Goal: Task Accomplishment & Management: Manage account settings

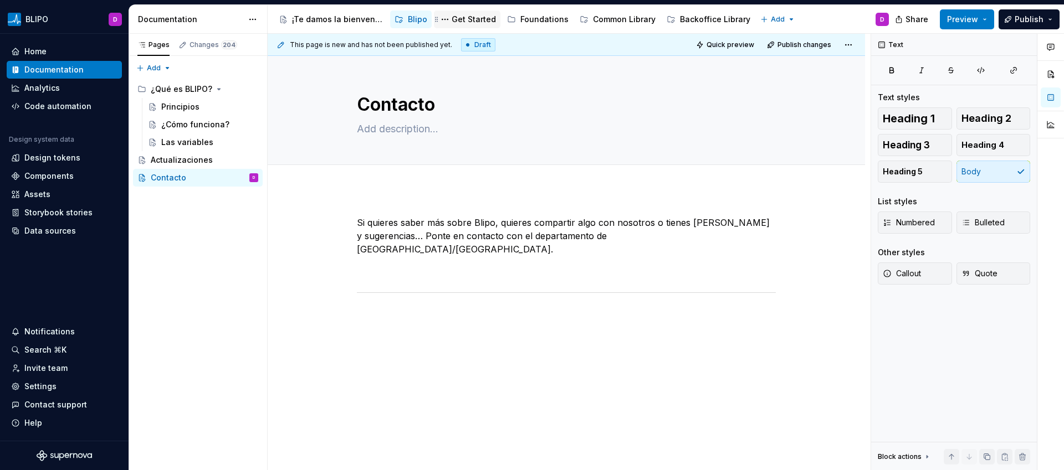
click at [472, 21] on div "Get Started" at bounding box center [474, 19] width 44 height 11
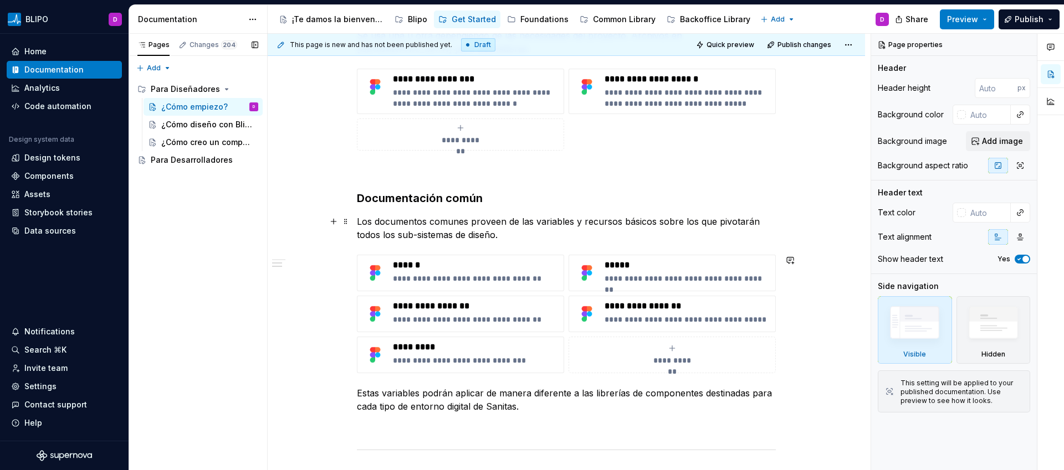
scroll to position [260, 0]
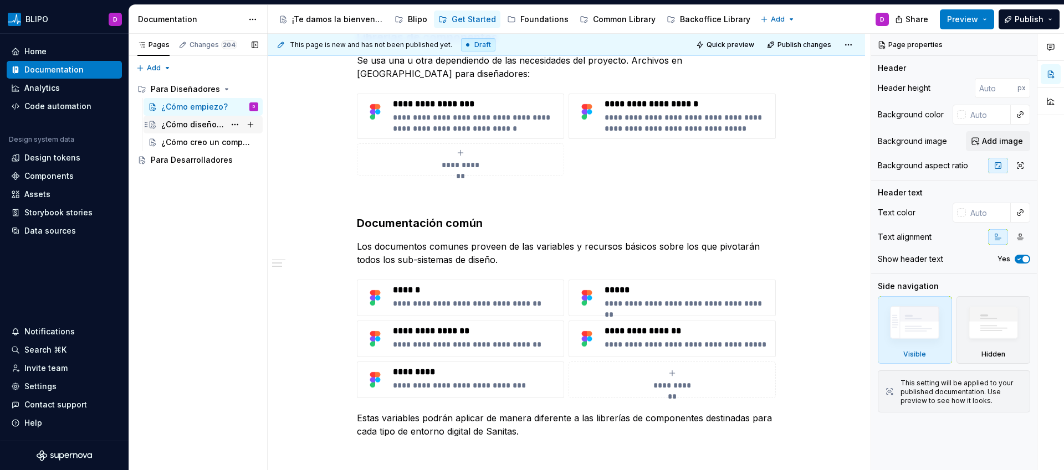
click at [186, 122] on div "¿Cómo diseño con Blipo?" at bounding box center [193, 124] width 64 height 11
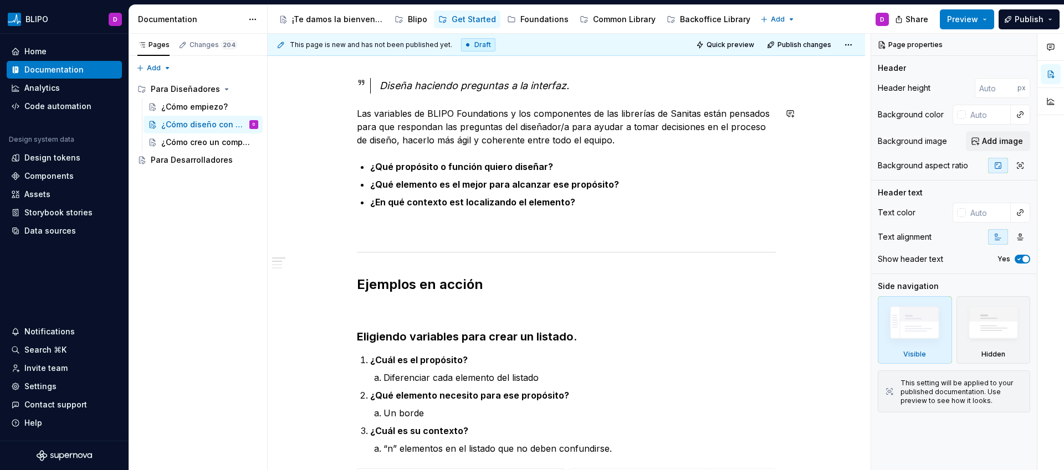
scroll to position [139, 0]
type textarea "*"
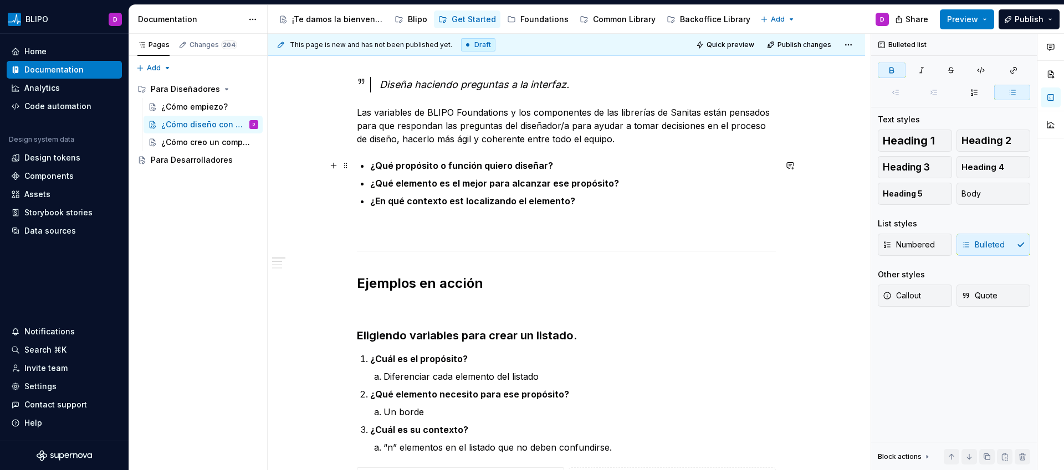
click at [418, 167] on strong "¿Qué propósito o función quiero diseñar?" at bounding box center [461, 165] width 183 height 11
click at [409, 168] on strong "¿Qué elemento o función quiero diseñar?" at bounding box center [461, 165] width 182 height 11
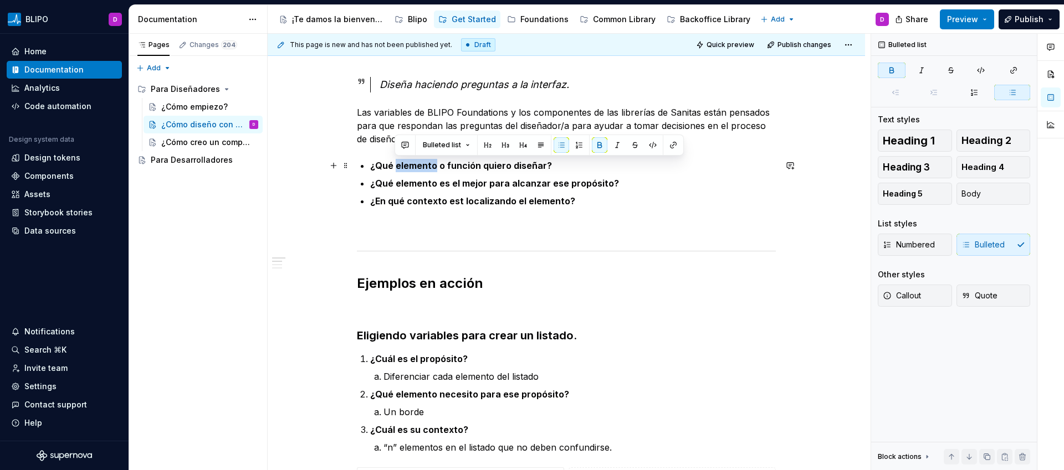
click at [409, 168] on strong "¿Qué elemento o función quiero diseñar?" at bounding box center [461, 165] width 182 height 11
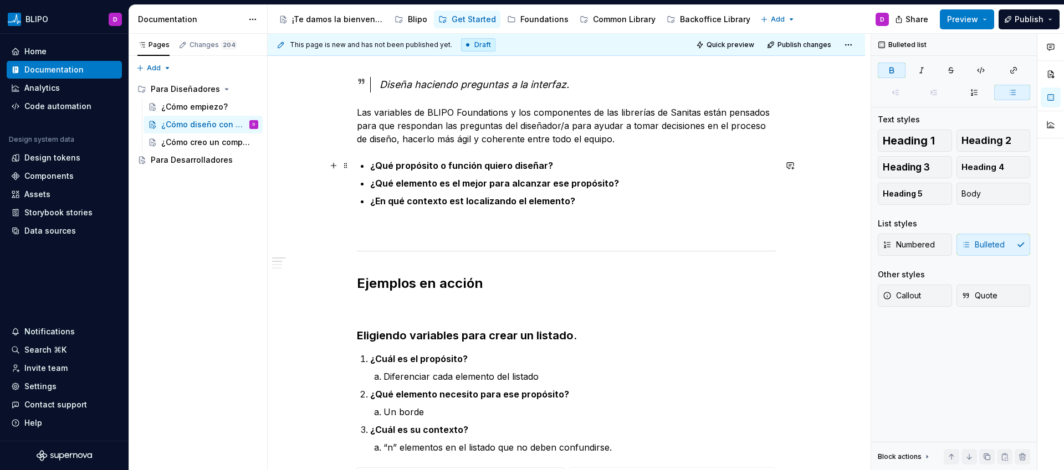
click at [478, 167] on strong "¿Qué propósito o función quiero diseñar?" at bounding box center [461, 165] width 183 height 11
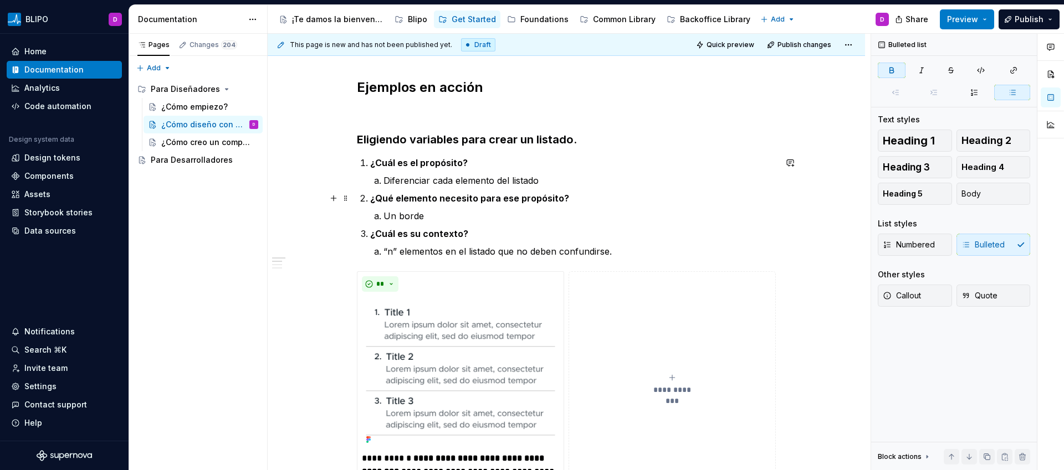
scroll to position [337, 0]
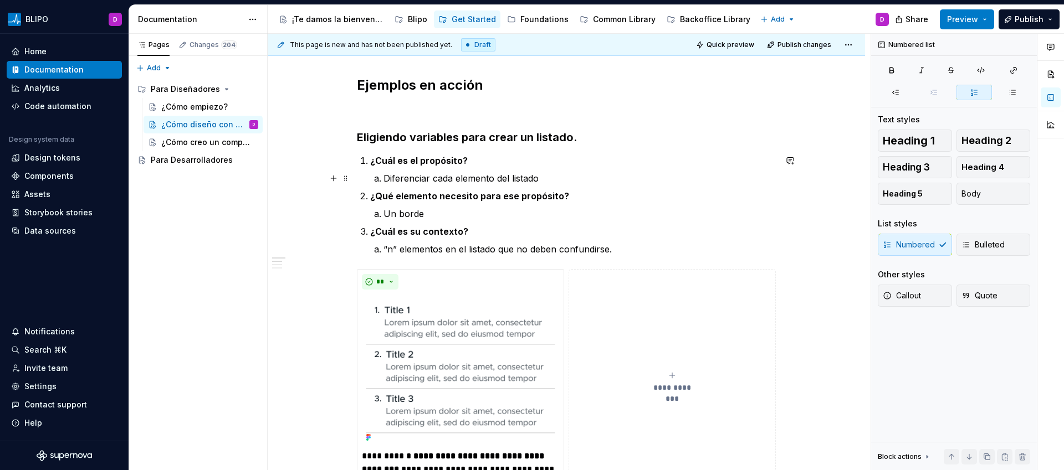
click at [504, 178] on p "Diferenciar cada elemento del listado" at bounding box center [579, 178] width 392 height 13
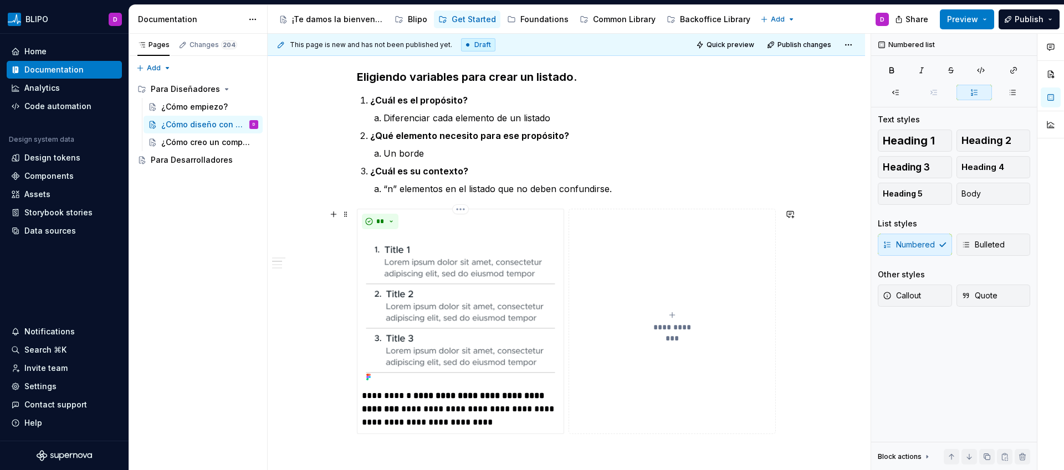
scroll to position [409, 0]
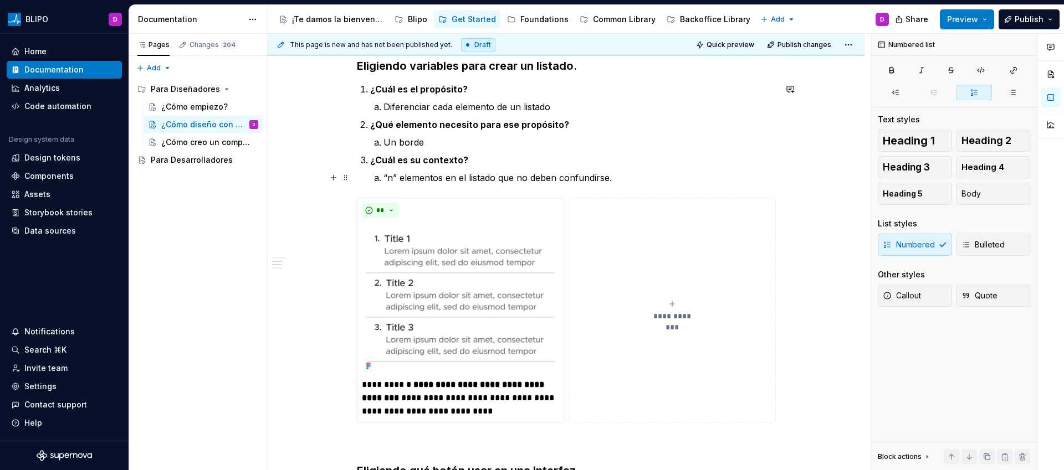
click at [607, 179] on p "“n” elementos en el listado que no deben confundirse." at bounding box center [579, 177] width 392 height 13
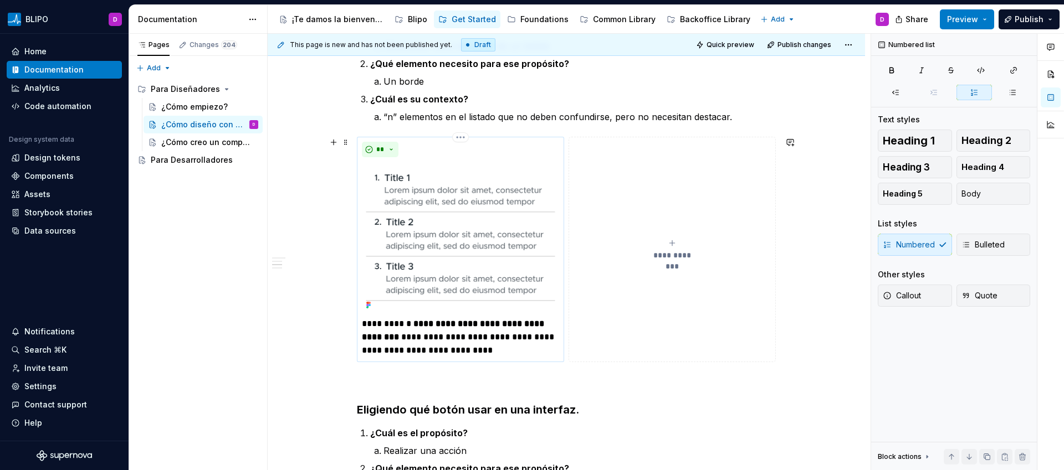
scroll to position [479, 0]
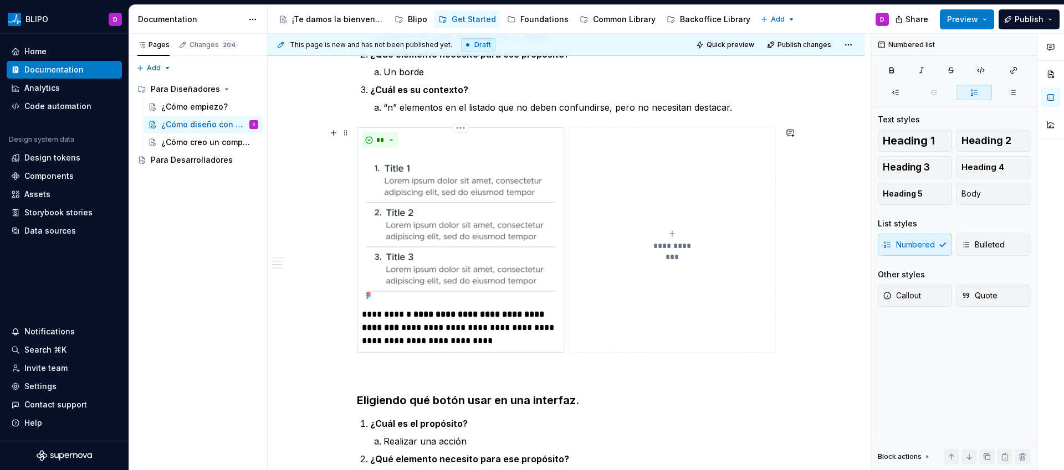
click at [452, 343] on p "**********" at bounding box center [460, 328] width 197 height 40
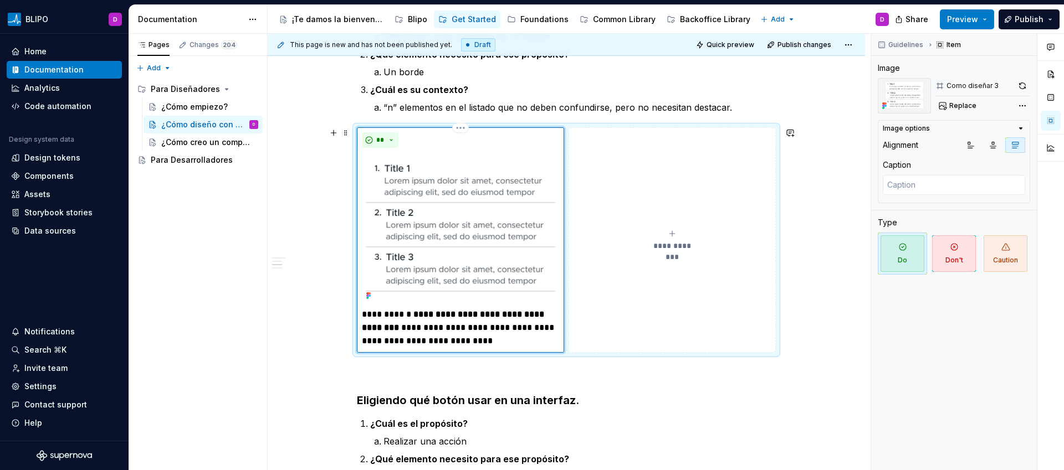
type textarea "*"
click at [508, 381] on div "**********" at bounding box center [566, 303] width 419 height 1133
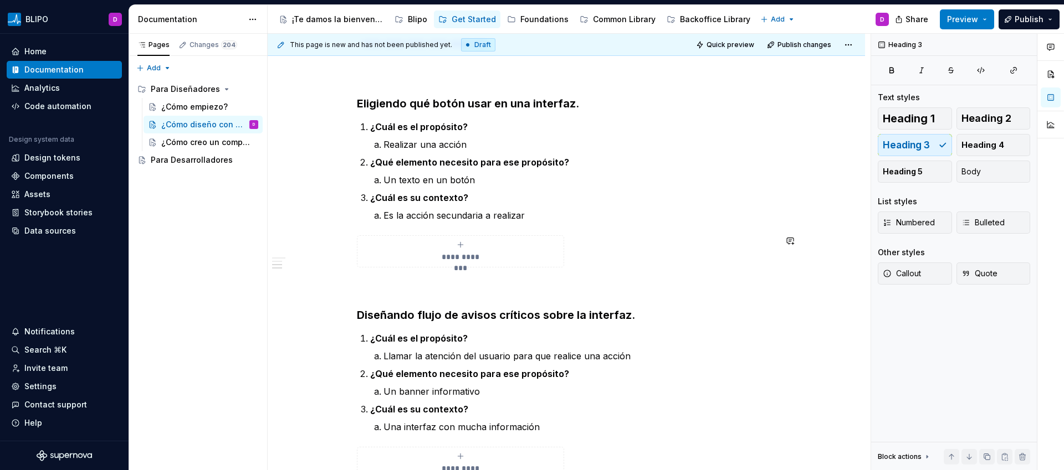
scroll to position [788, 0]
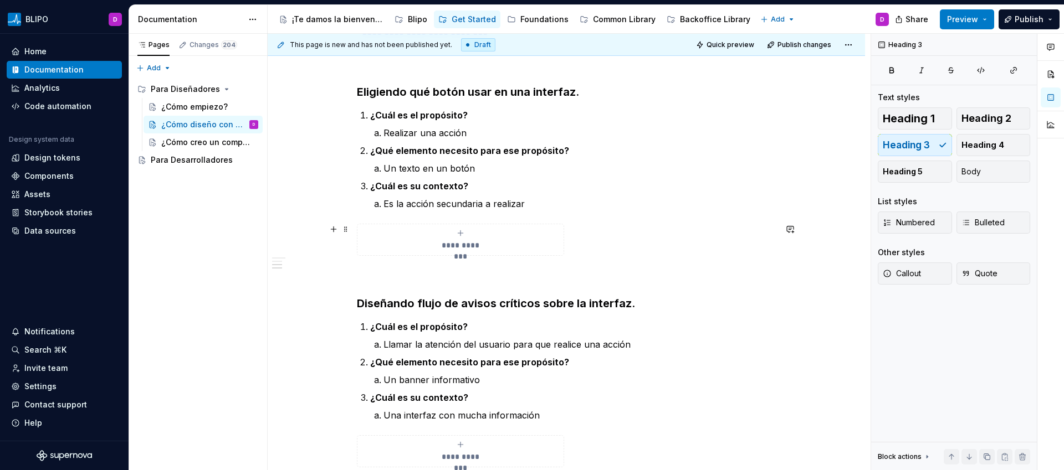
click at [617, 237] on div "**********" at bounding box center [566, 240] width 419 height 32
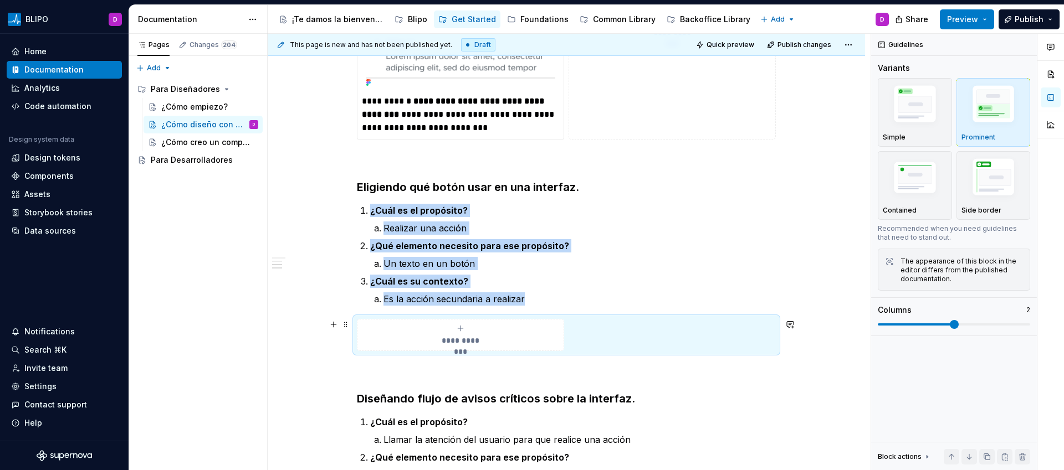
scroll to position [693, 0]
click at [459, 332] on icon "submit" at bounding box center [460, 328] width 9 height 9
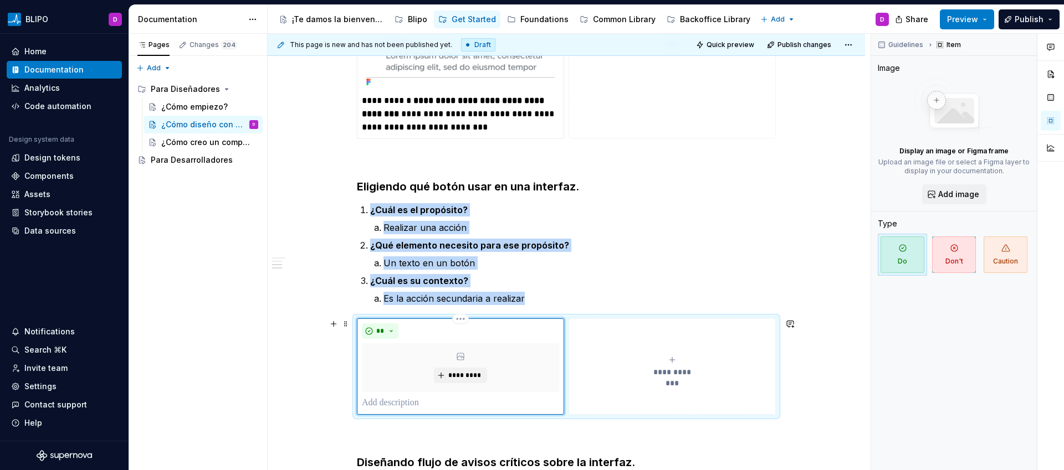
scroll to position [714, 0]
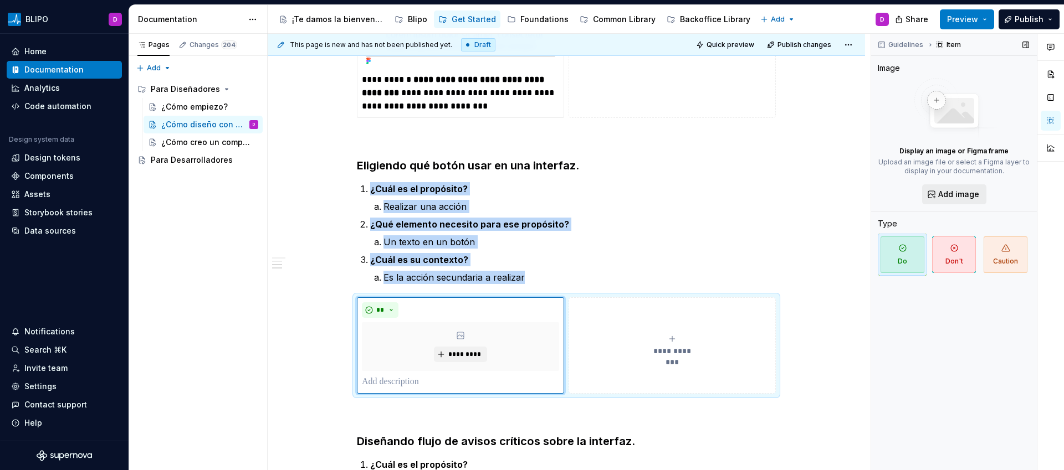
click at [956, 195] on span "Add image" at bounding box center [958, 194] width 41 height 11
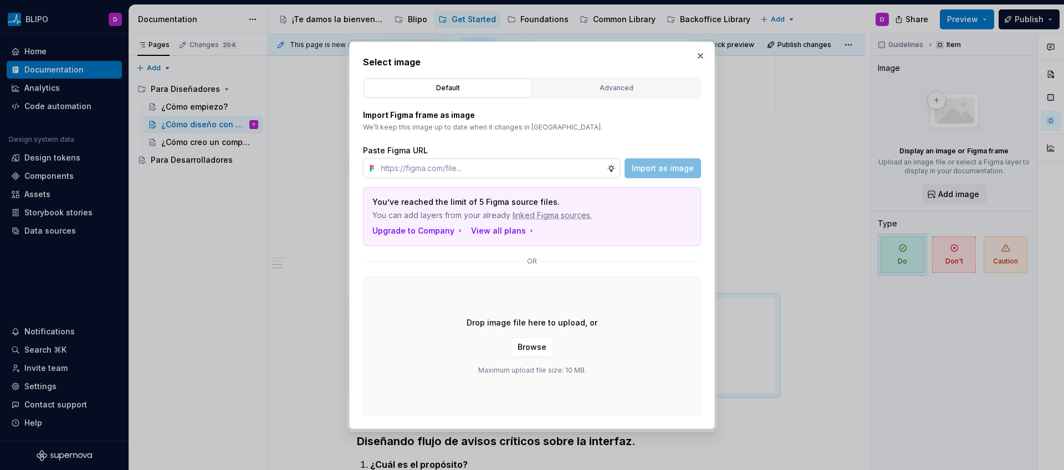
type textarea "*"
click at [538, 171] on input "text" at bounding box center [491, 168] width 231 height 20
type input "[URL][DOMAIN_NAME]"
type textarea "*"
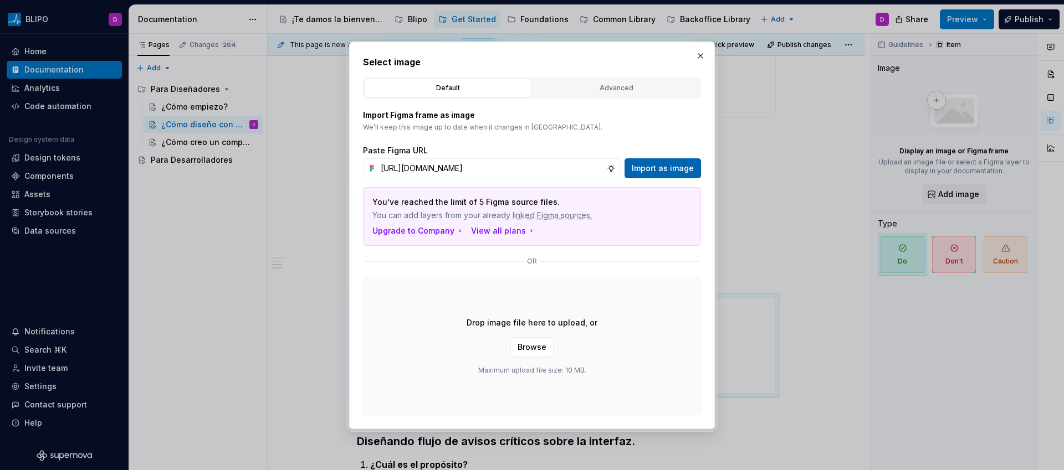
type input "[URL][DOMAIN_NAME]"
click at [663, 173] on span "Import as image" at bounding box center [663, 168] width 62 height 11
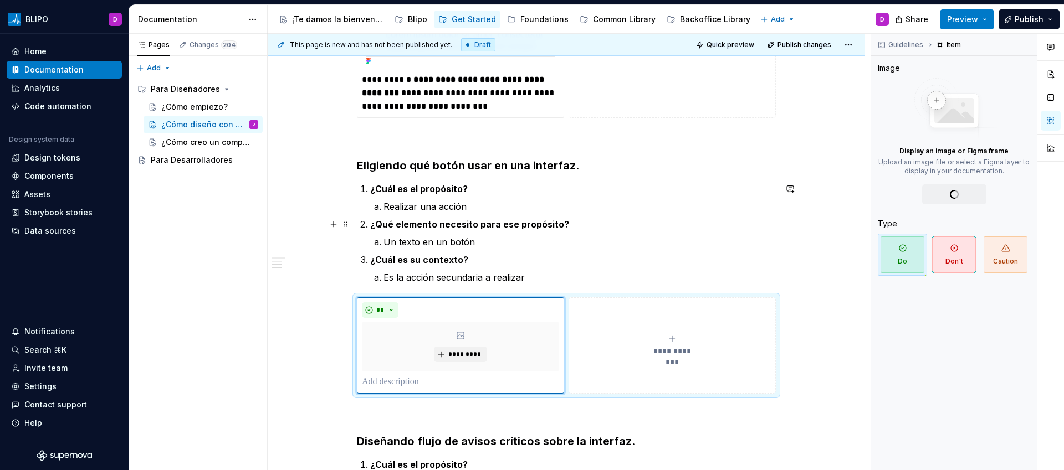
type textarea "*"
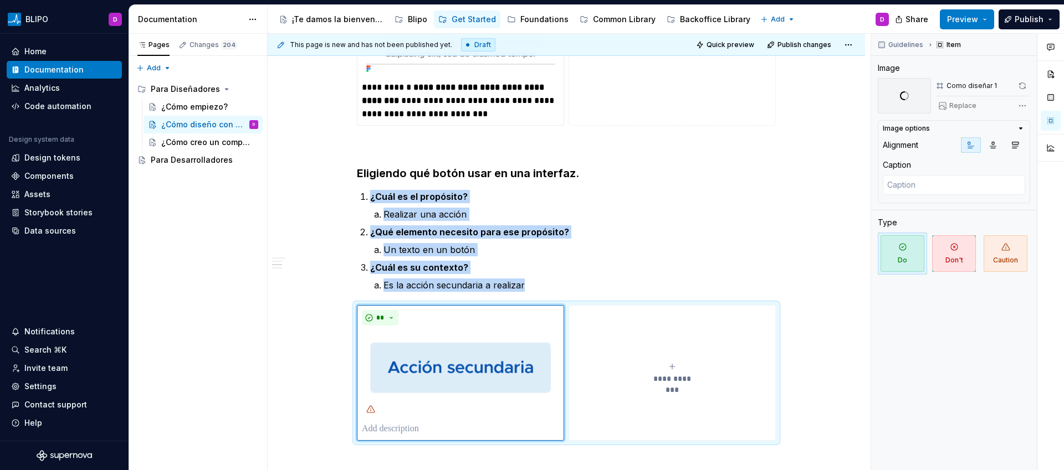
scroll to position [711, 0]
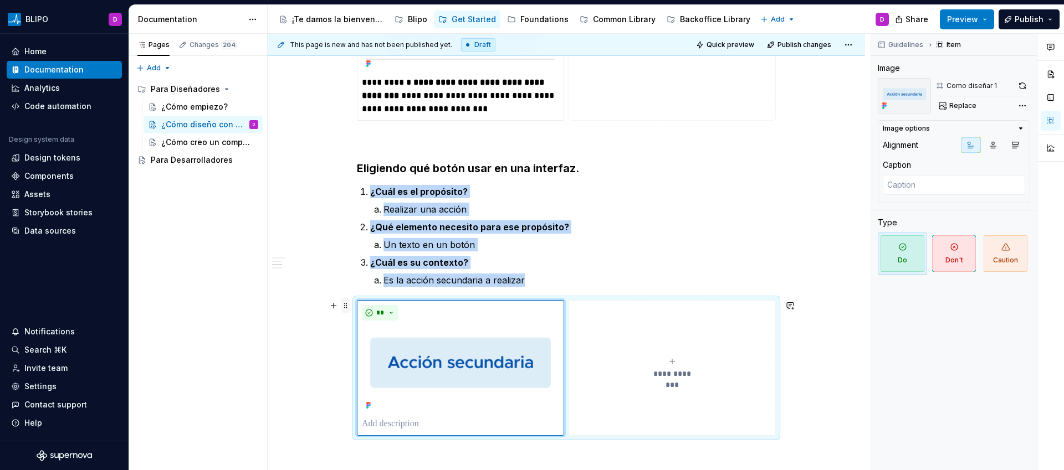
click at [344, 308] on span at bounding box center [345, 306] width 9 height 16
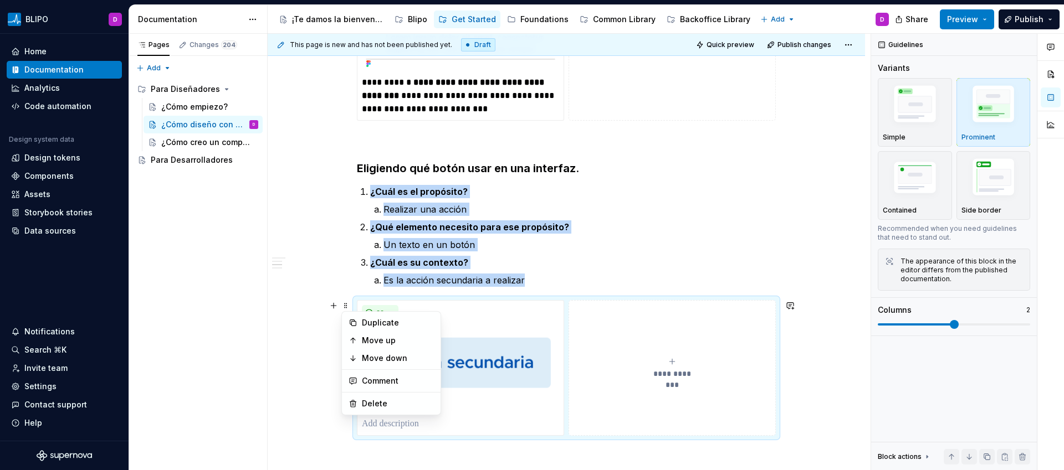
click at [652, 277] on p "Es la acción secundaria a realizar" at bounding box center [579, 280] width 392 height 13
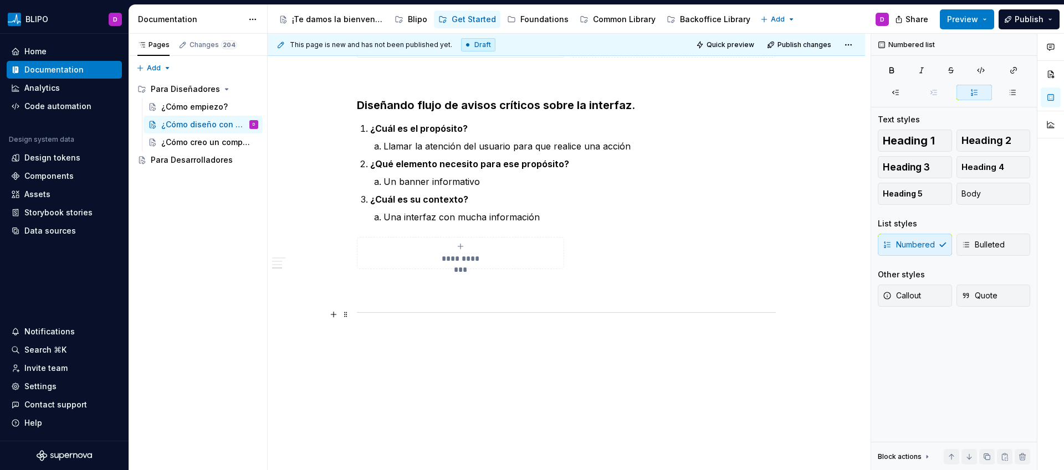
scroll to position [1136, 0]
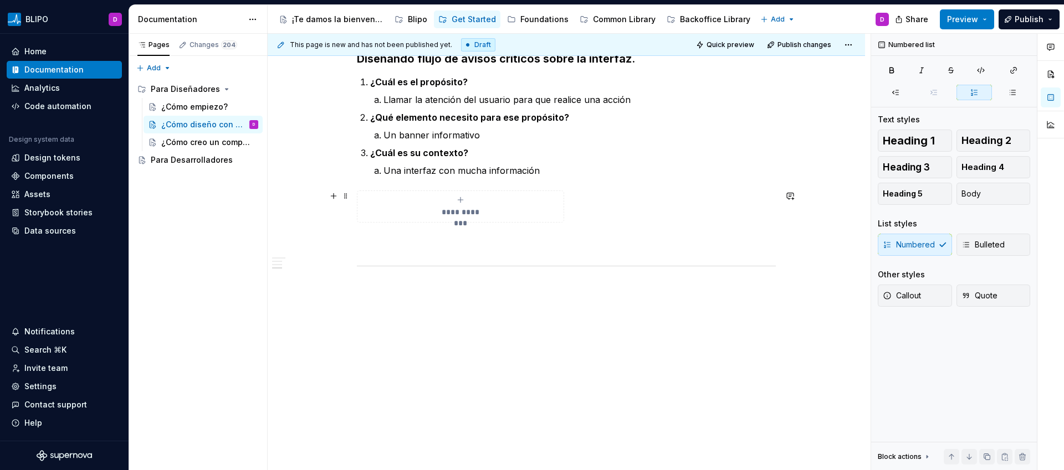
click at [463, 202] on icon "submit" at bounding box center [460, 200] width 9 height 9
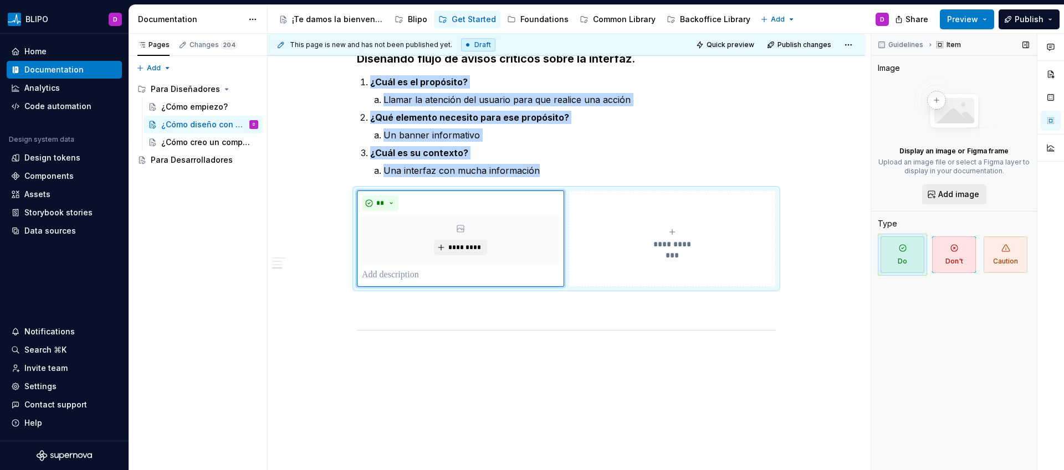
click at [939, 194] on span "Add image" at bounding box center [958, 194] width 41 height 11
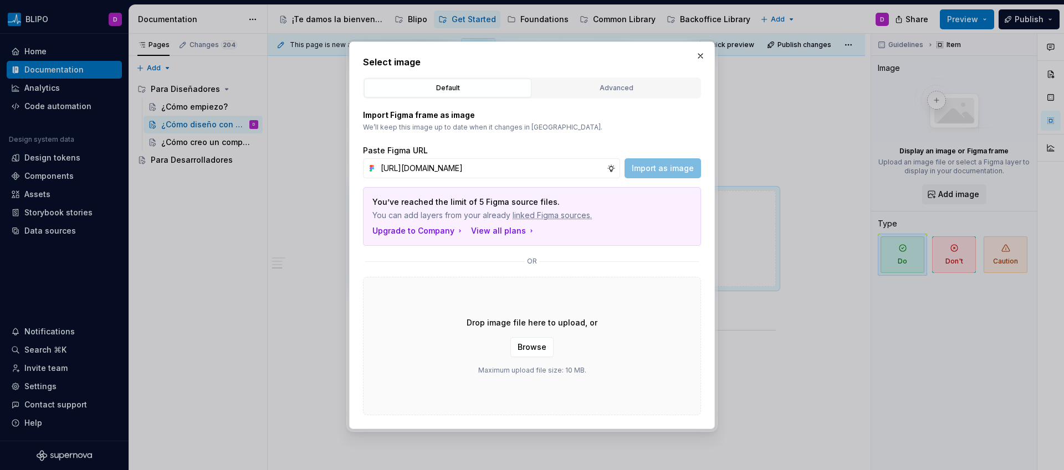
scroll to position [0, 234]
type input "[URL][DOMAIN_NAME]"
click at [669, 173] on button "Import as image" at bounding box center [662, 168] width 76 height 20
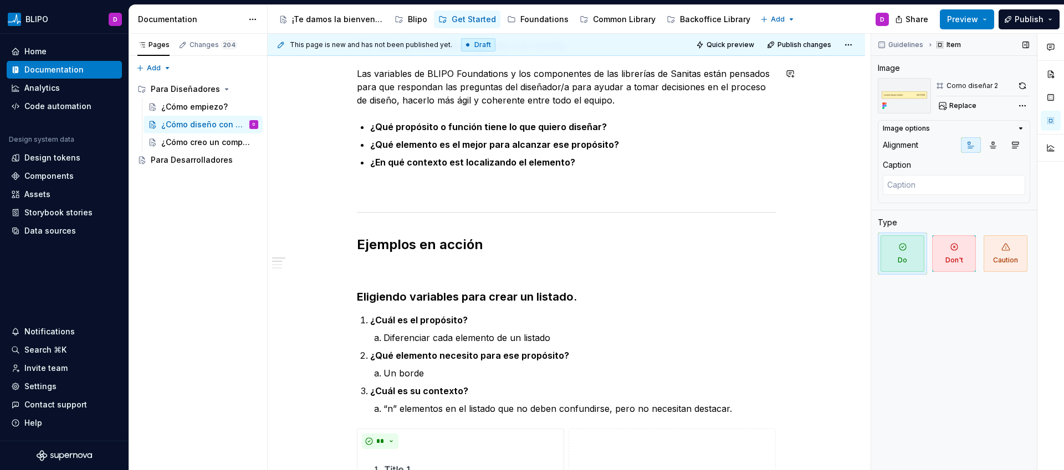
scroll to position [141, 0]
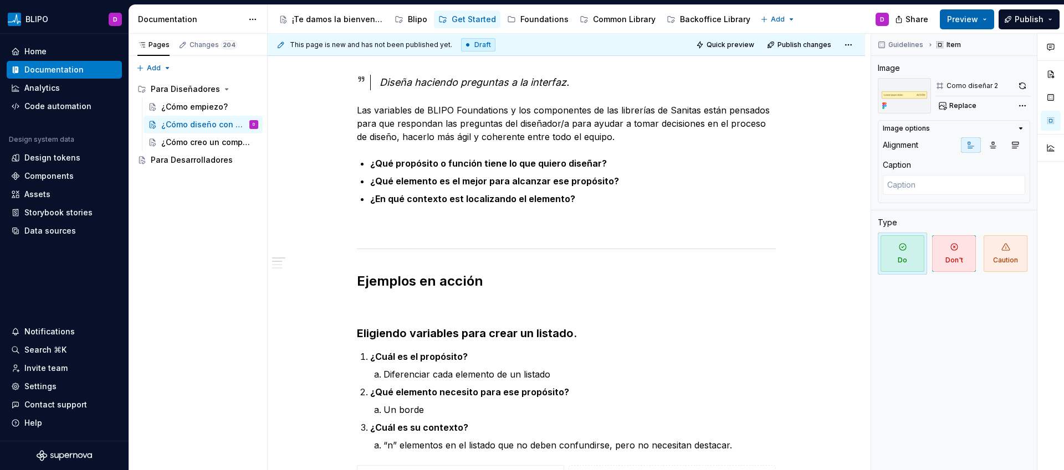
click at [981, 23] on button "Preview" at bounding box center [967, 19] width 54 height 20
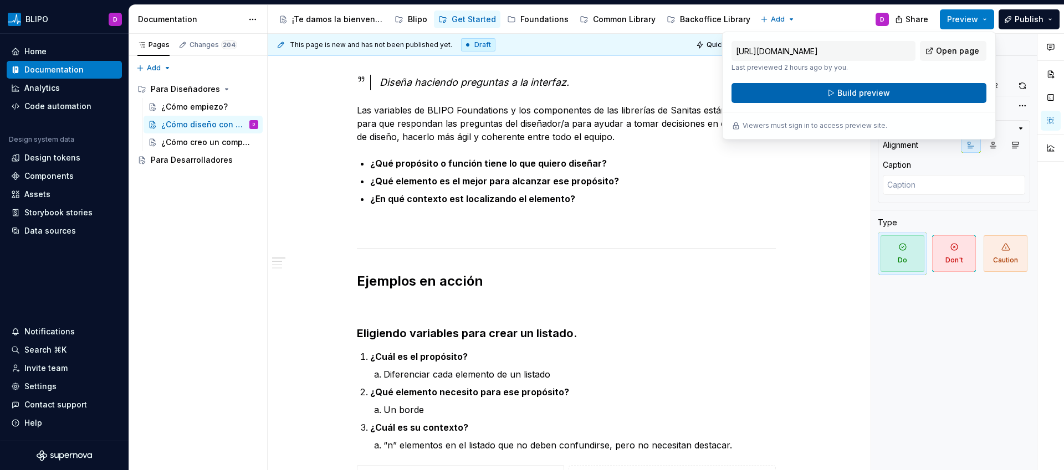
click at [906, 93] on button "Build preview" at bounding box center [858, 93] width 255 height 20
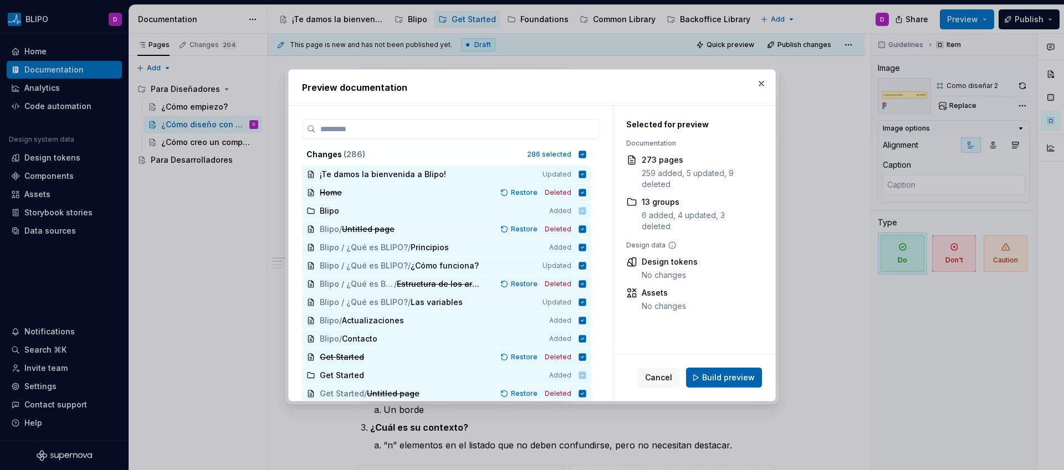
click at [740, 375] on span "Build preview" at bounding box center [728, 377] width 53 height 11
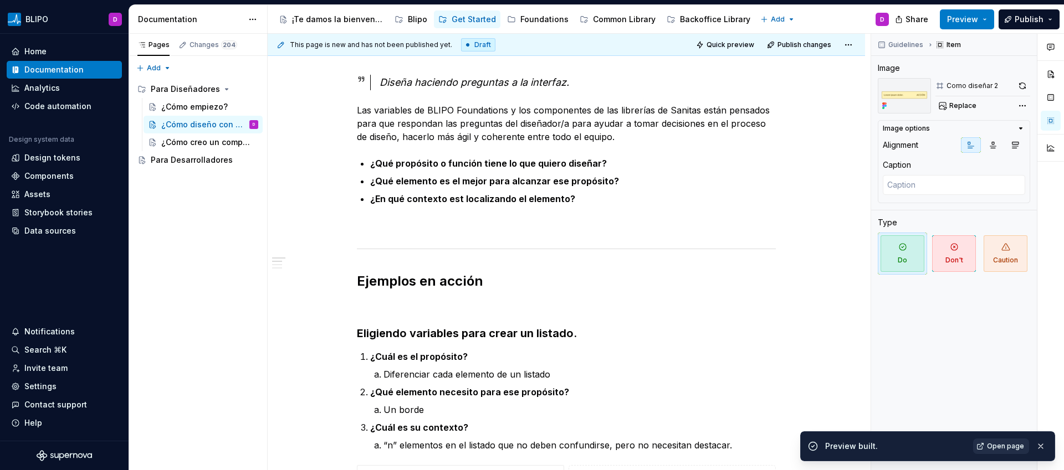
click at [993, 447] on span "Open page" at bounding box center [1005, 446] width 37 height 9
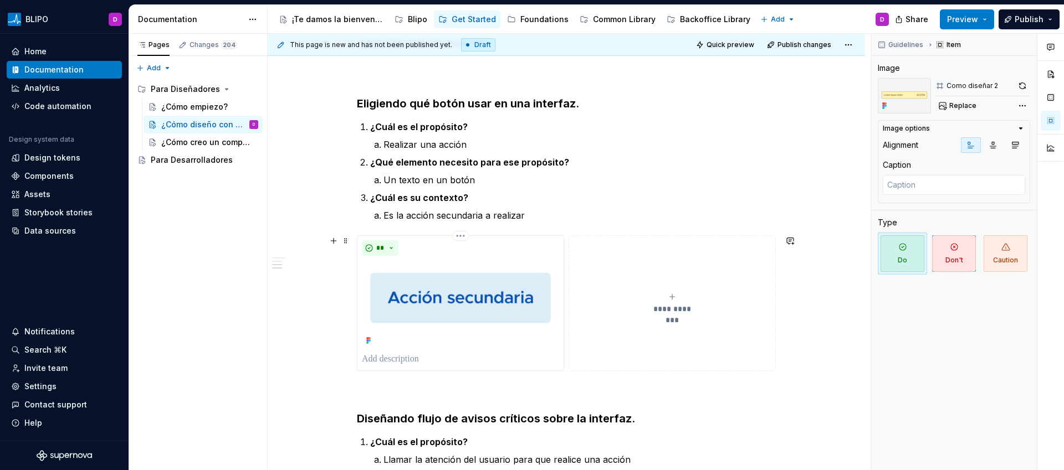
scroll to position [813, 0]
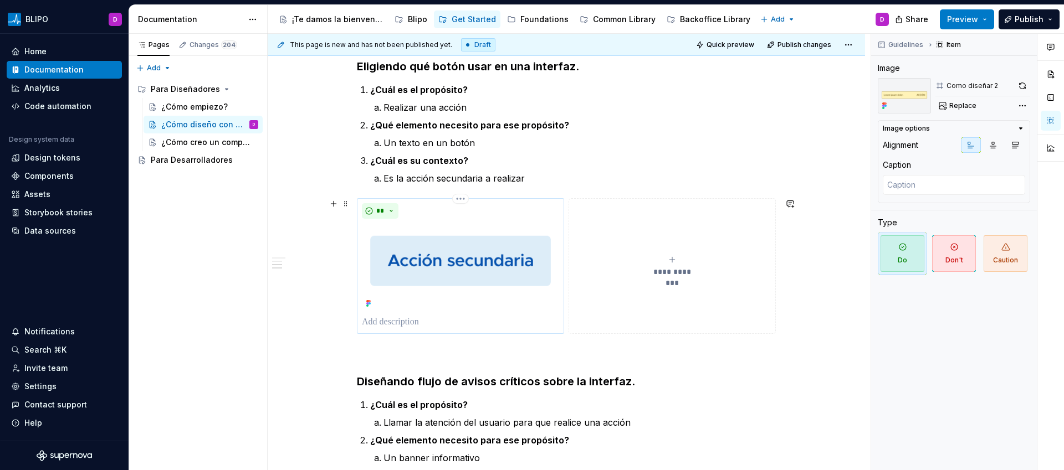
click at [401, 322] on p at bounding box center [460, 322] width 197 height 13
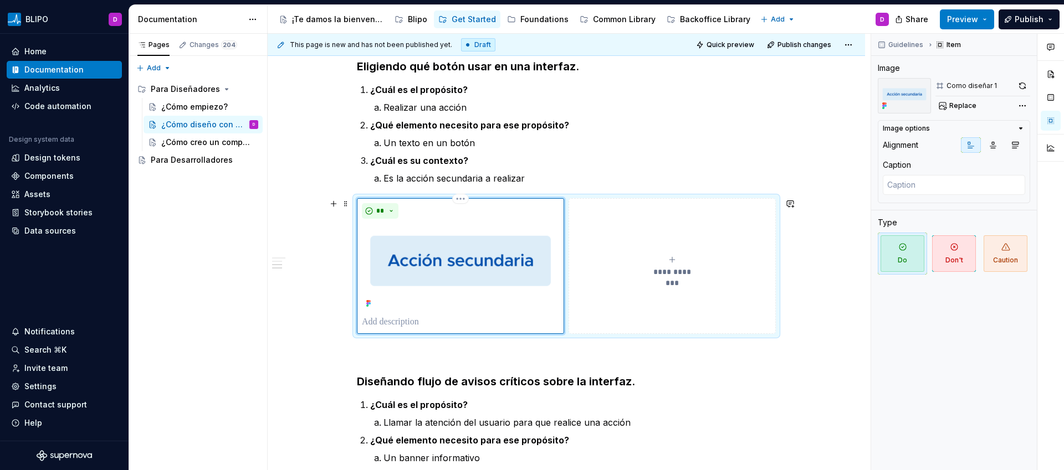
paste div
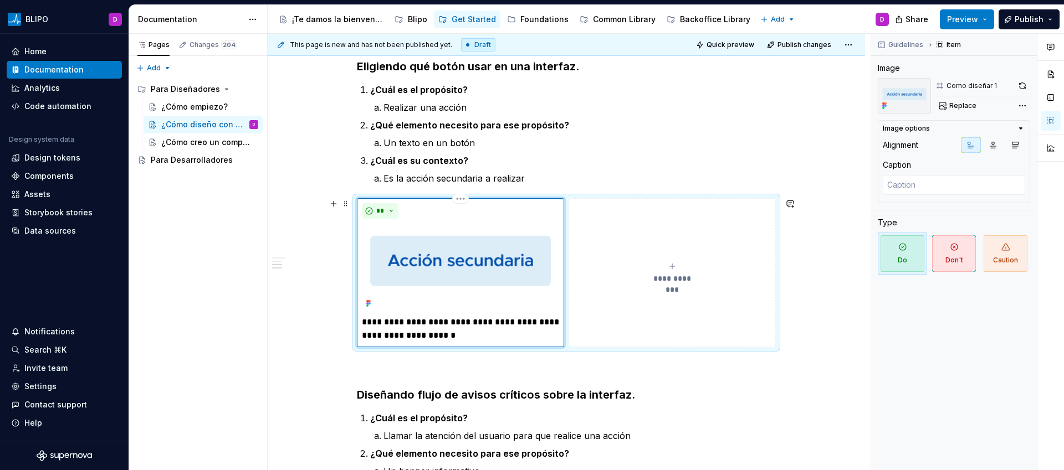
click at [366, 321] on p "**********" at bounding box center [460, 329] width 197 height 27
type textarea "*"
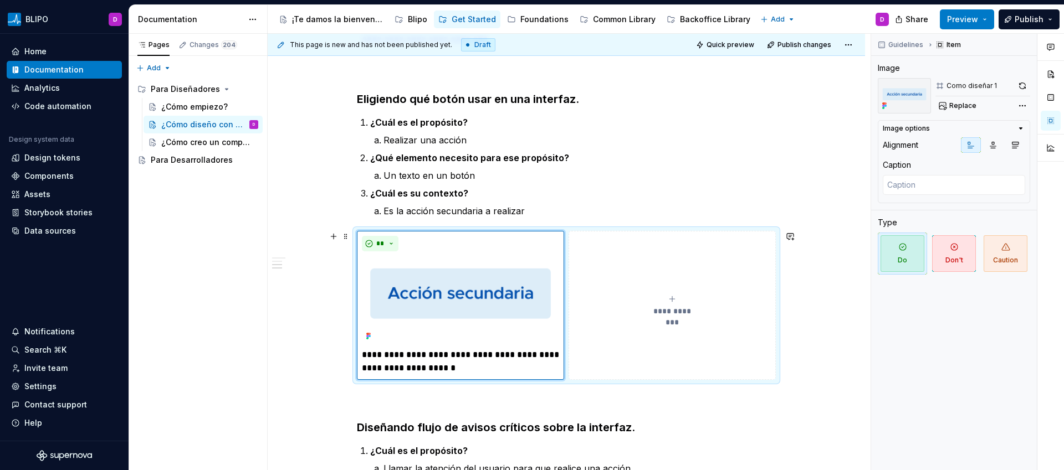
scroll to position [783, 0]
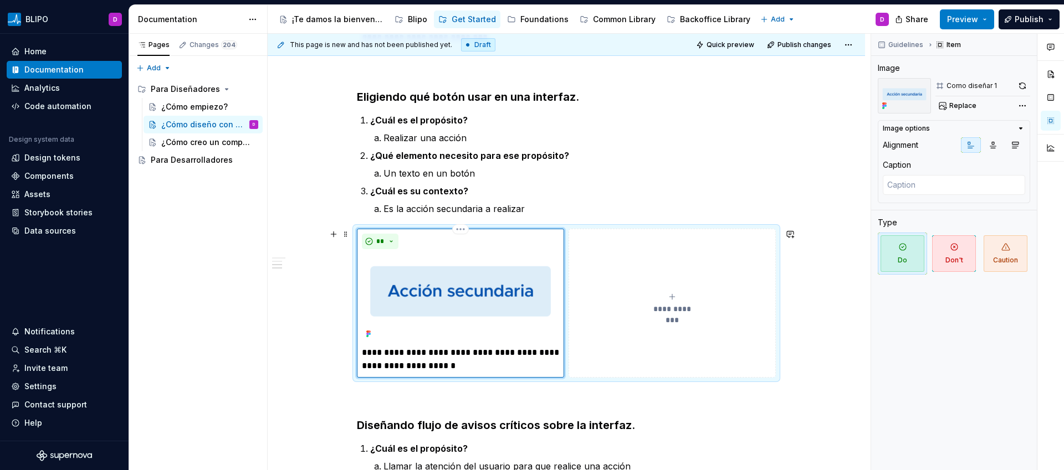
click at [501, 354] on p "**********" at bounding box center [460, 359] width 197 height 27
click at [431, 366] on p "**********" at bounding box center [460, 359] width 197 height 27
click at [433, 347] on button "button" at bounding box center [434, 346] width 16 height 16
click at [499, 368] on p "**********" at bounding box center [460, 359] width 197 height 27
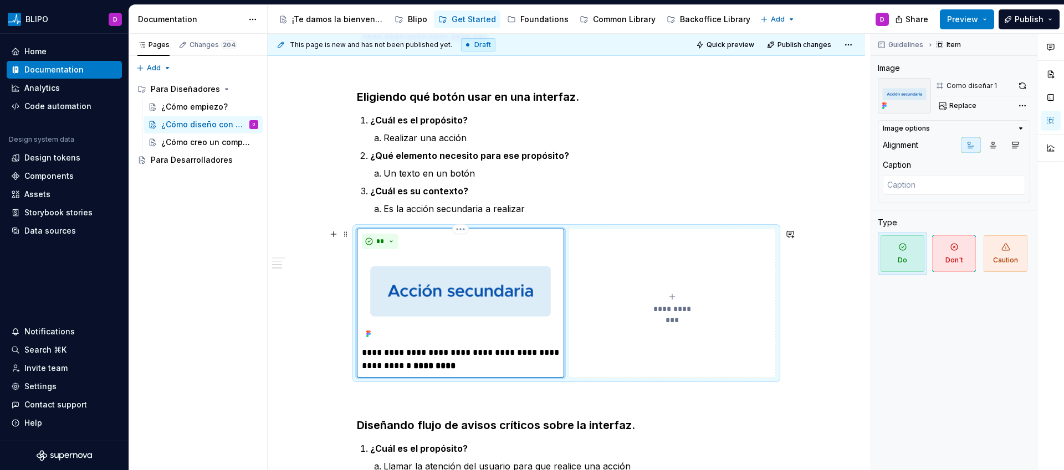
click at [472, 351] on p "**********" at bounding box center [460, 359] width 197 height 27
click at [464, 336] on button "button" at bounding box center [466, 333] width 16 height 16
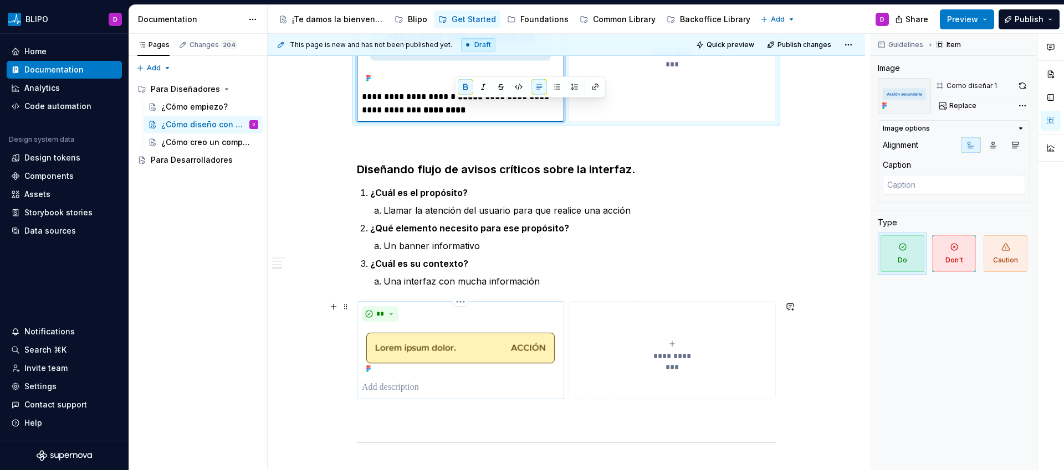
scroll to position [1048, 0]
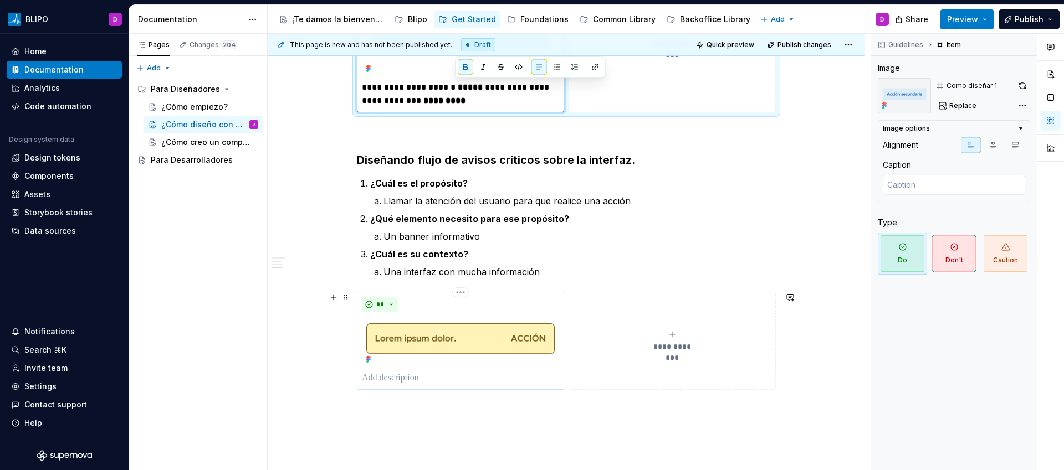
click at [408, 378] on p at bounding box center [460, 378] width 197 height 13
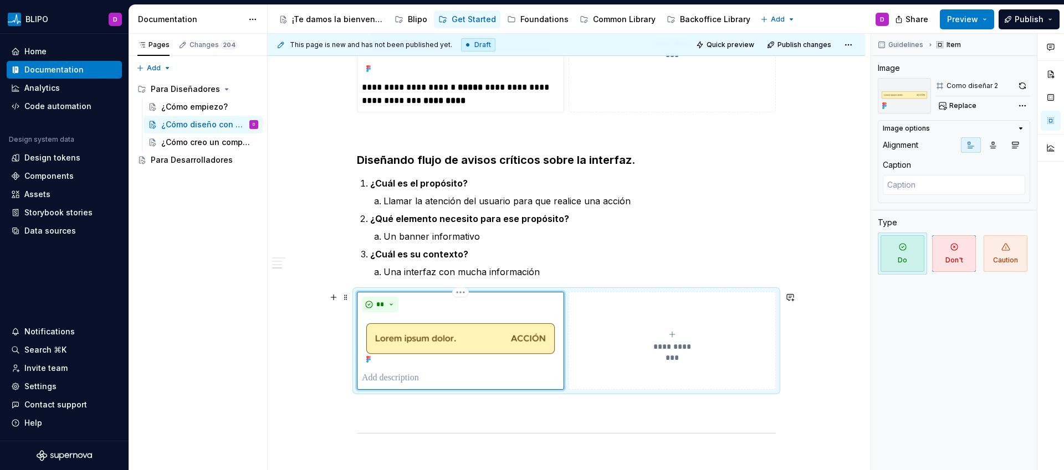
paste div
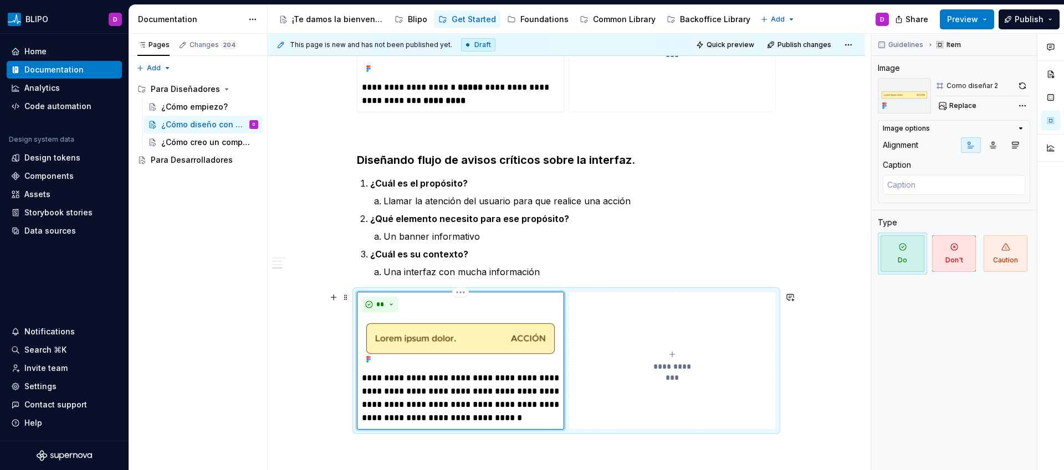
click at [366, 381] on p "**********" at bounding box center [460, 398] width 197 height 53
type textarea "*"
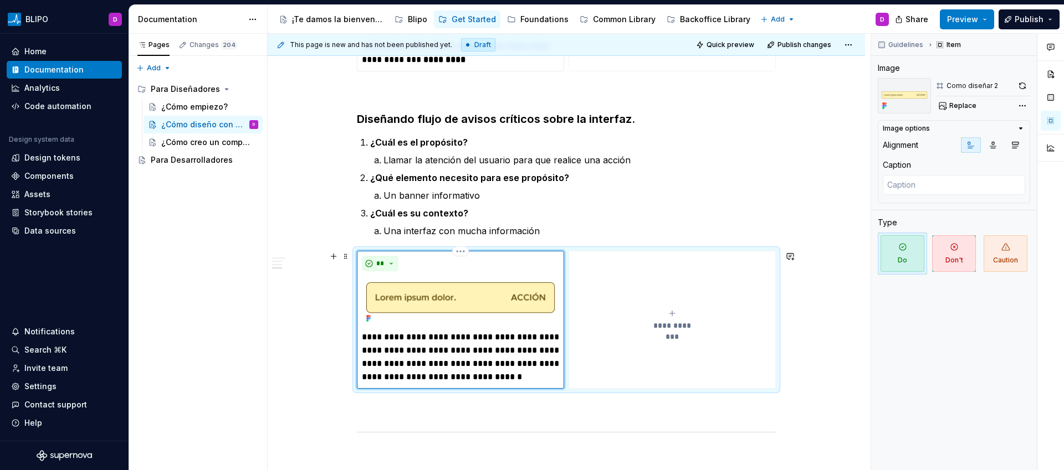
scroll to position [1090, 0]
click at [454, 347] on p "**********" at bounding box center [460, 356] width 197 height 53
drag, startPoint x: 402, startPoint y: 351, endPoint x: 458, endPoint y: 350, distance: 56.0
click at [458, 350] on p "**********" at bounding box center [460, 356] width 197 height 53
click at [411, 330] on button "button" at bounding box center [413, 330] width 16 height 16
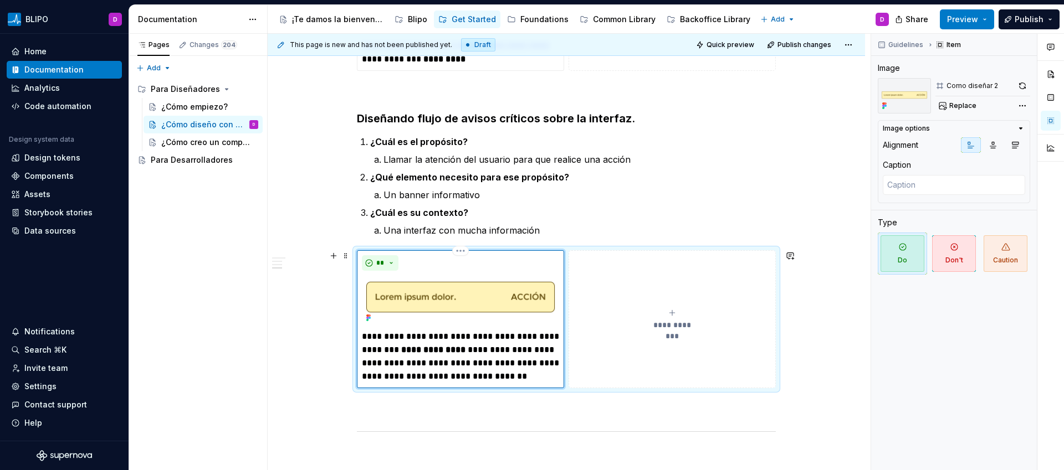
click at [526, 363] on p "**********" at bounding box center [460, 356] width 197 height 53
drag, startPoint x: 488, startPoint y: 365, endPoint x: 537, endPoint y: 365, distance: 49.3
click at [537, 365] on p "**********" at bounding box center [460, 356] width 197 height 53
click at [496, 342] on button "button" at bounding box center [497, 343] width 16 height 16
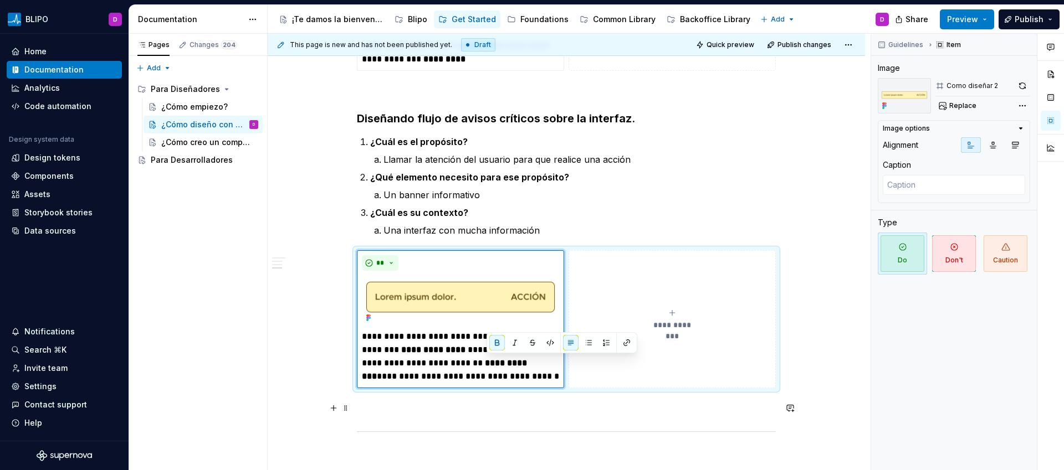
click at [643, 405] on p at bounding box center [566, 408] width 419 height 13
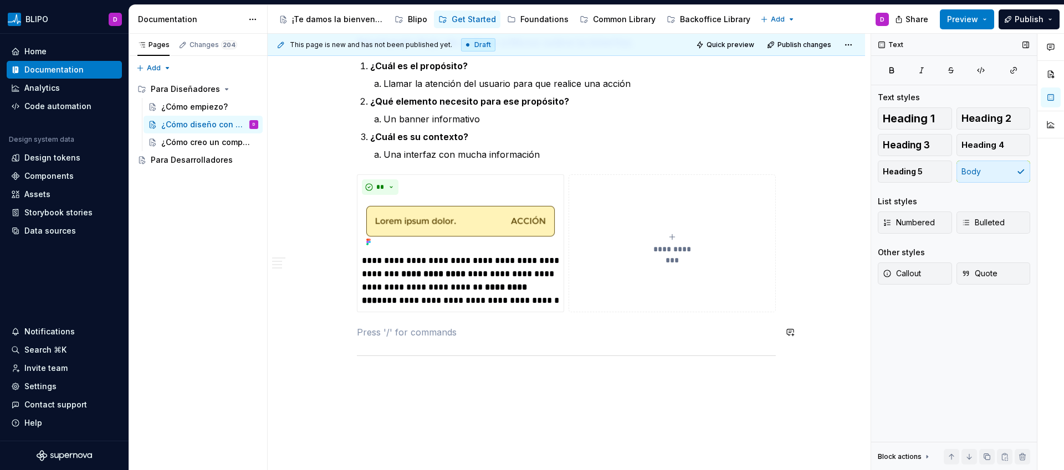
scroll to position [1155, 0]
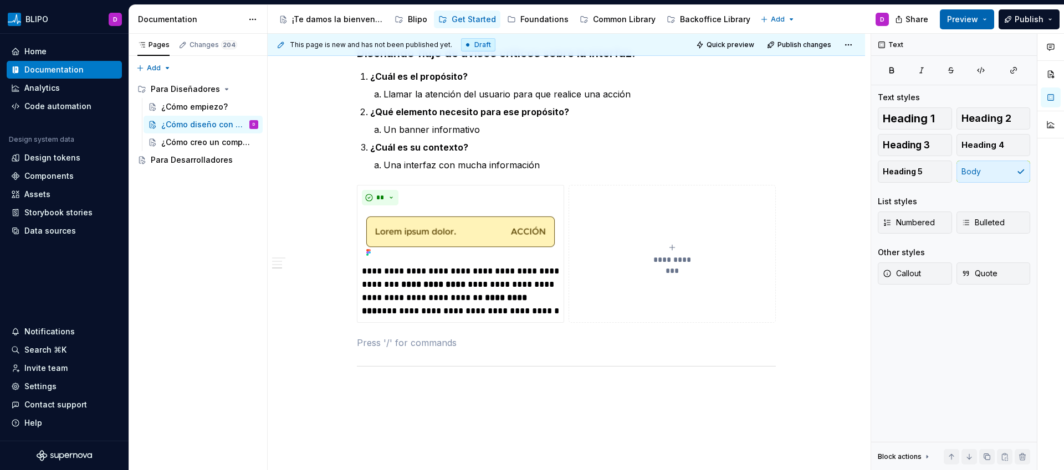
click at [981, 17] on button "Preview" at bounding box center [967, 19] width 54 height 20
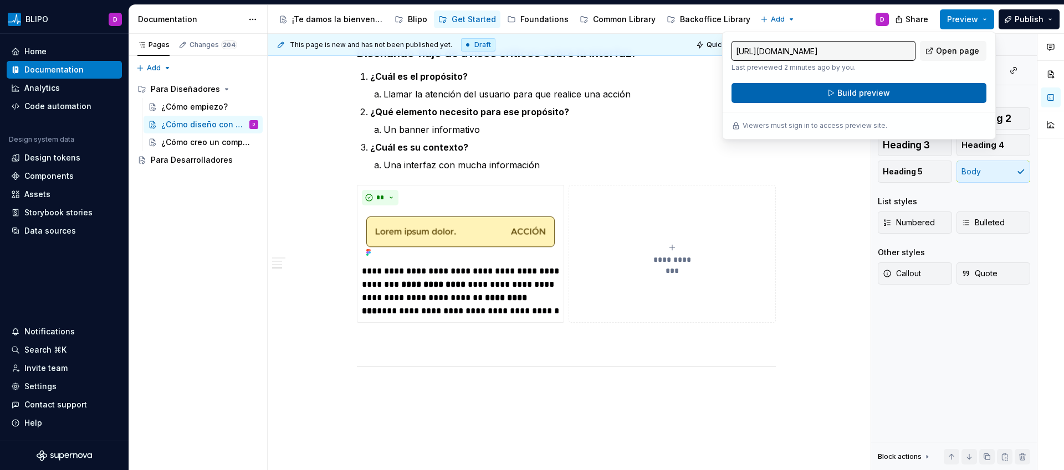
click at [899, 90] on button "Build preview" at bounding box center [858, 93] width 255 height 20
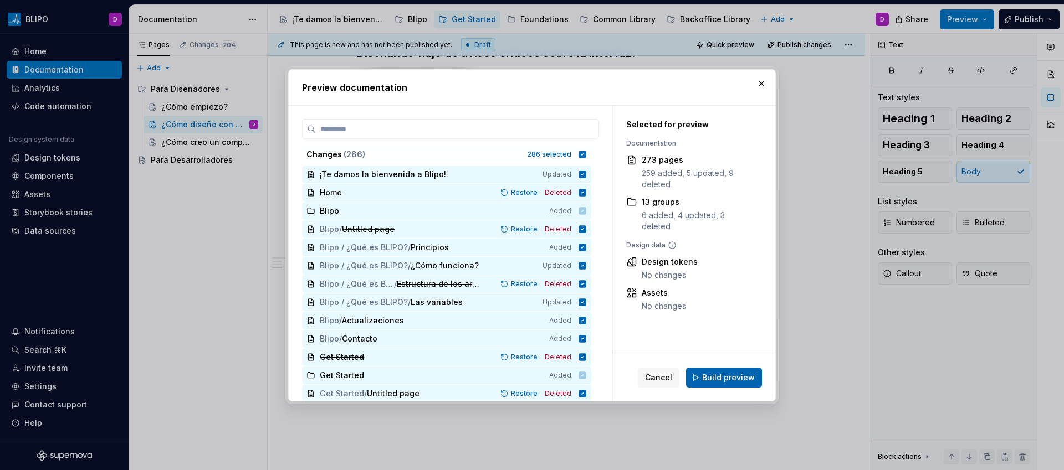
click at [726, 382] on span "Build preview" at bounding box center [728, 377] width 53 height 11
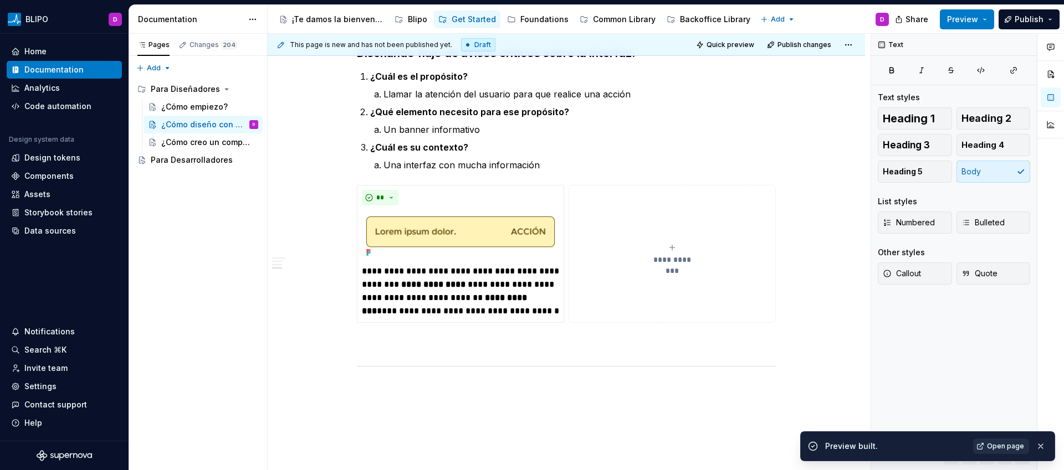
click at [1000, 446] on span "Open page" at bounding box center [1005, 446] width 37 height 9
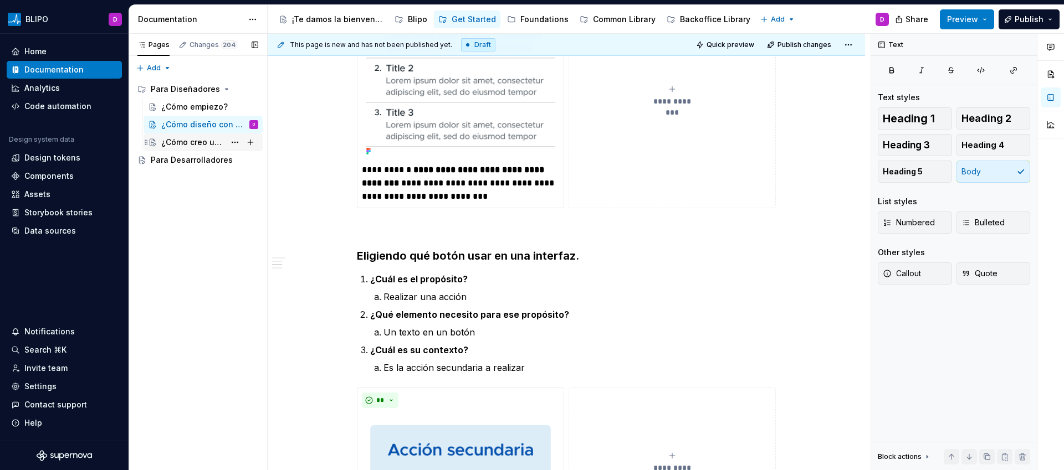
scroll to position [623, 0]
click at [190, 142] on div "¿Cómo creo un componente?" at bounding box center [193, 142] width 64 height 11
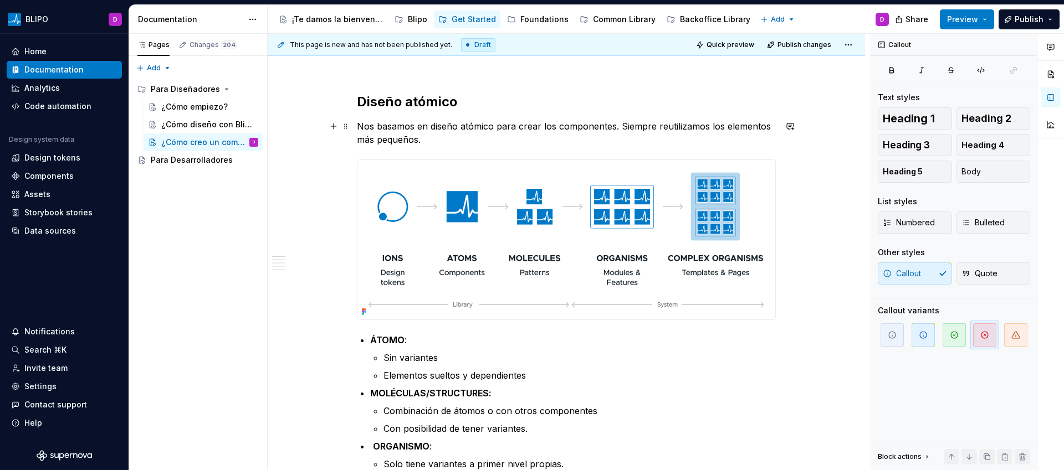
scroll to position [180, 0]
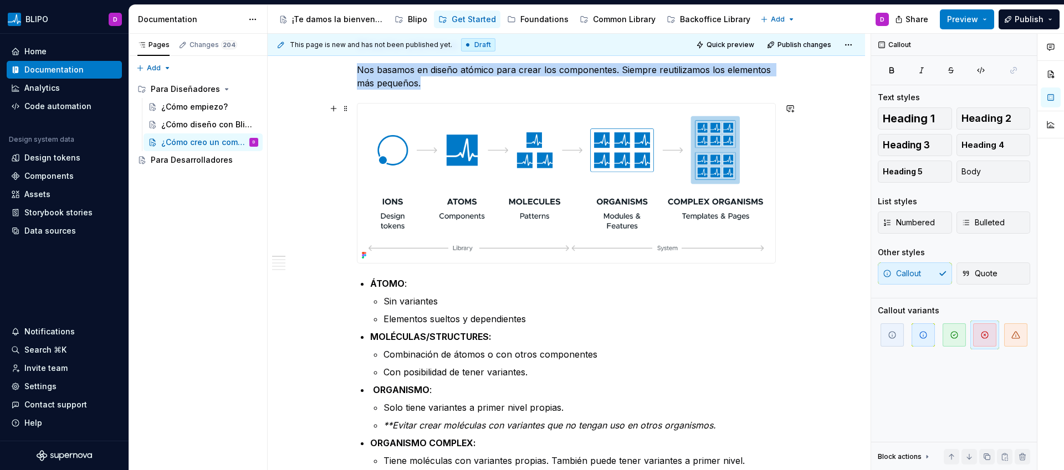
click at [749, 194] on img at bounding box center [566, 184] width 418 height 160
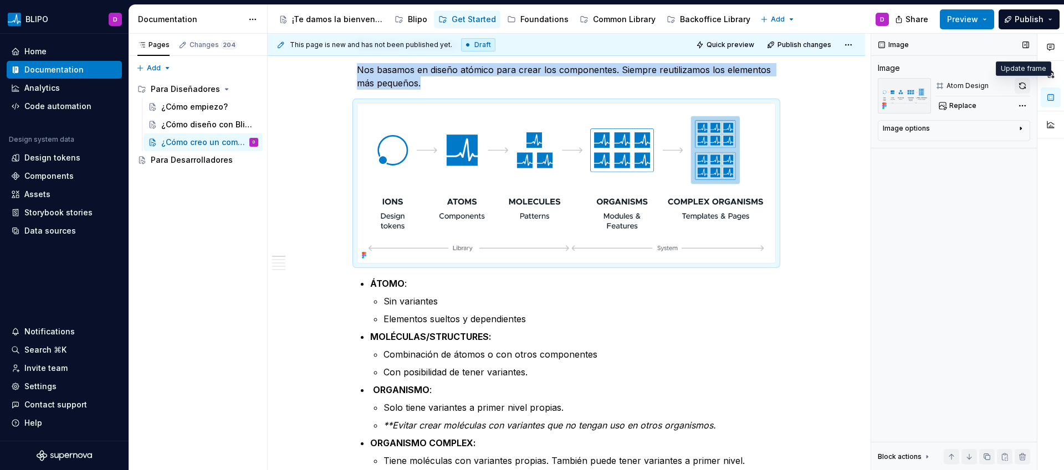
click at [1022, 86] on button "button" at bounding box center [1023, 86] width 16 height 16
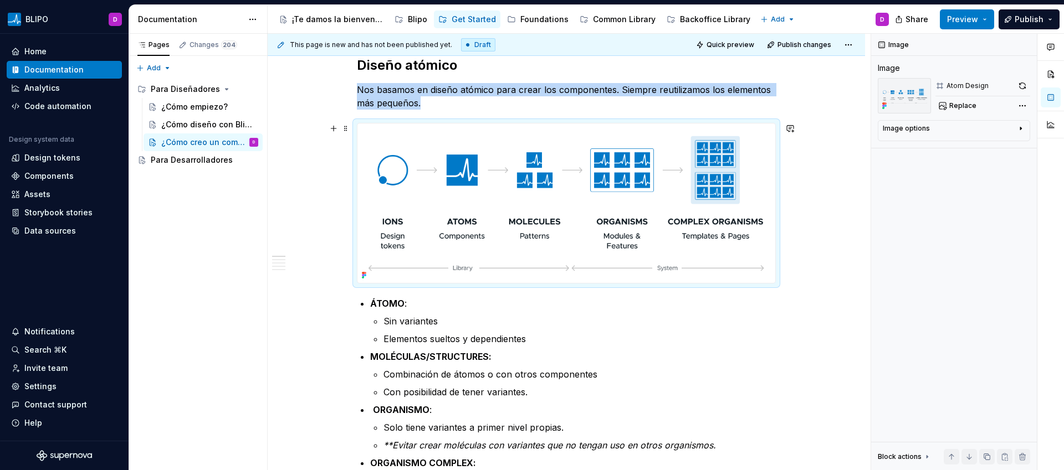
scroll to position [150, 0]
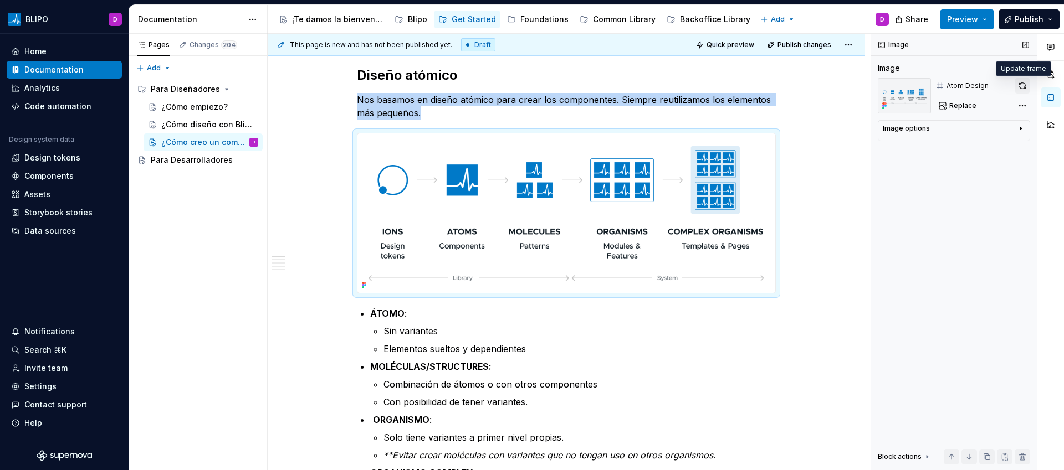
click at [1020, 86] on button "button" at bounding box center [1023, 86] width 16 height 16
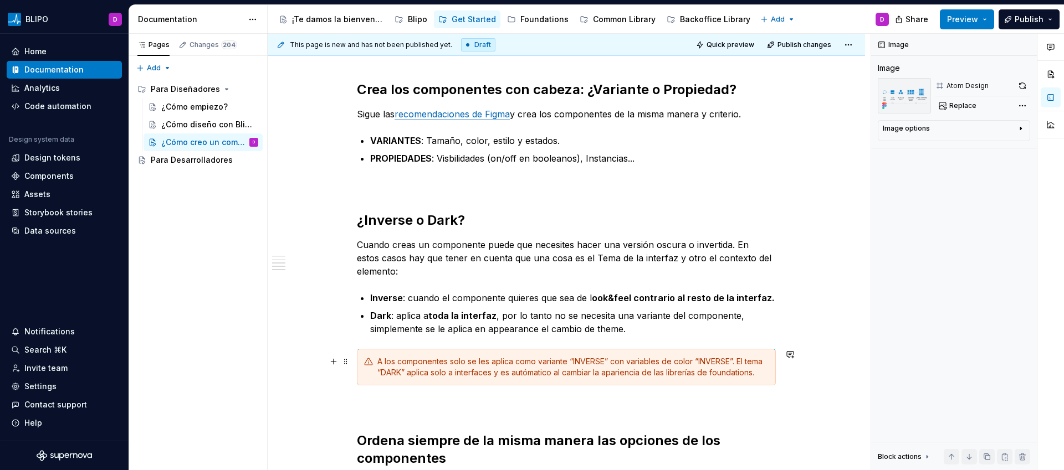
scroll to position [871, 0]
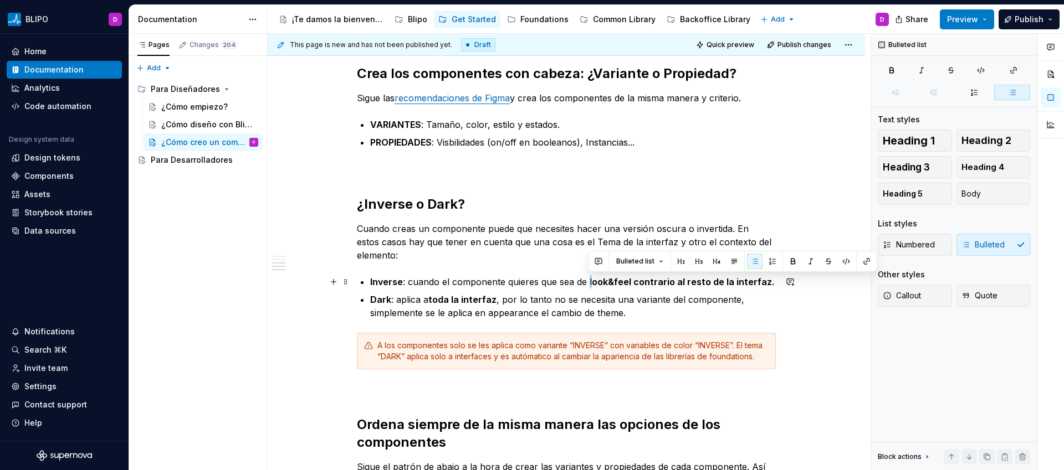
click at [588, 283] on p "Inverse : cuando el componente quieres que sea de l ook&feel contrario [PERSON_…" at bounding box center [573, 281] width 406 height 13
click at [792, 262] on button "button" at bounding box center [793, 262] width 16 height 16
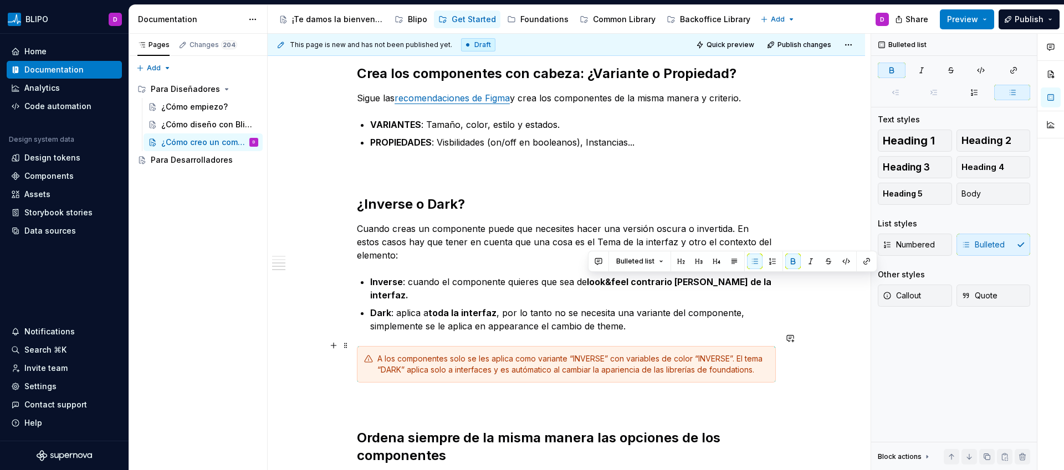
click at [622, 354] on div "A los componentes solo se les aplica como variante “INVERSE” con variables de c…" at bounding box center [572, 365] width 391 height 22
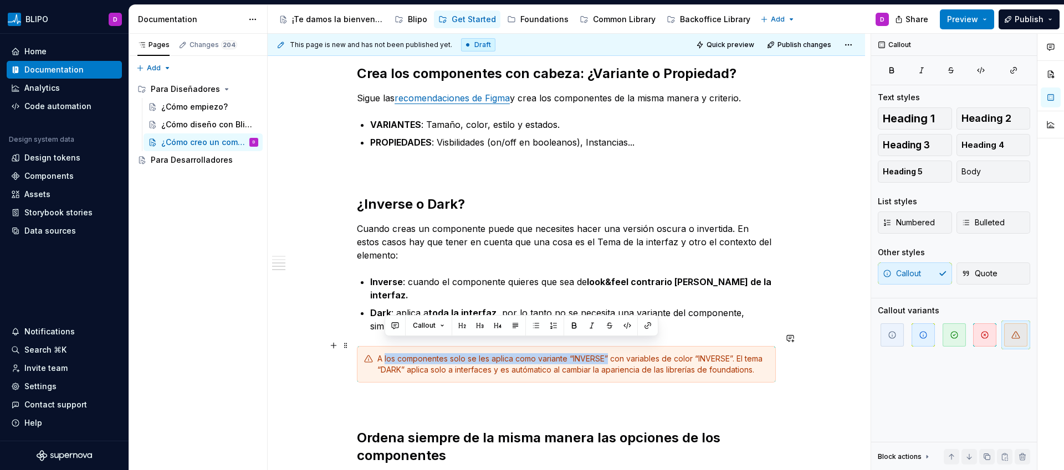
drag, startPoint x: 608, startPoint y: 346, endPoint x: 384, endPoint y: 349, distance: 224.4
click at [384, 354] on div "A los componentes solo se les aplica como variante “INVERSE” con variables de c…" at bounding box center [572, 365] width 391 height 22
click at [575, 327] on button "button" at bounding box center [574, 326] width 16 height 16
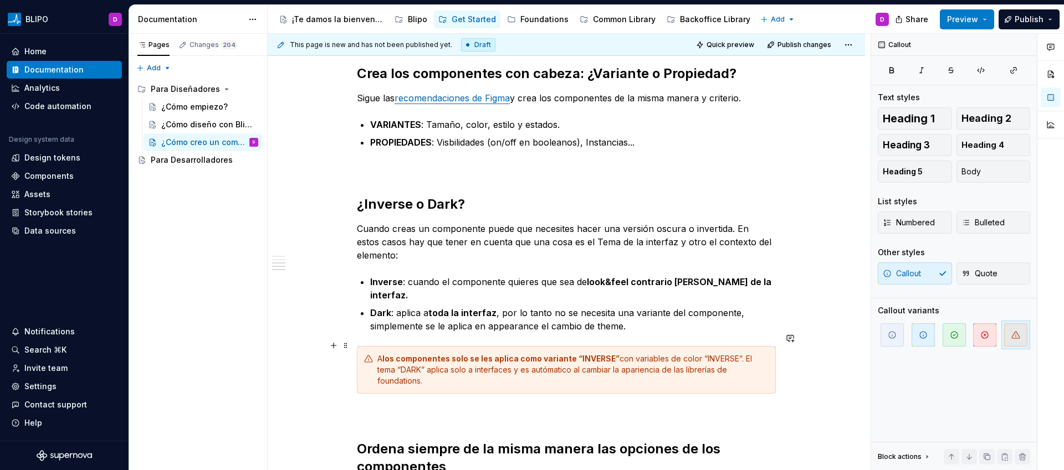
click at [762, 365] on div "A los componentes solo se les aplica como variante “INVERSE” con variables de c…" at bounding box center [572, 370] width 391 height 33
click at [831, 381] on div "Diseño atómico Nos basamos en diseño atómico para crear los componentes. Siempr…" at bounding box center [566, 227] width 597 height 1817
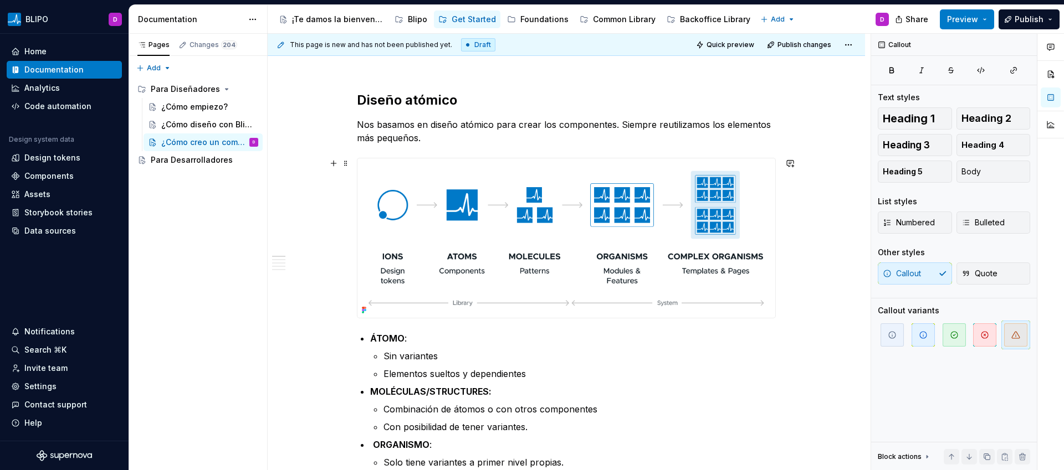
scroll to position [0, 0]
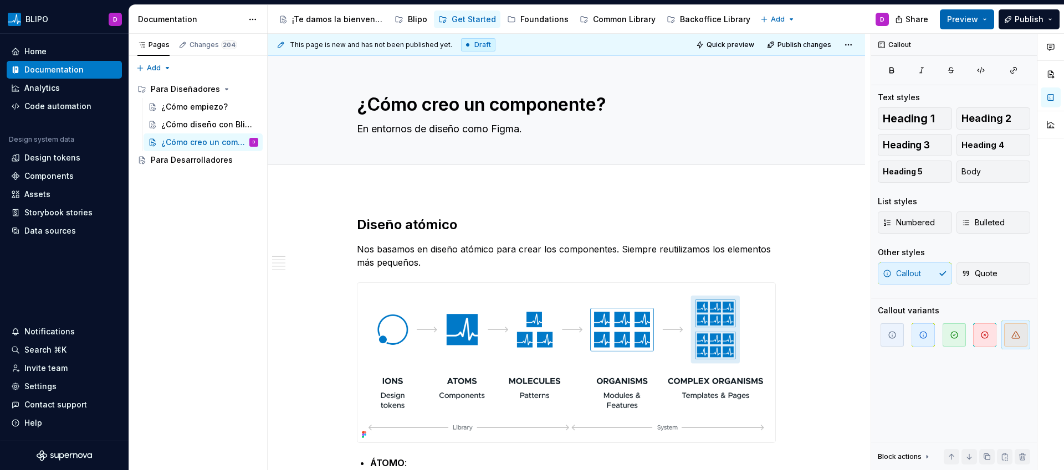
click at [966, 19] on span "Preview" at bounding box center [962, 19] width 31 height 11
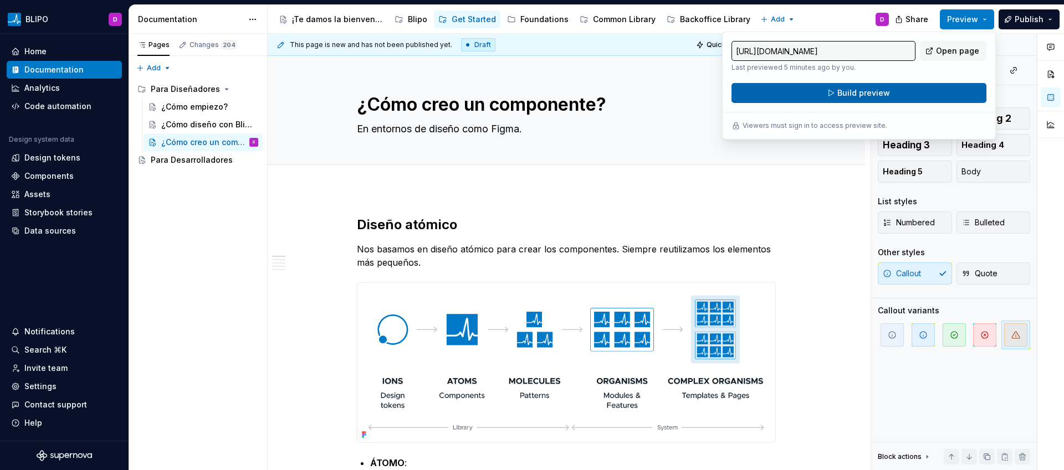
click at [889, 97] on button "Build preview" at bounding box center [858, 93] width 255 height 20
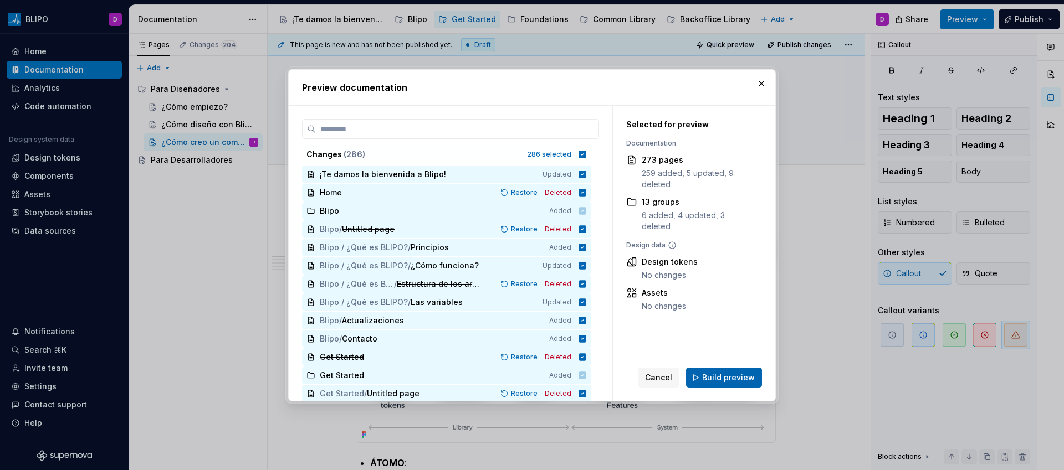
click at [734, 383] on span "Build preview" at bounding box center [728, 377] width 53 height 11
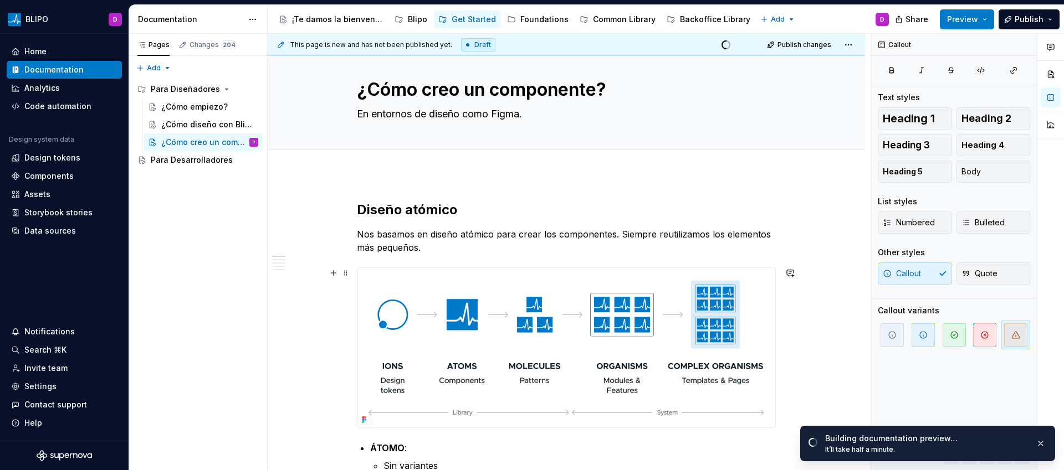
scroll to position [14, 0]
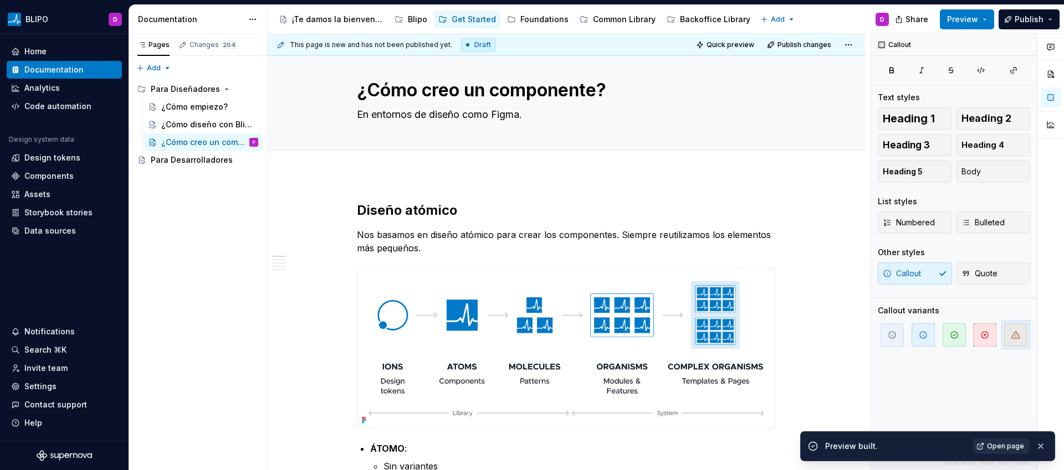
click at [1002, 448] on span "Open page" at bounding box center [1005, 446] width 37 height 9
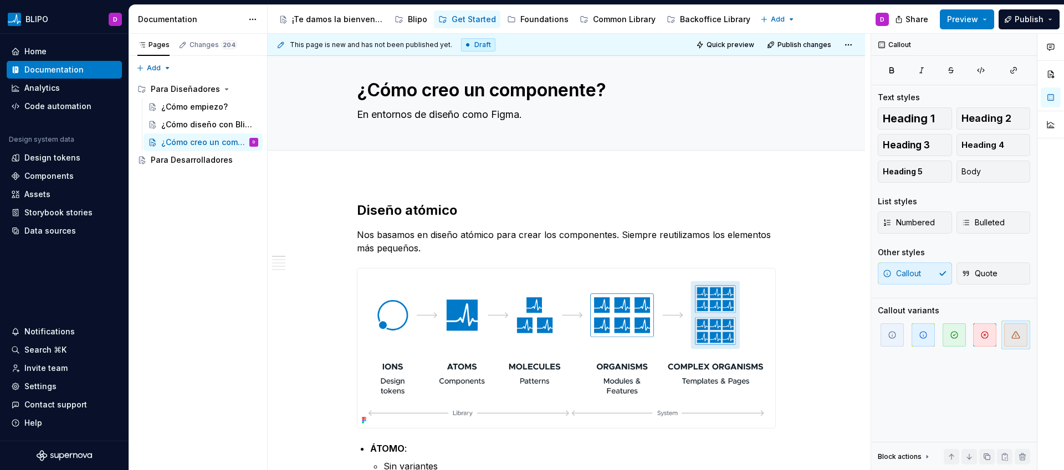
type textarea "*"
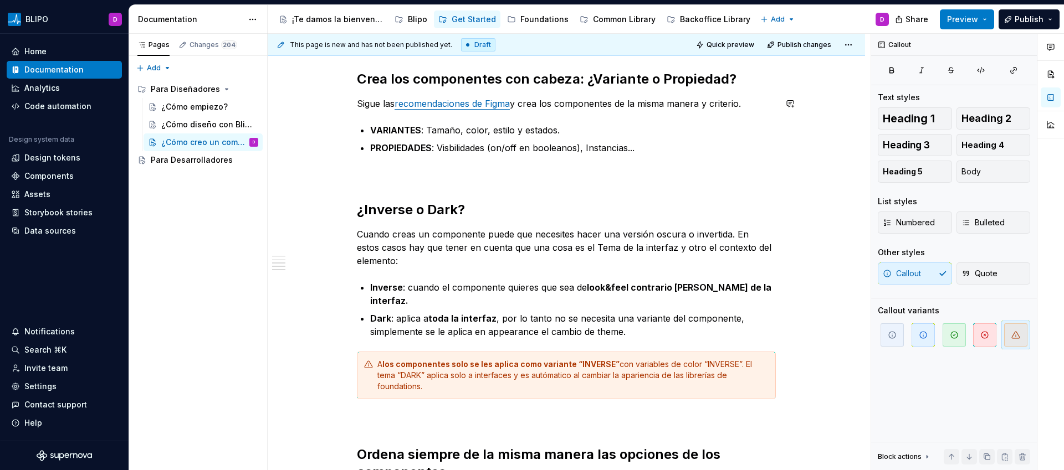
scroll to position [867, 0]
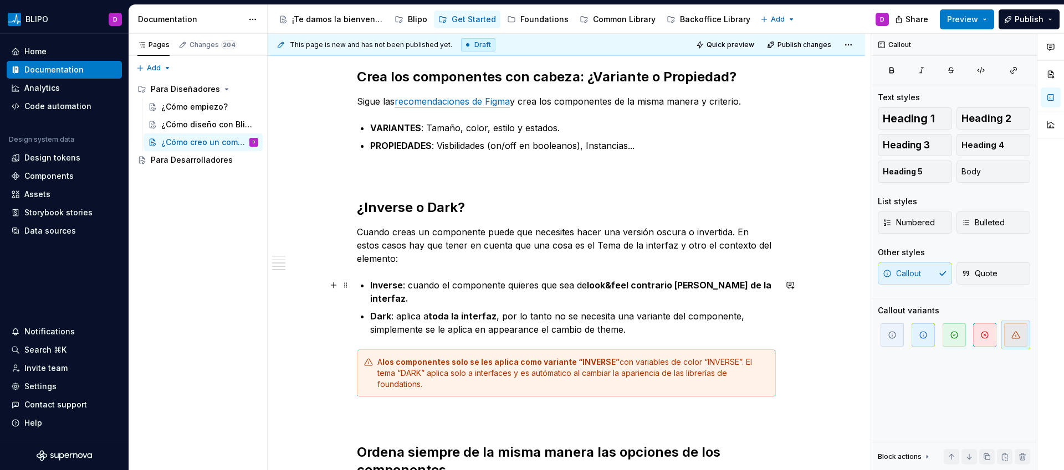
click at [386, 285] on strong "Inverse" at bounding box center [386, 285] width 33 height 11
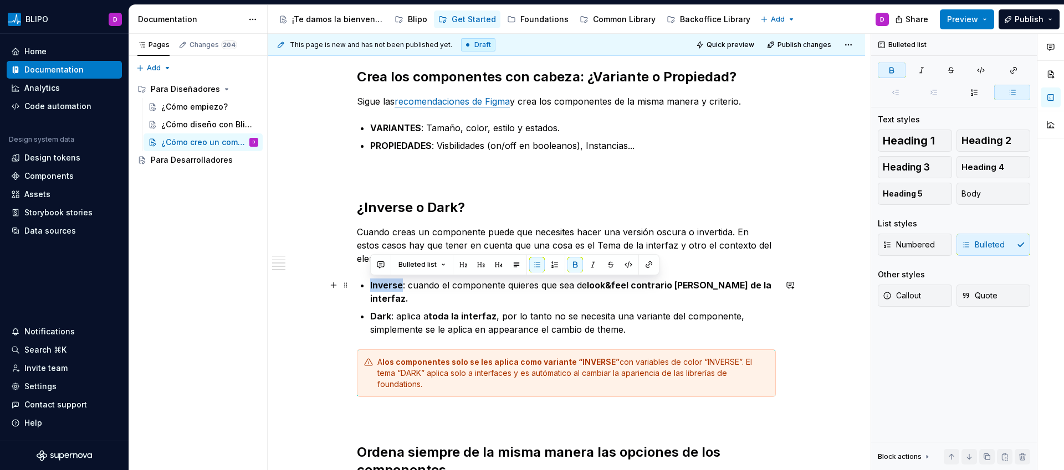
click at [386, 285] on strong "Inverse" at bounding box center [386, 285] width 33 height 11
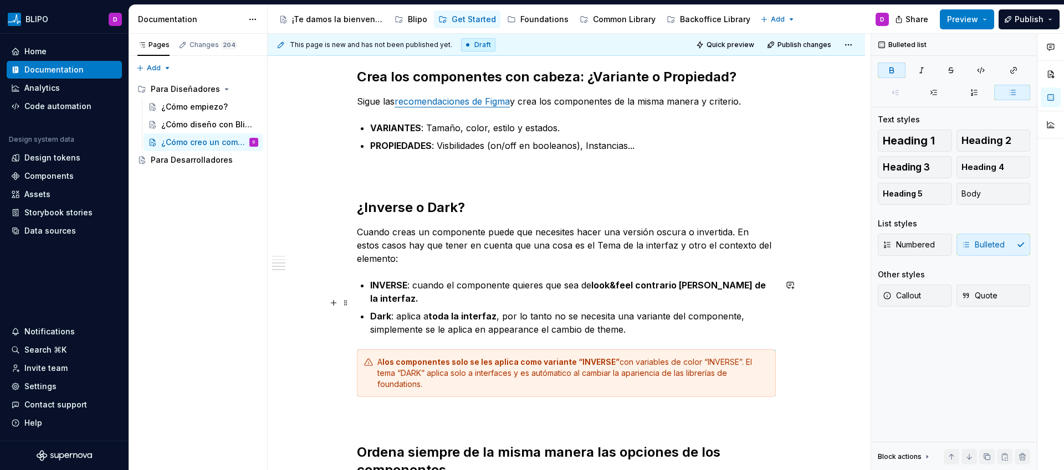
click at [376, 311] on strong "Dark" at bounding box center [380, 316] width 21 height 11
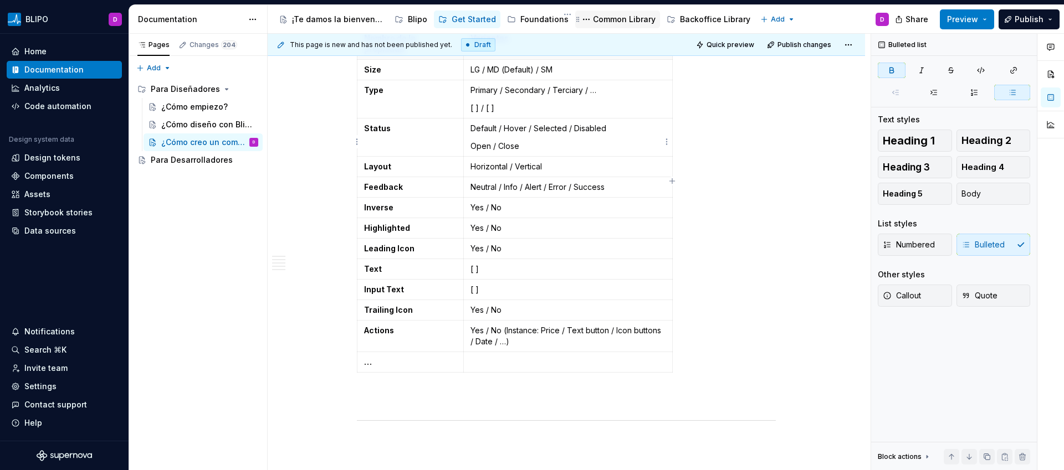
scroll to position [1381, 0]
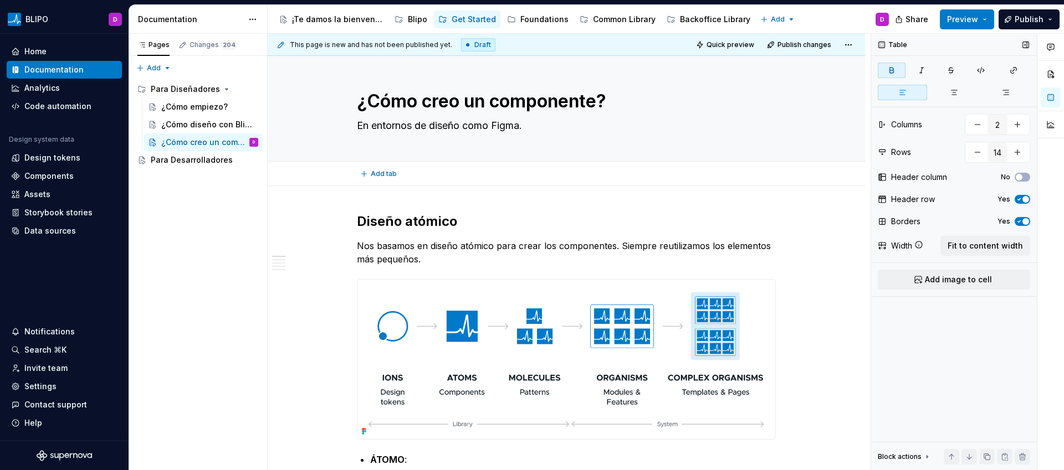
scroll to position [0, 0]
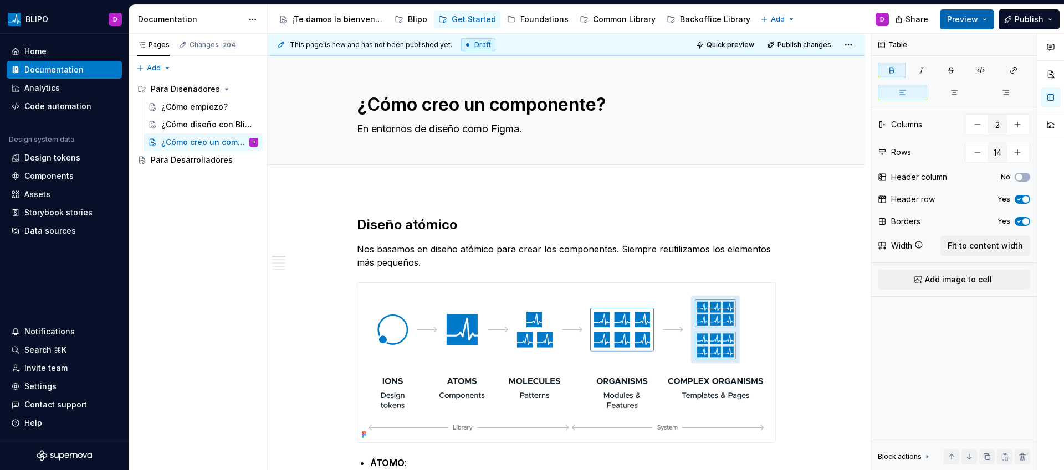
click at [973, 26] on button "Preview" at bounding box center [967, 19] width 54 height 20
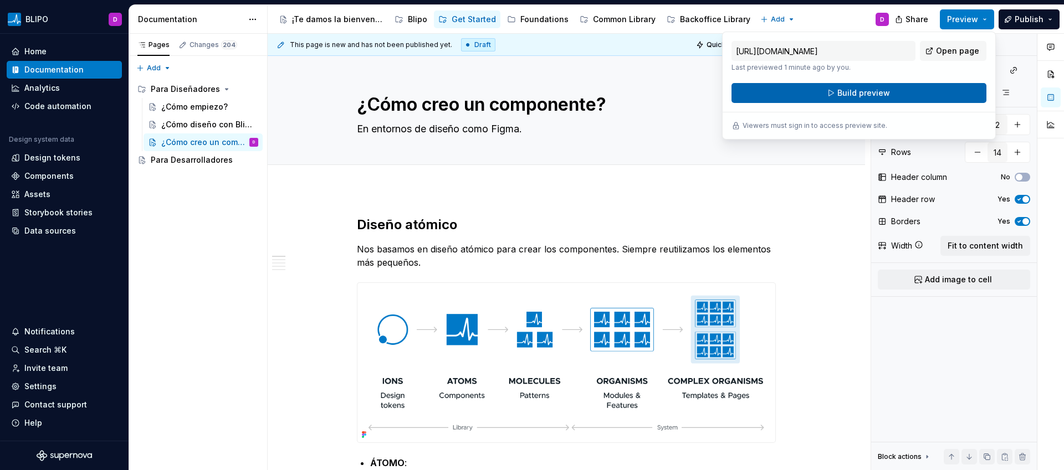
click at [882, 93] on span "Build preview" at bounding box center [863, 93] width 53 height 11
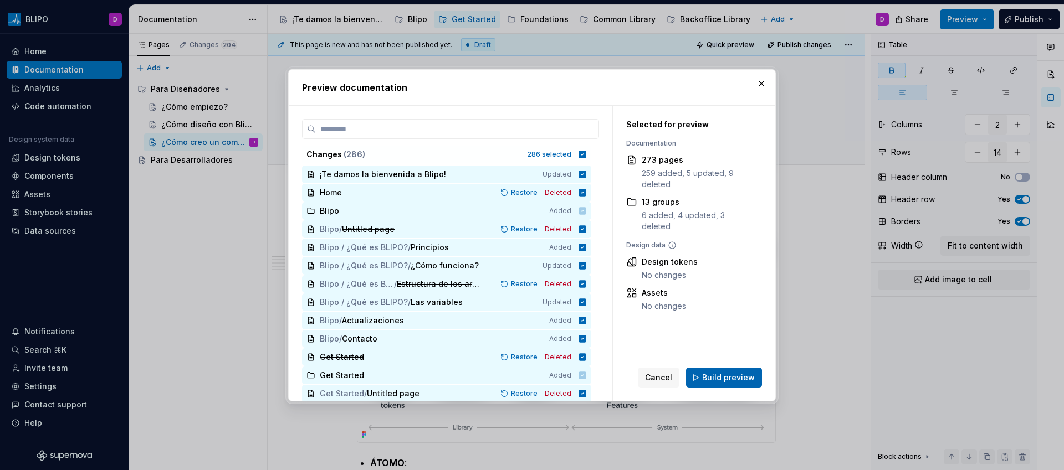
click at [751, 376] on span "Build preview" at bounding box center [728, 377] width 53 height 11
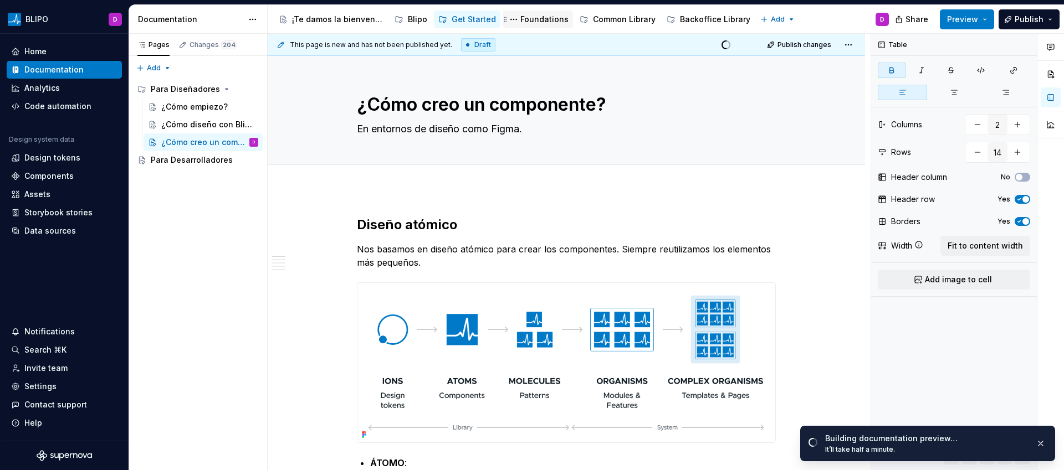
click at [552, 23] on div "Foundations" at bounding box center [544, 19] width 48 height 11
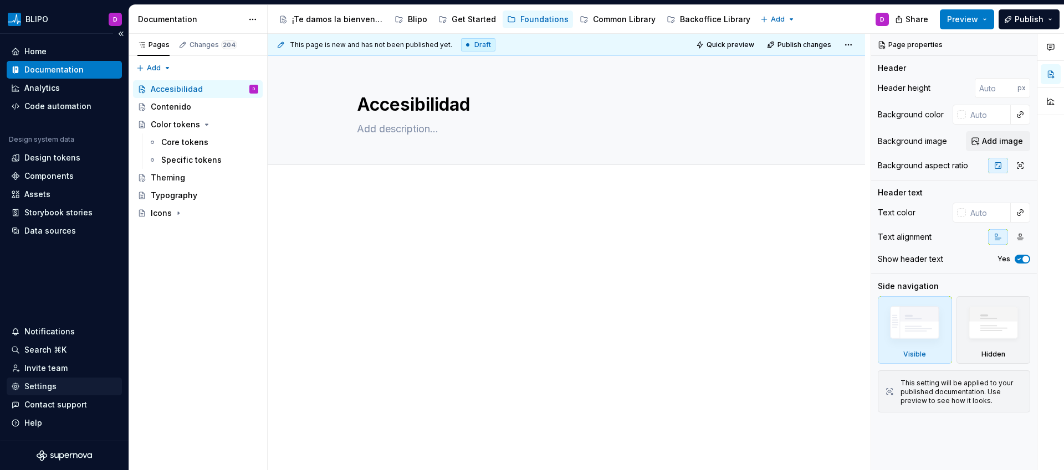
type textarea "*"
click at [48, 391] on div "Settings" at bounding box center [40, 386] width 32 height 11
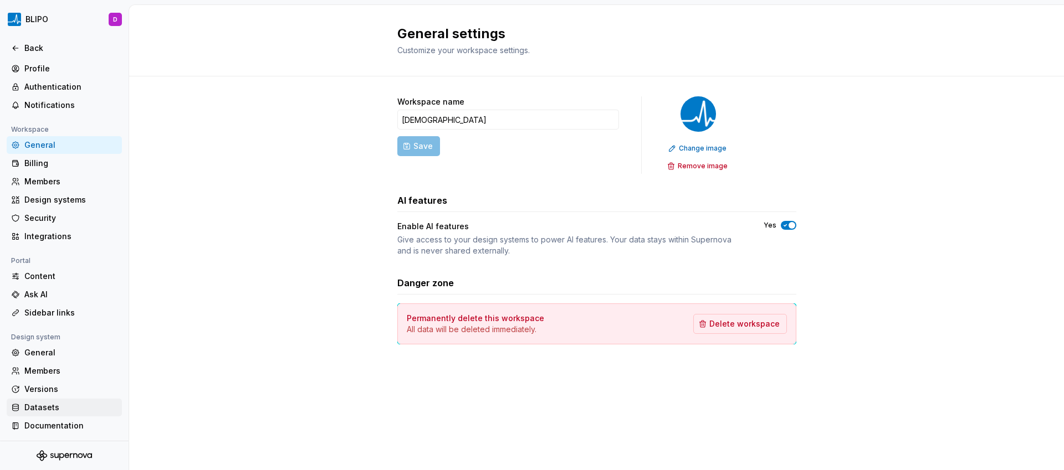
scroll to position [18, 0]
click at [57, 424] on div "Documentation" at bounding box center [70, 425] width 93 height 11
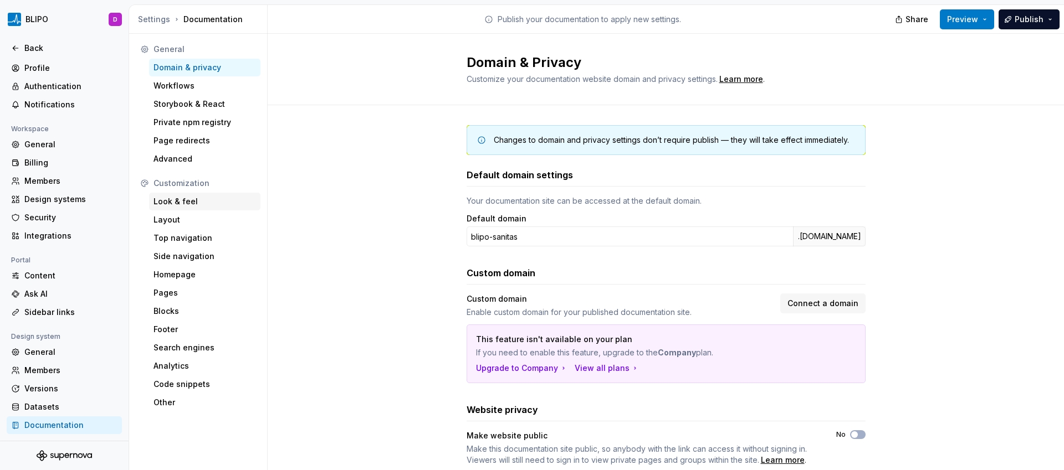
click at [178, 198] on div "Look & feel" at bounding box center [204, 201] width 103 height 11
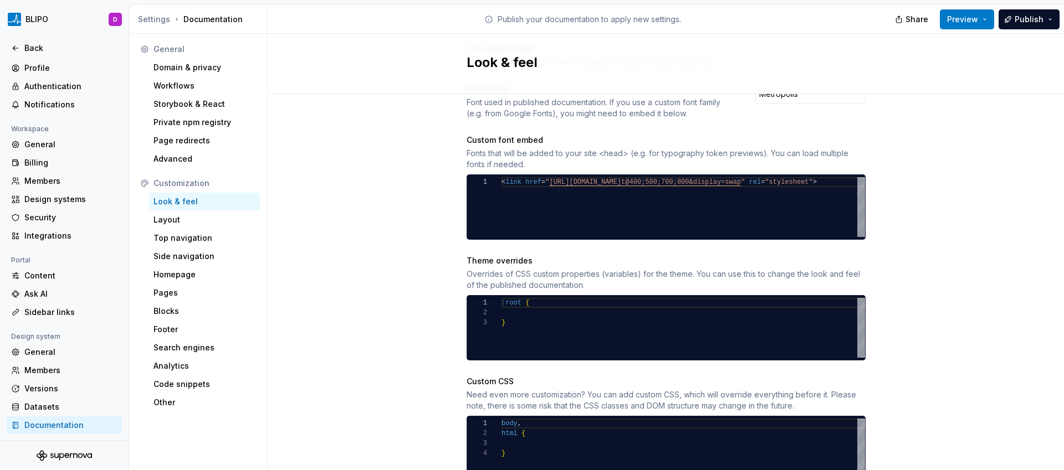
scroll to position [464, 0]
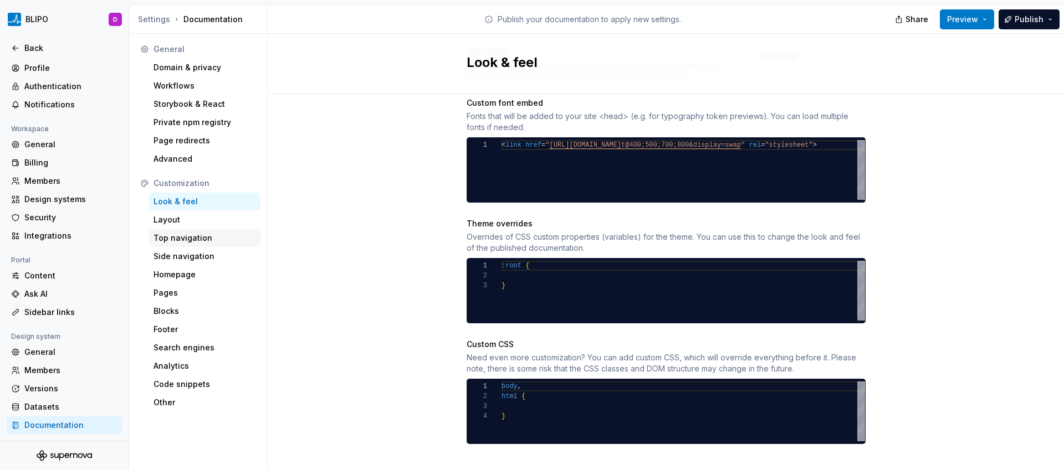
click at [209, 241] on div "Top navigation" at bounding box center [204, 238] width 103 height 11
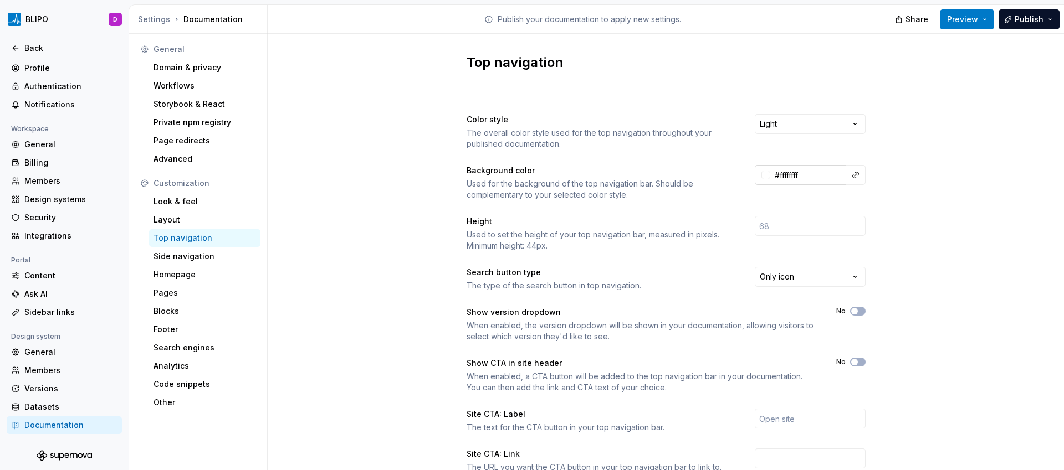
click at [789, 172] on input "#ffffffff" at bounding box center [808, 175] width 76 height 20
paste input "0079c8"
click at [906, 204] on div "Color style The overall color style used for the top navigation throughout your…" at bounding box center [666, 350] width 796 height 512
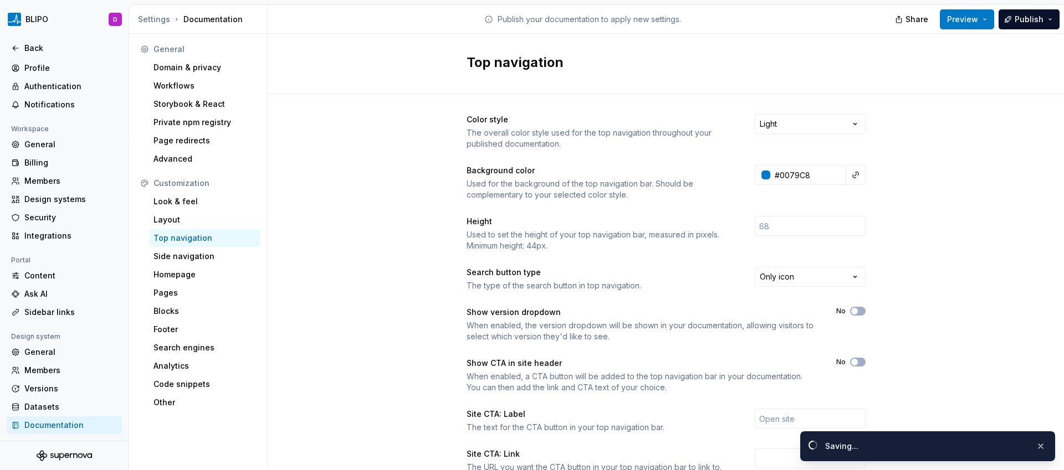
type input "#0079c8ff"
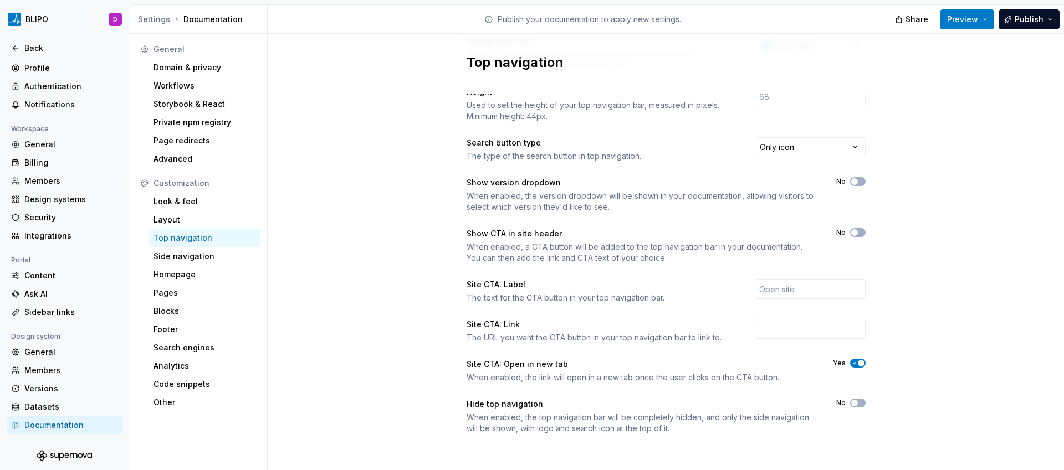
scroll to position [131, 0]
click at [982, 16] on button "Preview" at bounding box center [967, 19] width 54 height 20
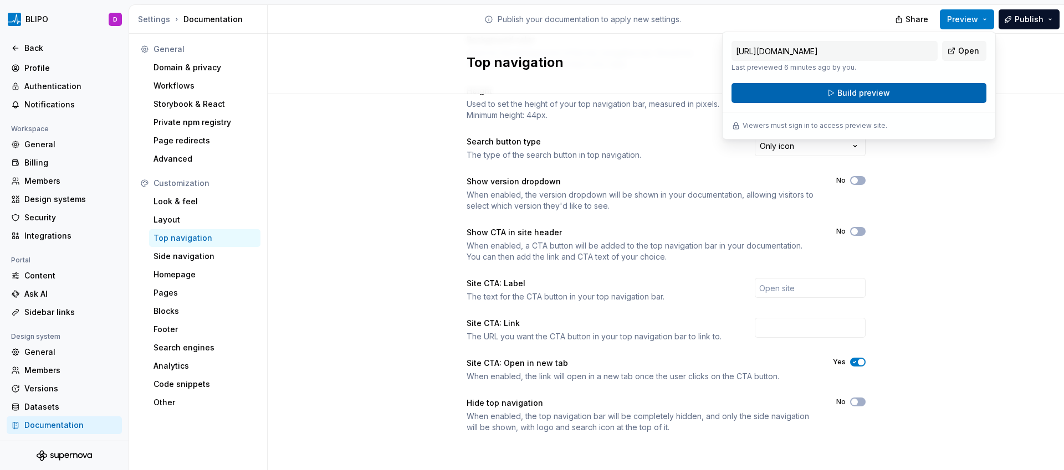
click at [926, 95] on button "Build preview" at bounding box center [858, 93] width 255 height 20
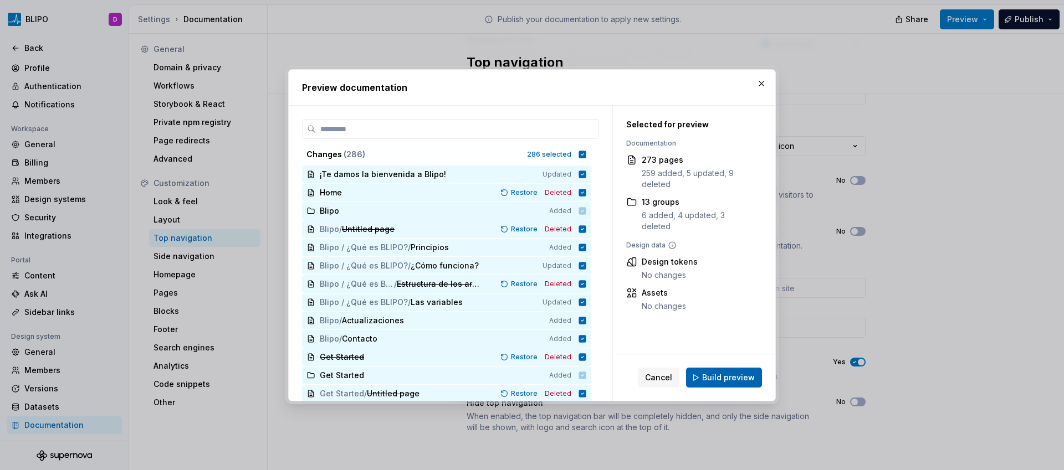
click at [734, 375] on span "Build preview" at bounding box center [728, 377] width 53 height 11
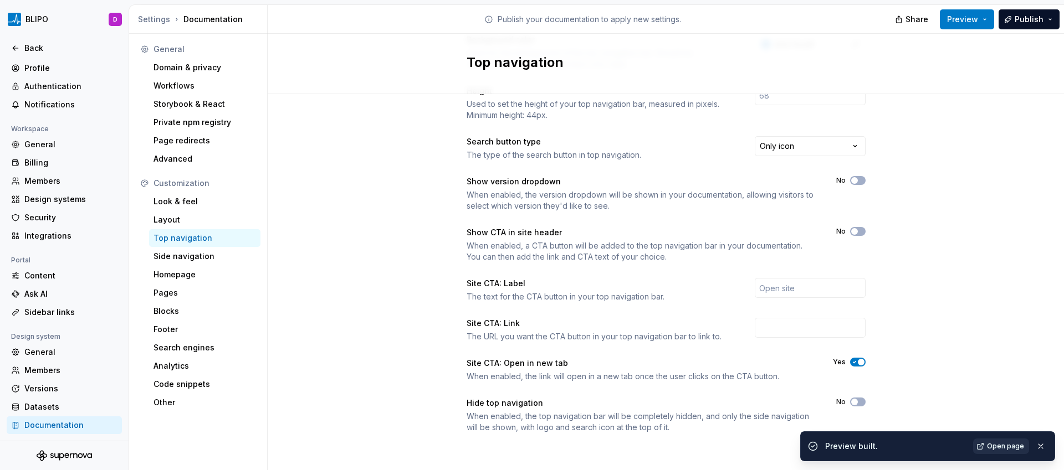
click at [1011, 448] on span "Open page" at bounding box center [1005, 446] width 37 height 9
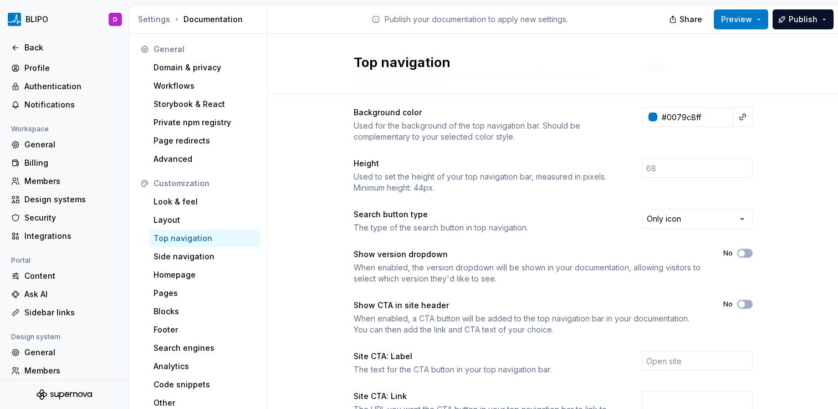
scroll to position [192, 0]
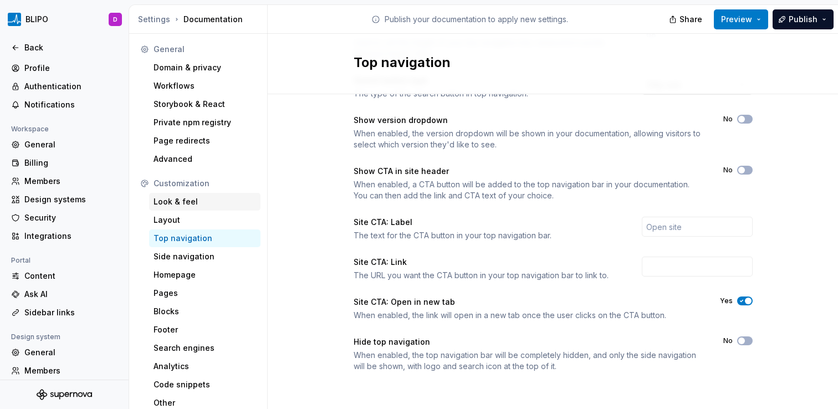
click at [182, 203] on div "Look & feel" at bounding box center [204, 201] width 103 height 11
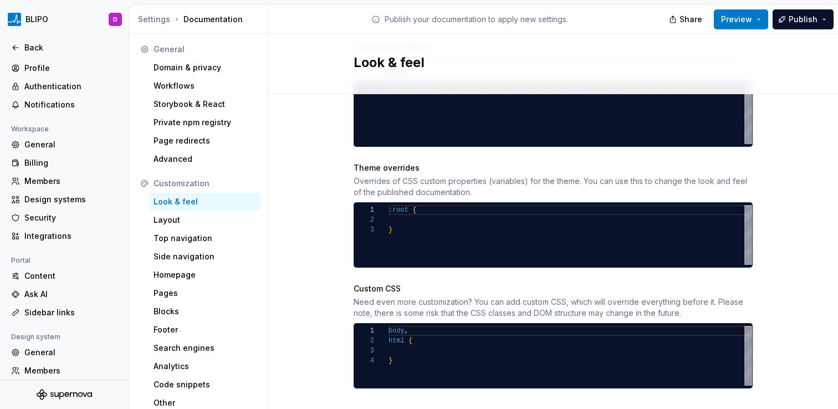
scroll to position [526, 0]
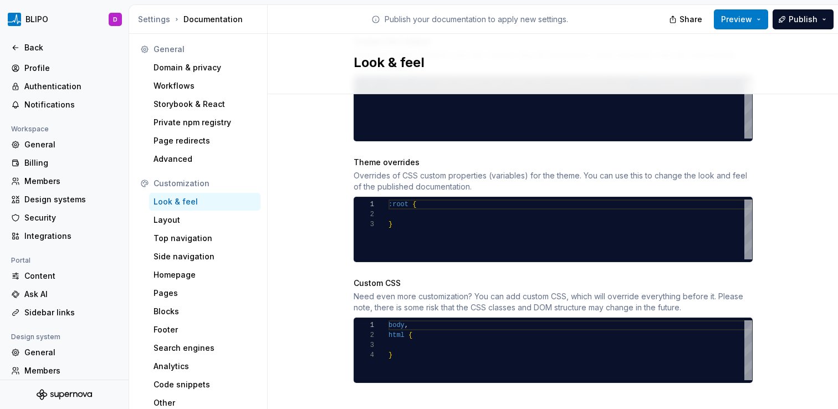
type textarea "***** ****** *"
click at [431, 327] on div "body , html { }" at bounding box center [569, 350] width 363 height 60
click at [425, 203] on div ":root { }" at bounding box center [569, 229] width 363 height 60
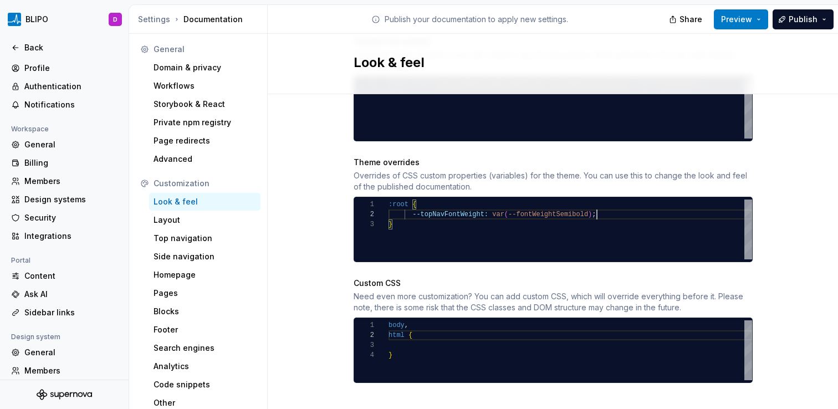
click at [554, 203] on div ":root { --topNavFontWeight: var ( --fontWeightSemibold ) ; }" at bounding box center [569, 229] width 363 height 60
drag, startPoint x: 527, startPoint y: 203, endPoint x: 505, endPoint y: 204, distance: 21.6
click at [505, 204] on div ":root { --topNavFontWeight: var ( -- --fontWeightBold ) ; }" at bounding box center [569, 229] width 363 height 60
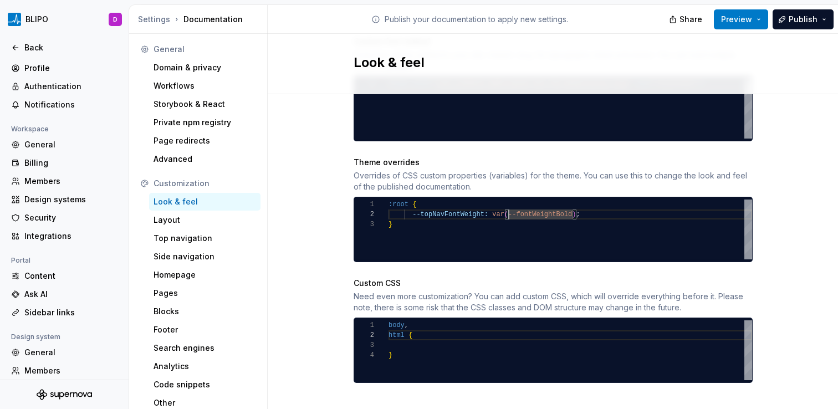
click at [584, 204] on div ":root { --topNavFontWeight: var ( --fontWeightBold ) ; }" at bounding box center [569, 229] width 363 height 60
type textarea "**********"
click at [424, 326] on div "body , html { }" at bounding box center [569, 350] width 363 height 60
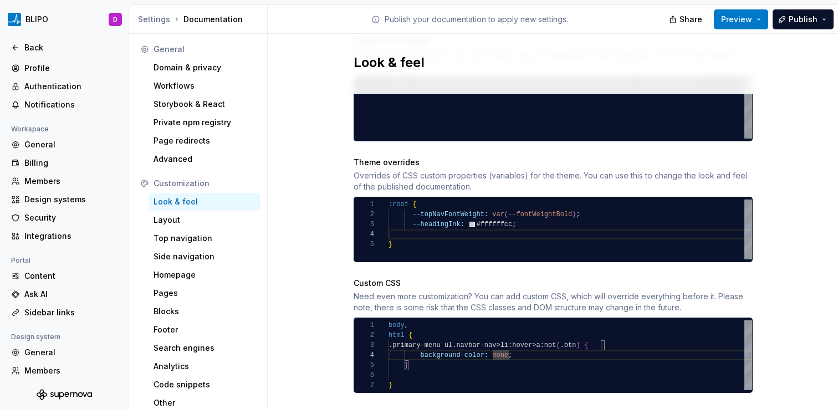
scroll to position [30, 124]
click at [526, 346] on div "body , html { .primary-menu ul.navbar-nav>li:hover>a:not ( .btn ) { background-…" at bounding box center [569, 355] width 363 height 70
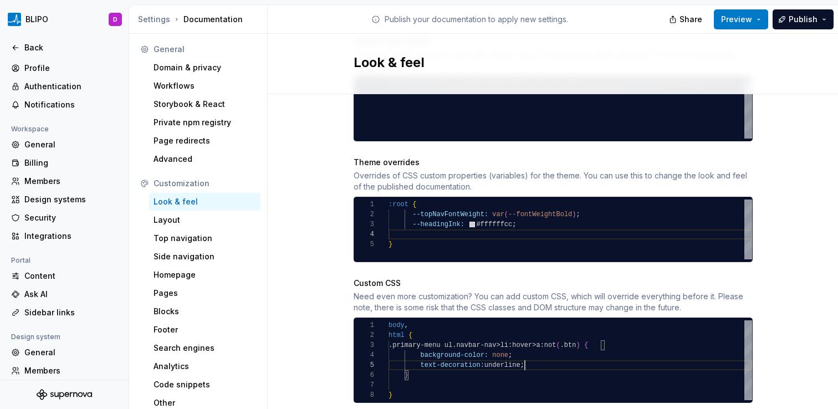
scroll to position [40, 136]
type textarea "**********"
click at [521, 214] on div ":root { --topNavFontWeight: var ( --fontWeightBold ) ; --headingInk: #ffffffcc …" at bounding box center [569, 229] width 363 height 60
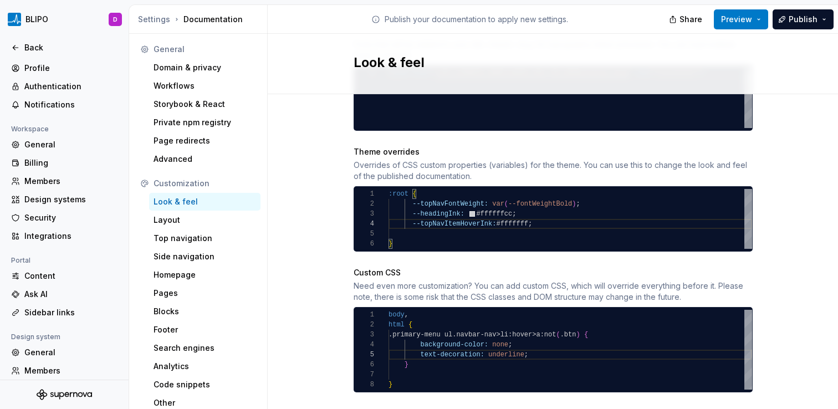
scroll to position [546, 0]
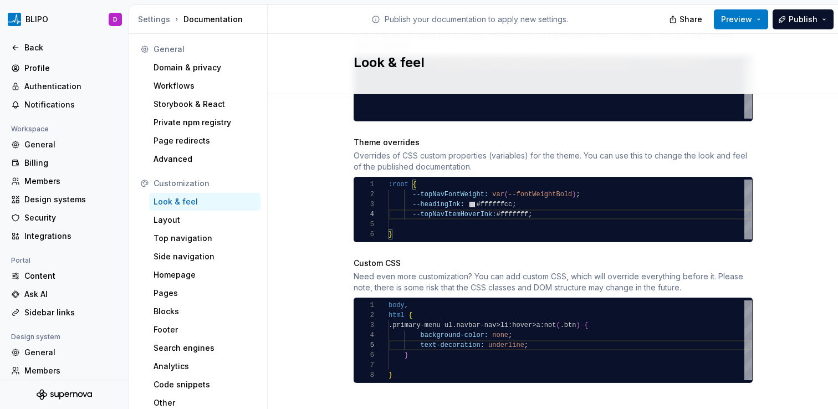
click at [761, 21] on button "Preview" at bounding box center [741, 19] width 54 height 20
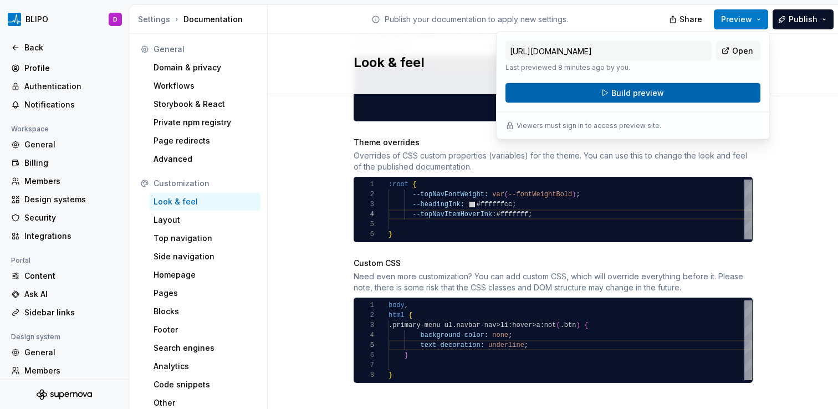
click at [708, 98] on button "Build preview" at bounding box center [632, 93] width 255 height 20
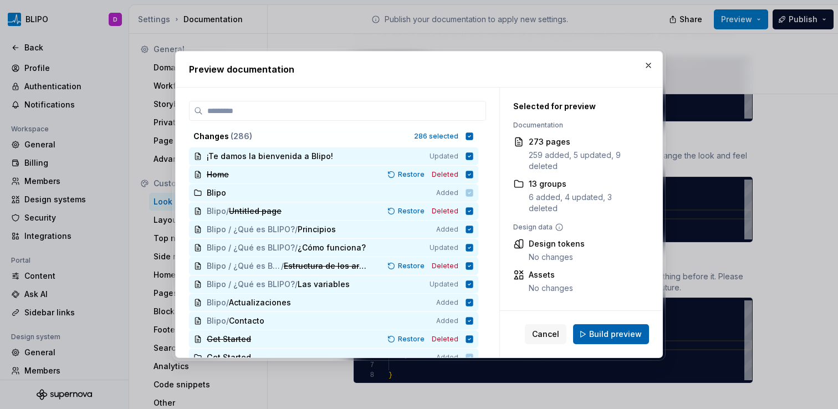
click at [597, 337] on span "Build preview" at bounding box center [615, 334] width 53 height 11
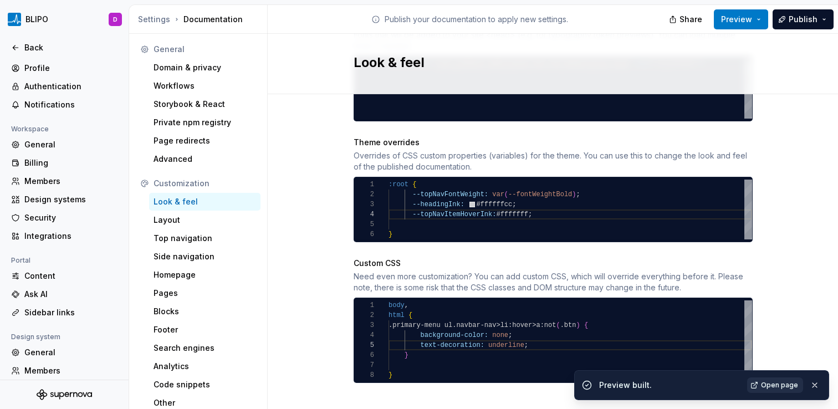
click at [768, 382] on span "Open page" at bounding box center [779, 385] width 37 height 9
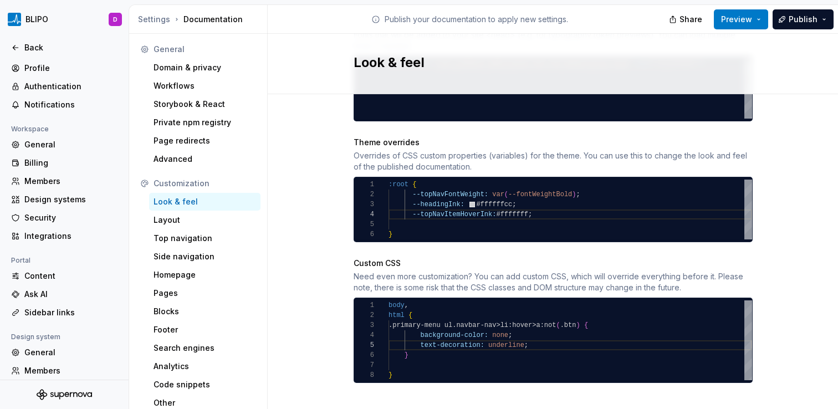
click at [519, 192] on div ":root { --topNavFontWeight: var ( --fontWeightBold ) ; --headingInk: #ffffffcc …" at bounding box center [569, 210] width 363 height 60
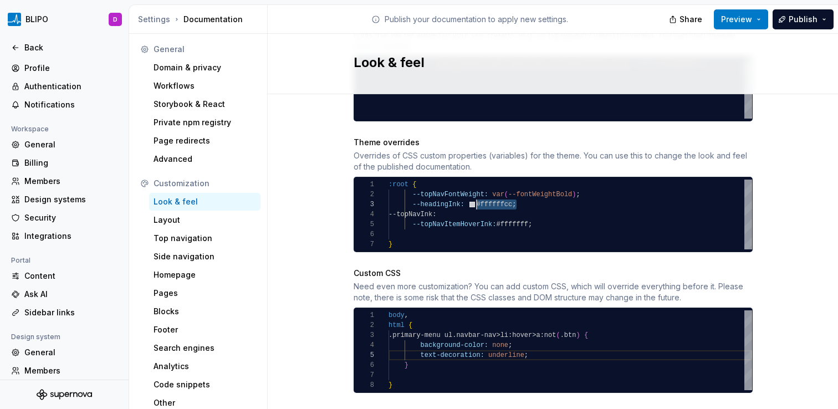
scroll to position [20, 88]
drag, startPoint x: 518, startPoint y: 196, endPoint x: 465, endPoint y: 194, distance: 52.7
click at [465, 194] on div ":root { --topNavFontWeight: var ( --fontWeightBold ) ; --headingInk: #ffffffcc …" at bounding box center [569, 215] width 363 height 70
click at [464, 207] on div ":root { --topNavFontWeight: var ( --fontWeightBold ) ; --headingInk: #ffffffcc …" at bounding box center [569, 215] width 363 height 70
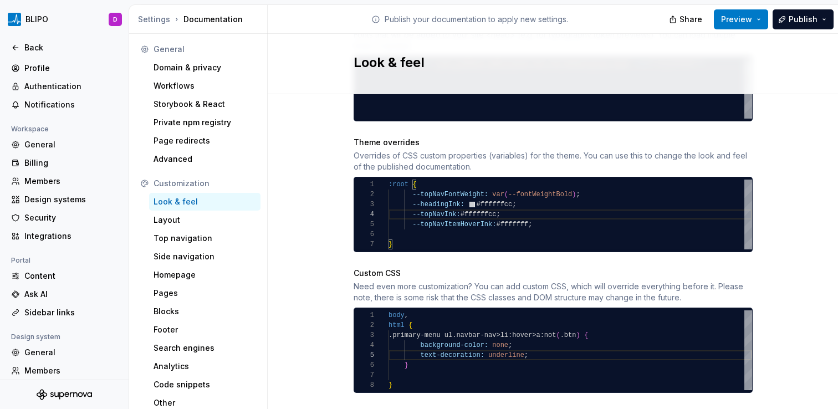
scroll to position [30, 124]
click at [559, 202] on div ":root { --topNavFontWeight: var ( --fontWeightBold ) ; --headingInk: #ffffffcc …" at bounding box center [569, 215] width 363 height 70
type textarea "**********"
click at [423, 355] on div "body , html { .primary-menu ul.navbar-nav>li:hover>a:not ( .btn ) { background-…" at bounding box center [569, 350] width 363 height 80
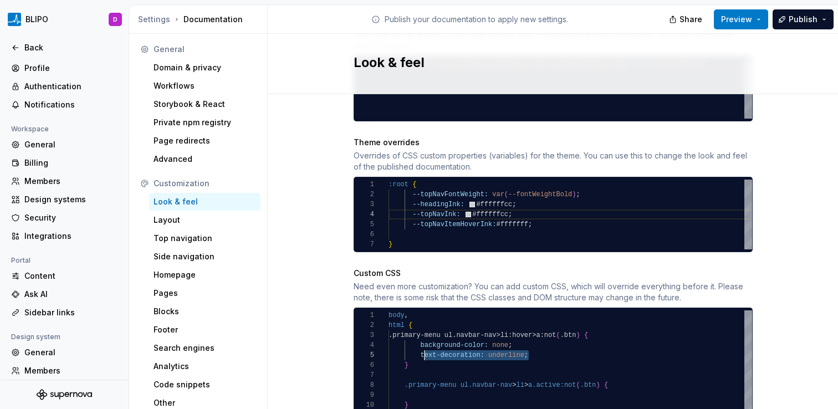
scroll to position [40, 32]
drag, startPoint x: 525, startPoint y: 348, endPoint x: 417, endPoint y: 343, distance: 108.2
click at [417, 343] on div ".primary-menu ul.navbar-nav>li:hover>a:not ( .btn ) { background-color: none ; …" at bounding box center [569, 370] width 363 height 120
click at [426, 385] on div ".primary-menu ul.navbar-nav>li:hover>a:not ( .btn ) { background-color: none ; …" at bounding box center [569, 370] width 363 height 120
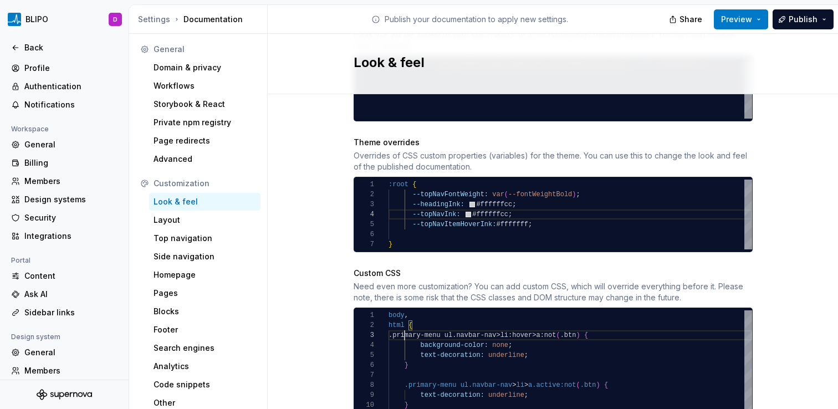
click at [400, 327] on div ".primary-menu ul.navbar-nav>li:hover>a:not ( .btn ) { background-color: none ; …" at bounding box center [569, 370] width 363 height 120
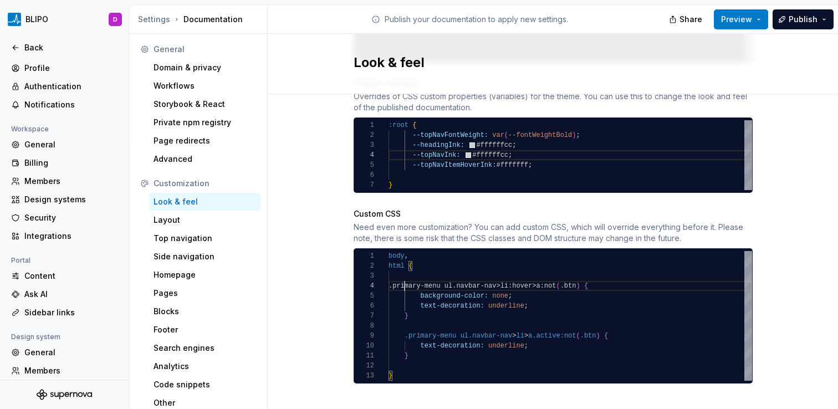
scroll to position [606, 0]
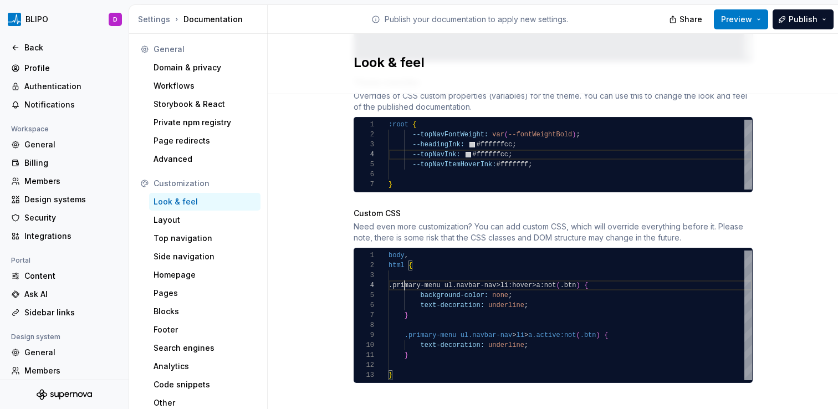
click at [524, 275] on div "background-color: none ; } text-decoration: underline ; .primary-menu ul.navbar…" at bounding box center [569, 315] width 363 height 130
click at [575, 309] on div "background-color: none ; } text-decoration: underline ; .primary-menu ul.navbar…" at bounding box center [569, 315] width 363 height 130
type textarea "**********"
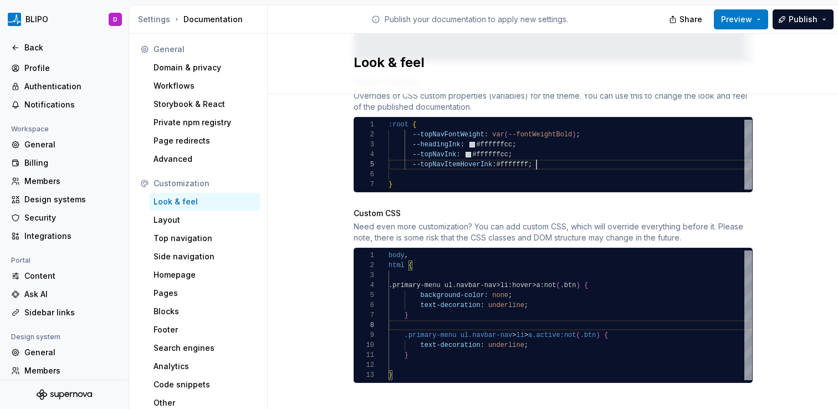
scroll to position [40, 148]
click at [545, 156] on div ":root { --topNavFontWeight: var ( --fontWeightBold ) ; --headingInk: #ffffffcc …" at bounding box center [569, 155] width 363 height 70
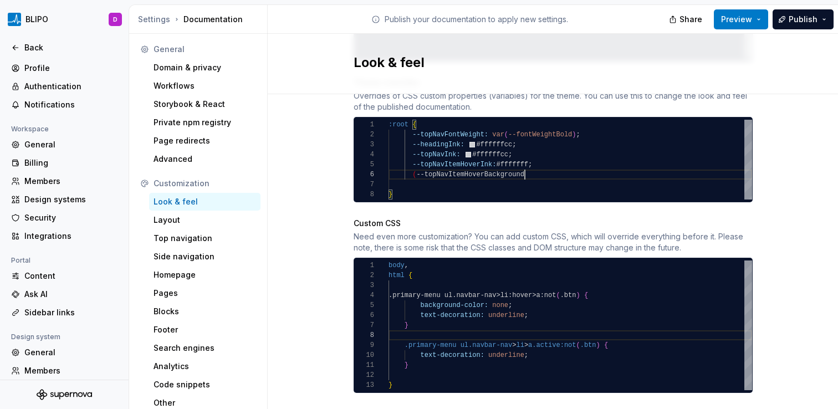
scroll to position [50, 136]
click at [412, 165] on div "--topNavFontWeight: var ( --fontWeightBold ) ; --headingInk: #ffffffcc ; --topN…" at bounding box center [569, 160] width 363 height 80
click at [523, 165] on div "--topNavFontWeight: var ( --fontWeightBold ) ; --headingInk: #ffffffcc ; --topN…" at bounding box center [569, 160] width 363 height 80
type textarea "**********"
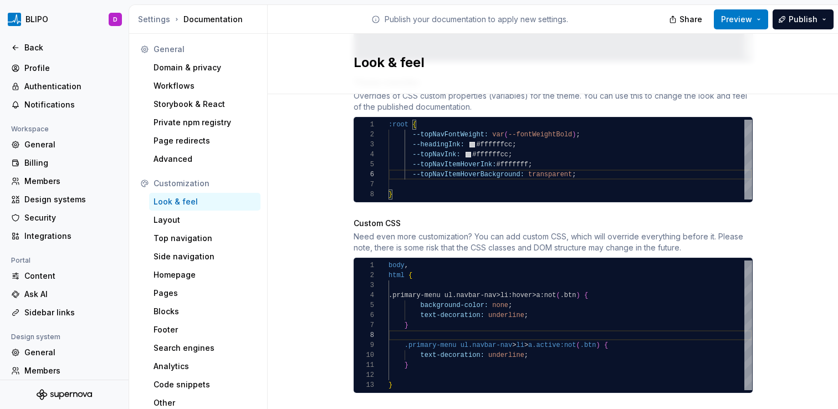
click at [498, 298] on div "background-color: none ; } text-decoration: underline ; .primary-menu ul.navbar…" at bounding box center [569, 325] width 363 height 130
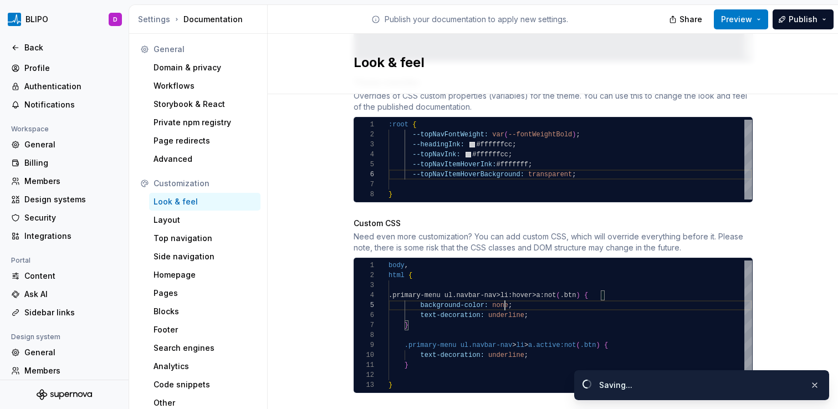
click at [498, 298] on div "background-color: none ; } text-decoration: underline ; .primary-menu ul.navbar…" at bounding box center [569, 325] width 363 height 130
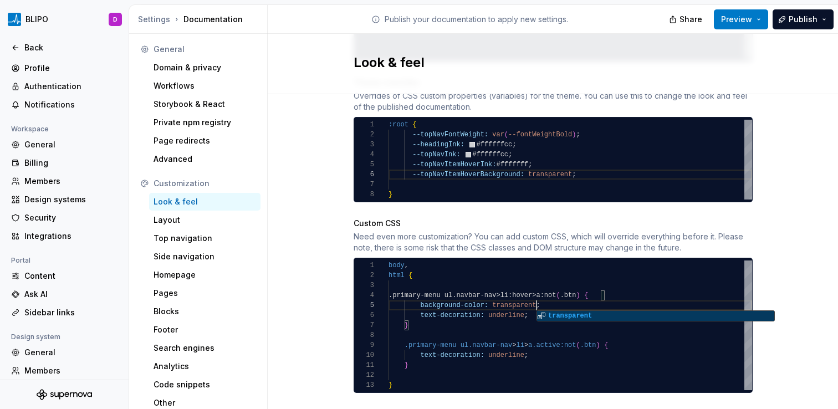
scroll to position [70, 0]
click at [520, 325] on div "background-color: transparent ; } text-decoration: underline ; .primary-menu ul…" at bounding box center [569, 325] width 363 height 130
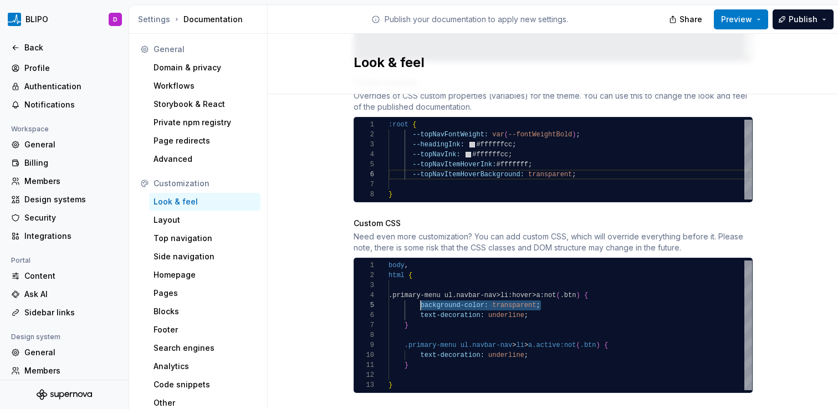
scroll to position [40, 24]
drag, startPoint x: 544, startPoint y: 294, endPoint x: 406, endPoint y: 293, distance: 138.0
click at [406, 293] on div "background-color: transparent ; } text-decoration: underline ; .primary-menu ul…" at bounding box center [569, 325] width 363 height 130
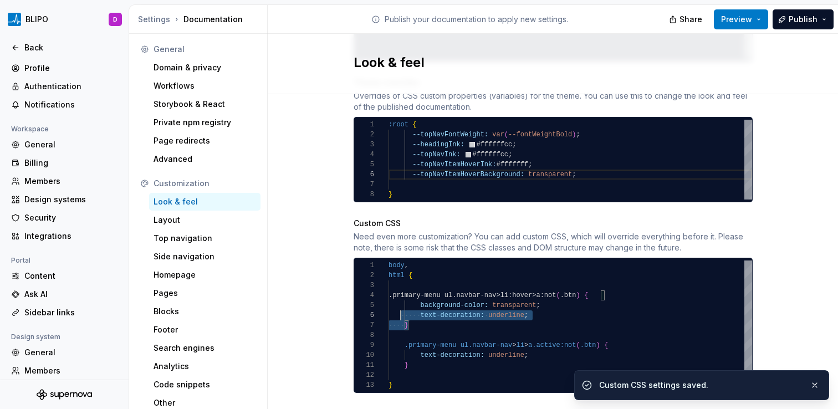
scroll to position [20, 0]
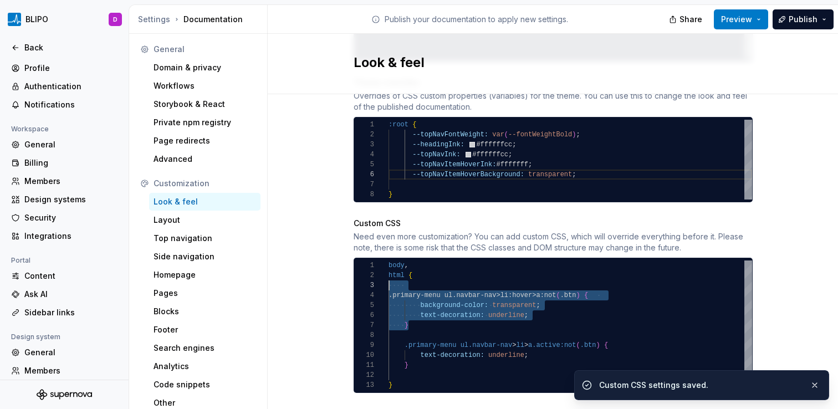
drag, startPoint x: 397, startPoint y: 309, endPoint x: 359, endPoint y: 274, distance: 51.8
click at [388, 274] on div "background-color: transparent ; } text-decoration: underline ; .primary-menu ul…" at bounding box center [569, 325] width 363 height 130
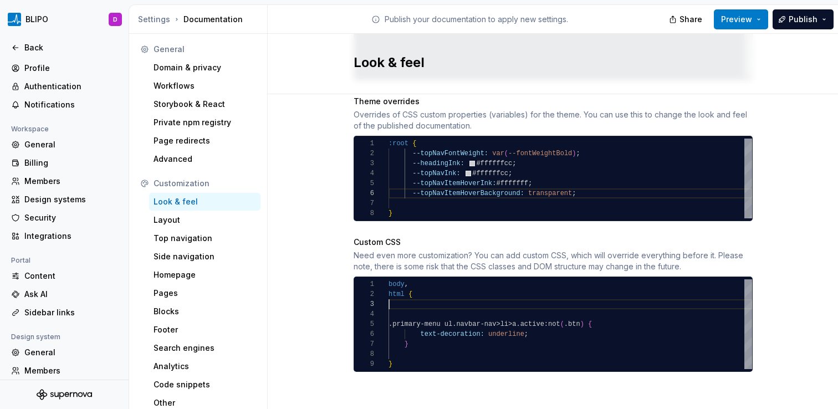
scroll to position [576, 0]
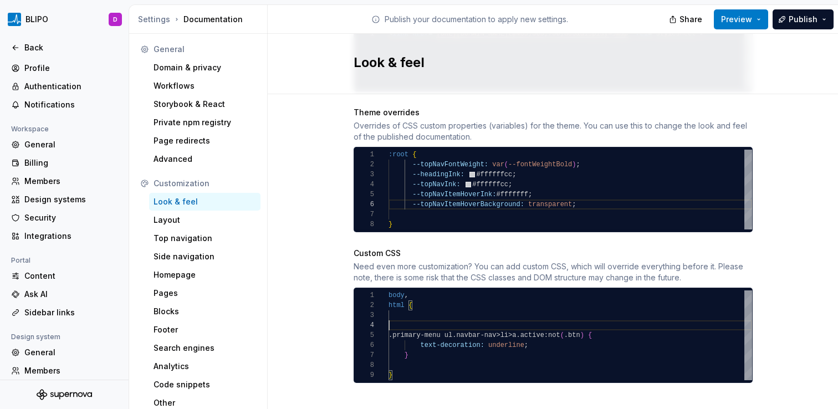
click at [388, 309] on div ".primary-menu ul.navbar-nav>li>a.active:not ( .btn ) { text-decoration: underli…" at bounding box center [569, 335] width 363 height 90
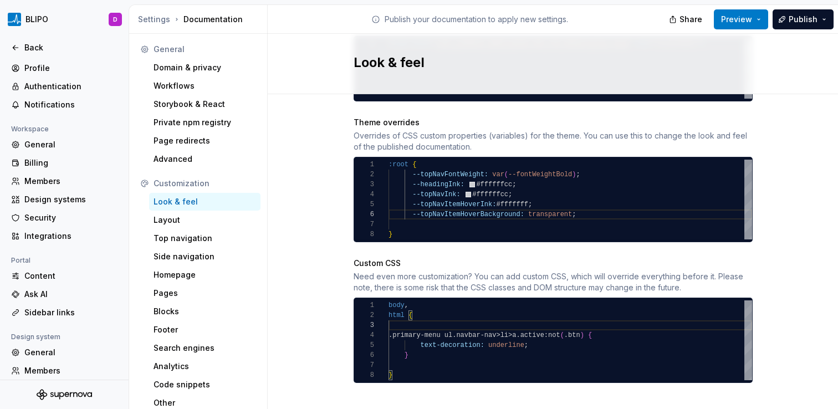
scroll to position [10, 24]
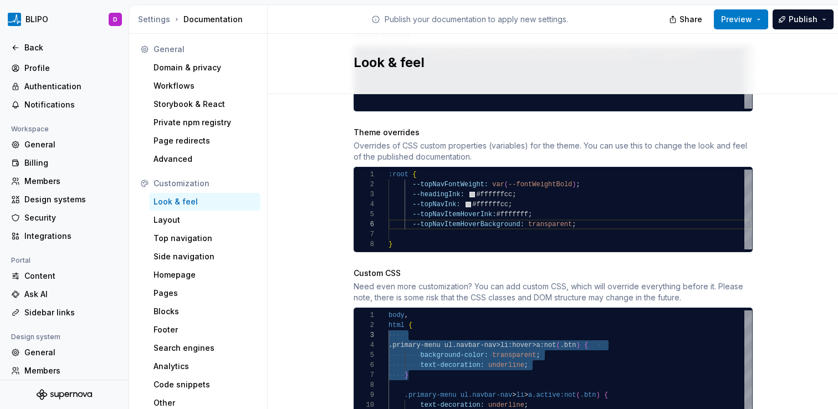
click at [544, 370] on div ".primary-menu ul.navbar-nav > li > a.active:not ( .btn ) { body , html { .prima…" at bounding box center [569, 375] width 363 height 130
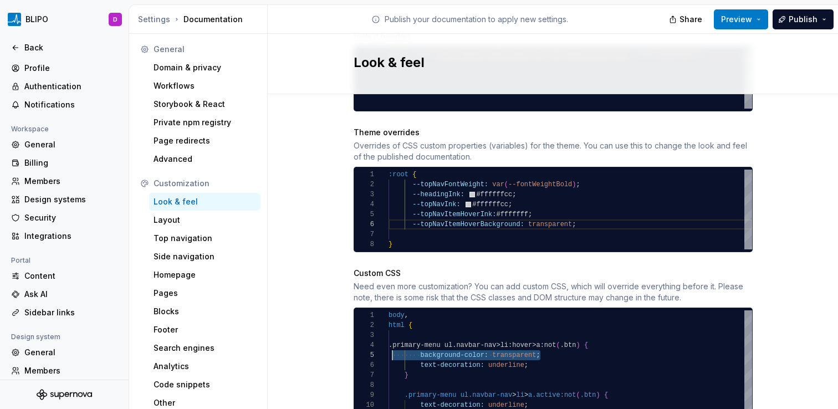
scroll to position [40, 0]
drag, startPoint x: 551, startPoint y: 345, endPoint x: 351, endPoint y: 348, distance: 200.1
click at [388, 348] on div ".primary-menu ul.navbar-nav > li > a.active:not ( .btn ) { body , html { .prima…" at bounding box center [569, 375] width 363 height 130
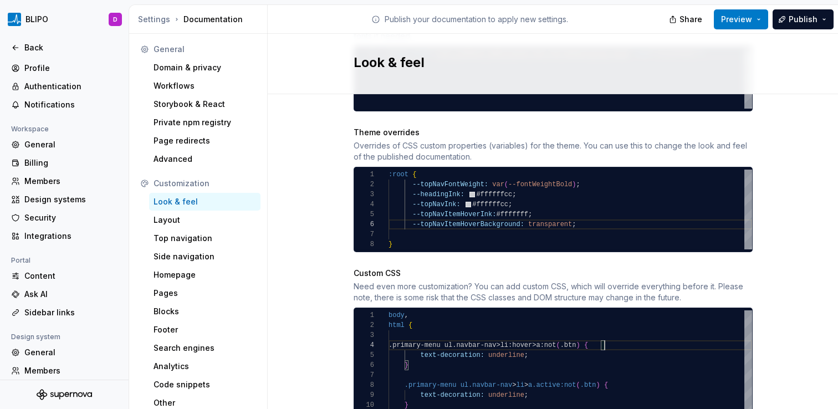
scroll to position [20, 16]
click at [401, 327] on div ".primary-menu ul.navbar-nav > li > a.active:not ( .btn ) { body , html { .prima…" at bounding box center [569, 370] width 363 height 120
type textarea "**********"
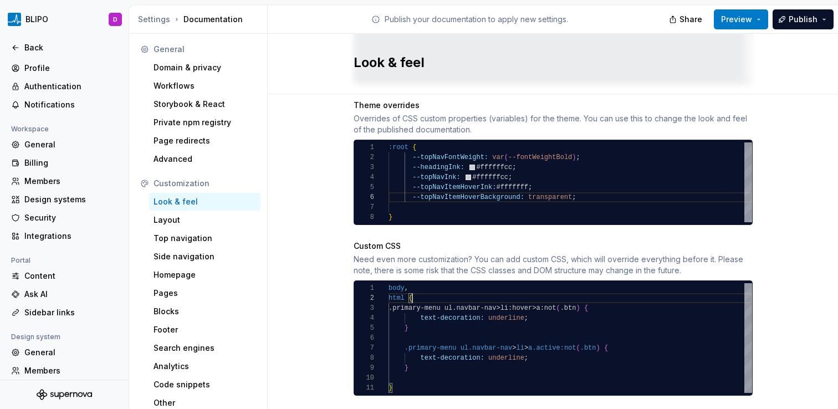
scroll to position [596, 0]
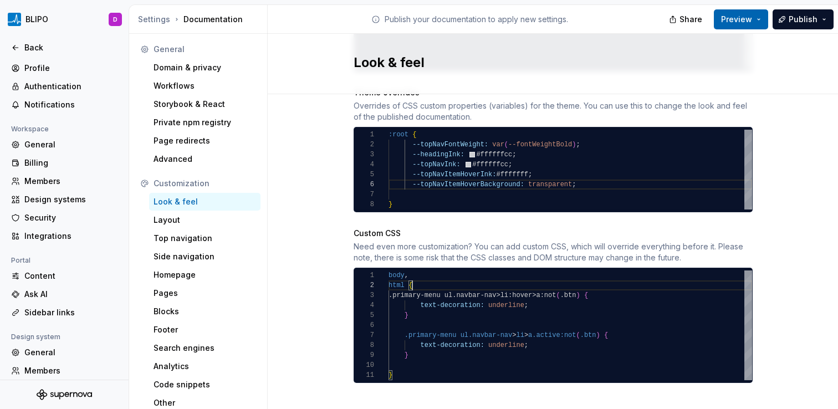
click at [752, 21] on span "Preview" at bounding box center [736, 19] width 31 height 11
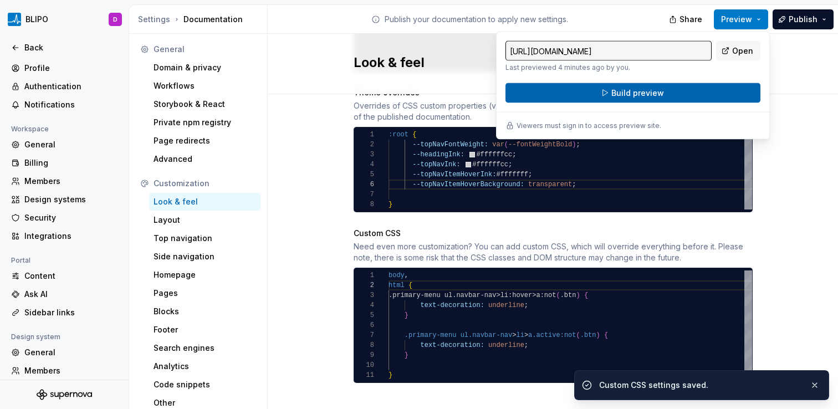
click at [668, 94] on button "Build preview" at bounding box center [632, 93] width 255 height 20
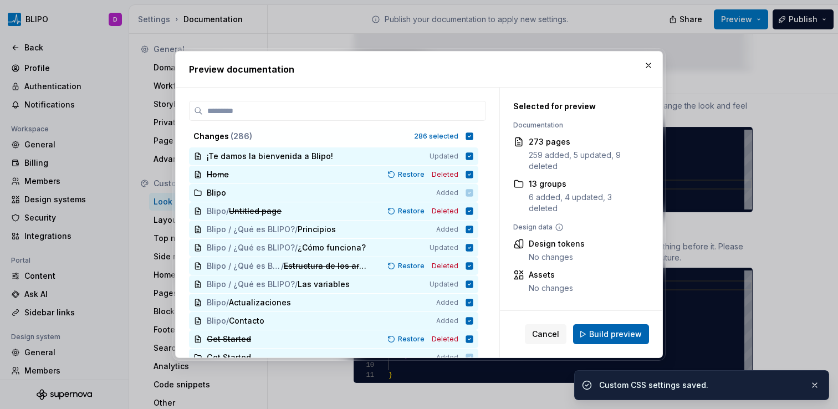
click at [614, 339] on span "Build preview" at bounding box center [615, 334] width 53 height 11
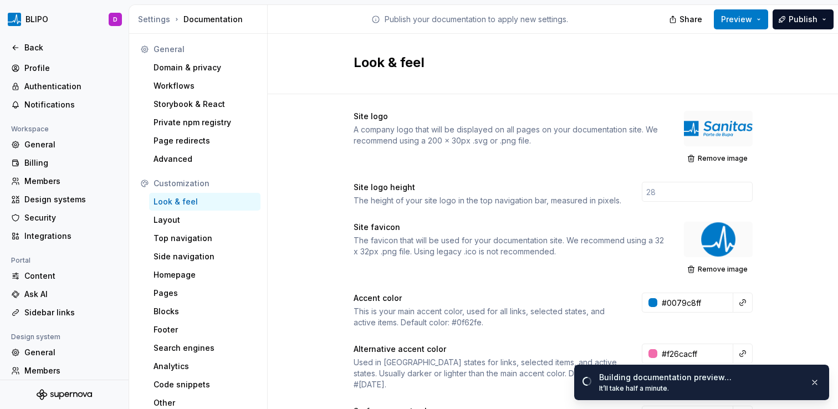
scroll to position [0, 0]
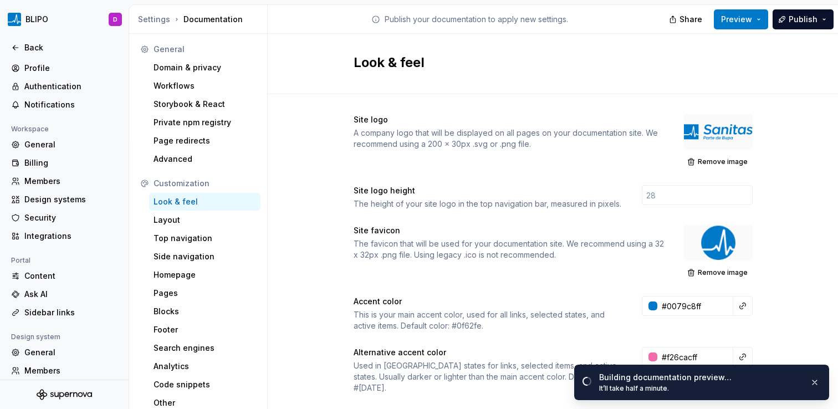
click at [715, 131] on div at bounding box center [718, 131] width 69 height 35
click at [708, 161] on span "Remove image" at bounding box center [723, 161] width 50 height 9
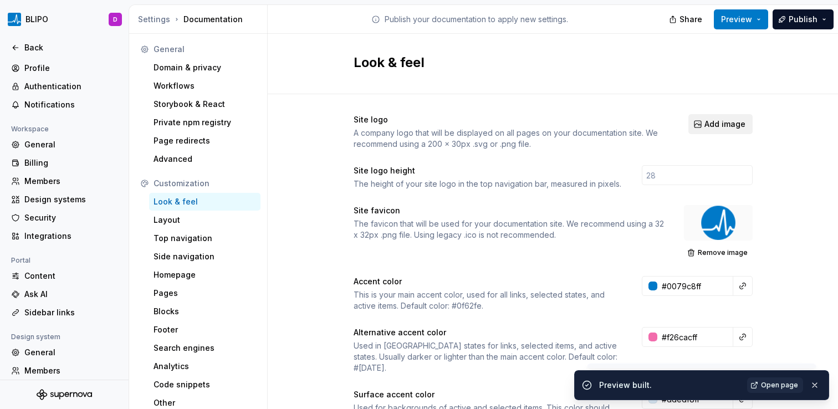
click at [711, 127] on span "Add image" at bounding box center [724, 124] width 41 height 11
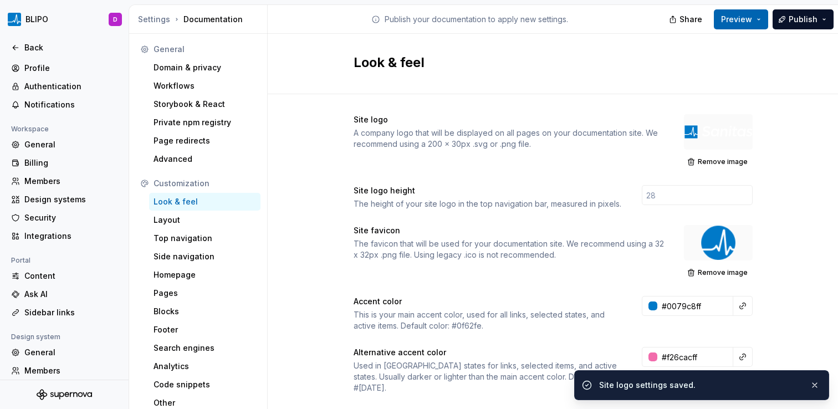
click at [759, 22] on button "Preview" at bounding box center [741, 19] width 54 height 20
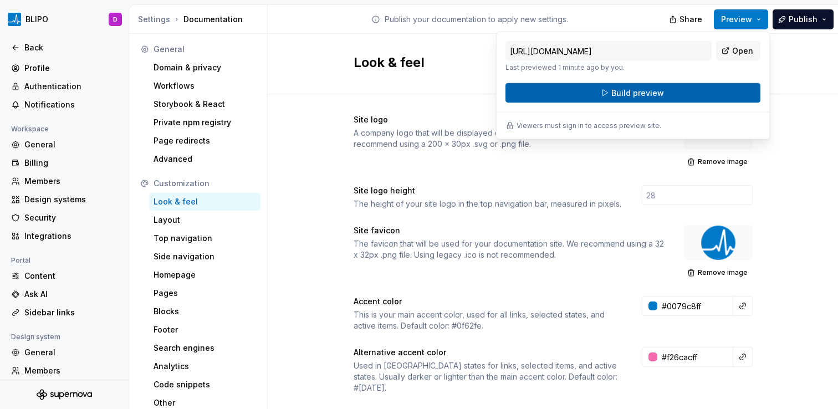
click at [729, 90] on button "Build preview" at bounding box center [632, 93] width 255 height 20
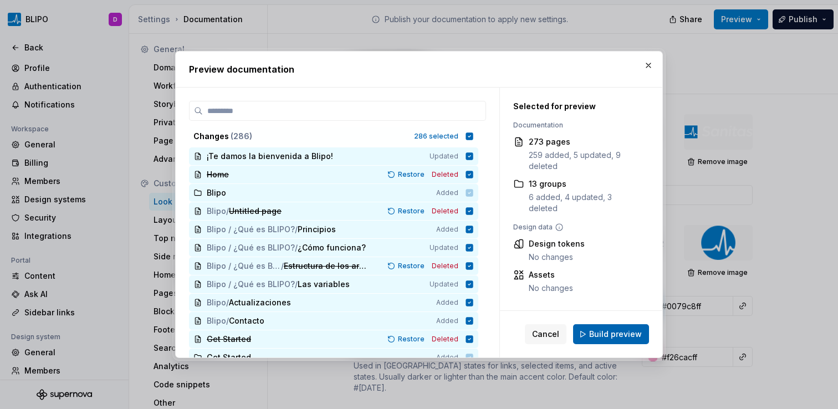
click at [615, 329] on span "Build preview" at bounding box center [615, 334] width 53 height 11
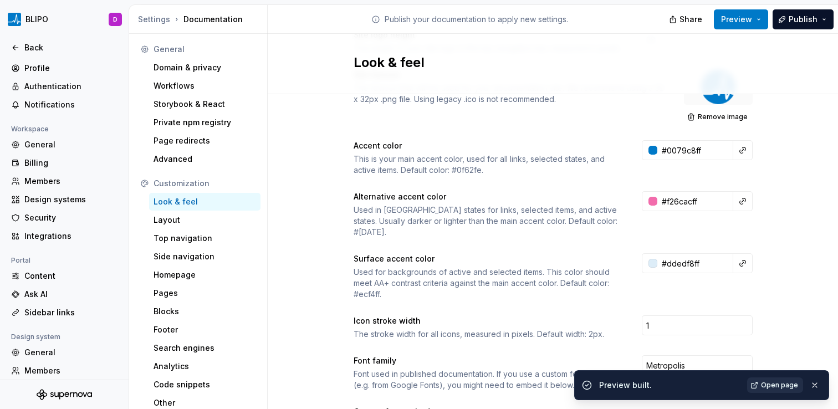
scroll to position [158, 0]
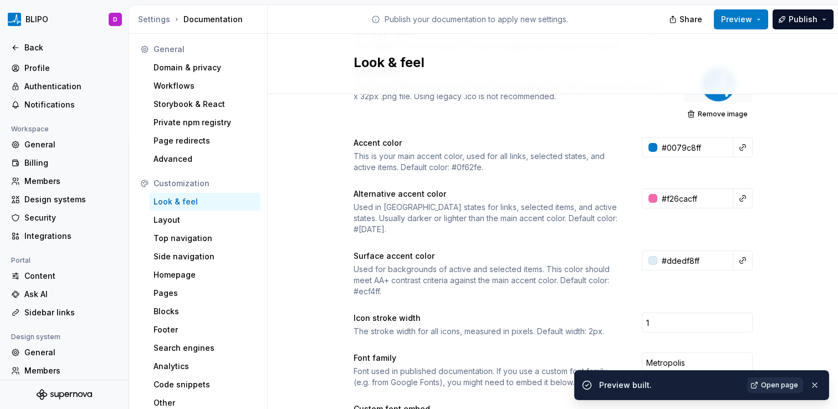
click at [770, 383] on span "Open page" at bounding box center [779, 385] width 37 height 9
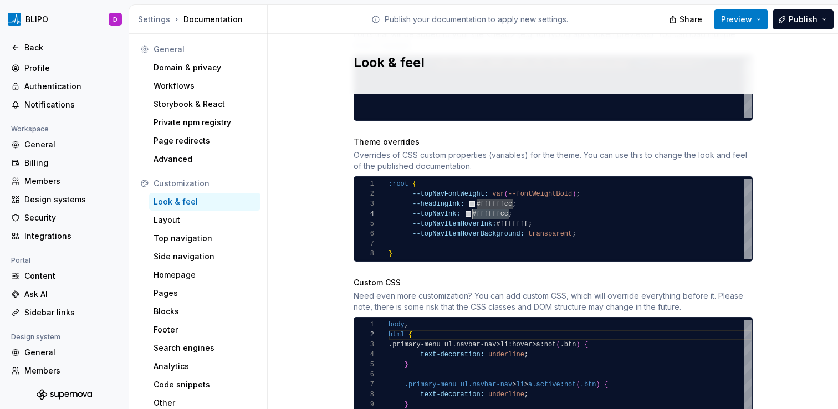
scroll to position [30, 84]
drag, startPoint x: 504, startPoint y: 205, endPoint x: 469, endPoint y: 207, distance: 34.9
click at [469, 207] on div "--topNavFontWeight: var ( --fontWeightBold ) ; --headingInk: #ffffffcc ; --topN…" at bounding box center [569, 219] width 363 height 80
click at [486, 202] on div "--topNavFontWeight: var ( --fontWeightBold ) ; --headingInk: #ffffffcc ; --topN…" at bounding box center [569, 219] width 363 height 80
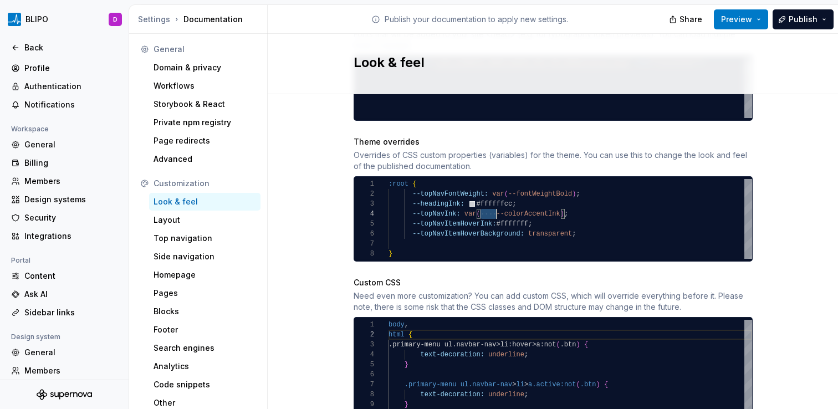
click at [486, 202] on div "--topNavFontWeight: var ( --fontWeightBold ) ; --headingInk: #ffffffcc ; --topN…" at bounding box center [569, 219] width 363 height 80
click at [559, 202] on div "--topNavFontWeight: var ( --fontWeightBold ) ; --headingInk: #ffffffcc ; --topN…" at bounding box center [569, 219] width 363 height 80
drag, startPoint x: 549, startPoint y: 203, endPoint x: 461, endPoint y: 203, distance: 88.1
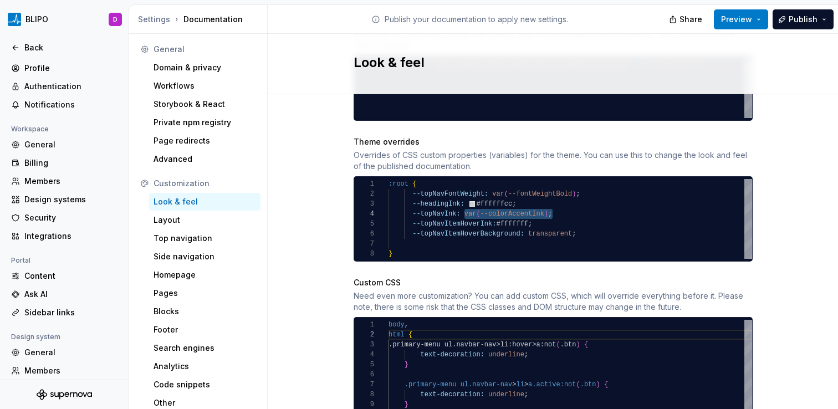
click at [461, 203] on div "--topNavFontWeight: var ( --fontWeightBold ) ; --headingInk: #ffffffcc ; --topN…" at bounding box center [569, 219] width 363 height 80
click at [572, 199] on div "--topNavFontWeight: var ( --fontWeightBold ) ; --headingInk: #ffffffcc ; --topN…" at bounding box center [569, 219] width 363 height 80
drag, startPoint x: 546, startPoint y: 206, endPoint x: 460, endPoint y: 204, distance: 85.9
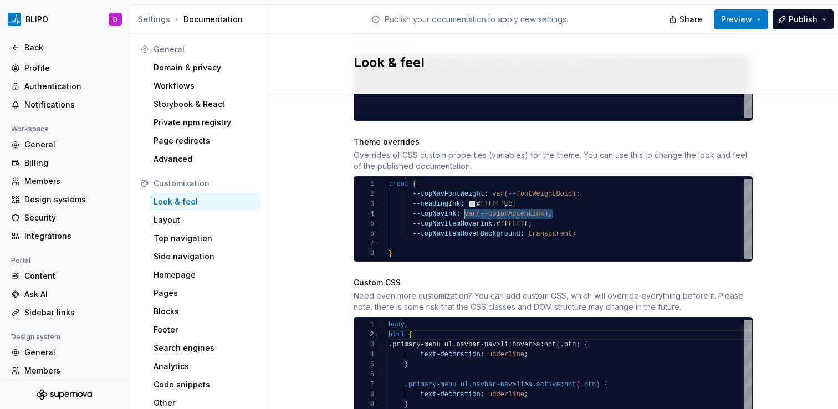
click at [460, 204] on div "--topNavFontWeight: var ( --fontWeightBold ) ; --headingInk: #ffffffcc ; --topN…" at bounding box center [569, 219] width 363 height 80
drag, startPoint x: 536, startPoint y: 213, endPoint x: 496, endPoint y: 213, distance: 39.9
click at [496, 213] on div "--topNavFontWeight: var ( --fontWeightBold ) ; --headingInk: #ffffffcc ; --topN…" at bounding box center [569, 219] width 363 height 80
click at [505, 201] on div "--topNavFontWeight: var ( --fontWeightBold ) ; --headingInk: #ffffffcc ; --topN…" at bounding box center [569, 219] width 363 height 80
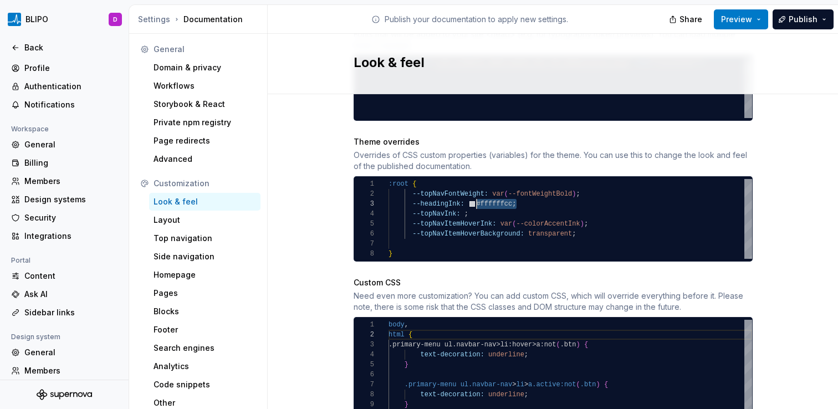
scroll to position [20, 88]
drag, startPoint x: 513, startPoint y: 193, endPoint x: 472, endPoint y: 194, distance: 41.0
click at [472, 194] on div "--topNavFontWeight: var ( --fontWeightBold ) ; --headingInk: #ffffffcc ; --topN…" at bounding box center [569, 219] width 363 height 80
click at [458, 205] on div "--topNavFontWeight: var ( --fontWeightBold ) ; --headingInk: #ffffffcc ; --topN…" at bounding box center [569, 219] width 363 height 80
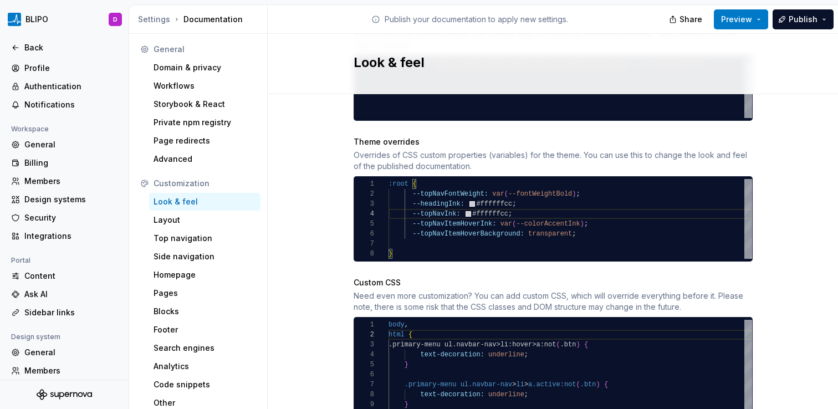
click at [566, 203] on div "--topNavFontWeight: var ( --fontWeightBold ) ; --headingInk: #ffffffcc ; --topN…" at bounding box center [569, 219] width 363 height 80
type textarea "**********"
click at [746, 23] on span "Preview" at bounding box center [736, 19] width 31 height 11
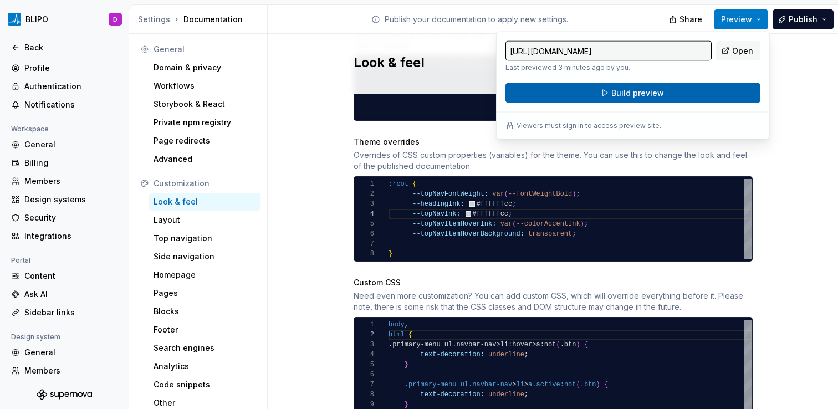
click at [695, 95] on button "Build preview" at bounding box center [632, 93] width 255 height 20
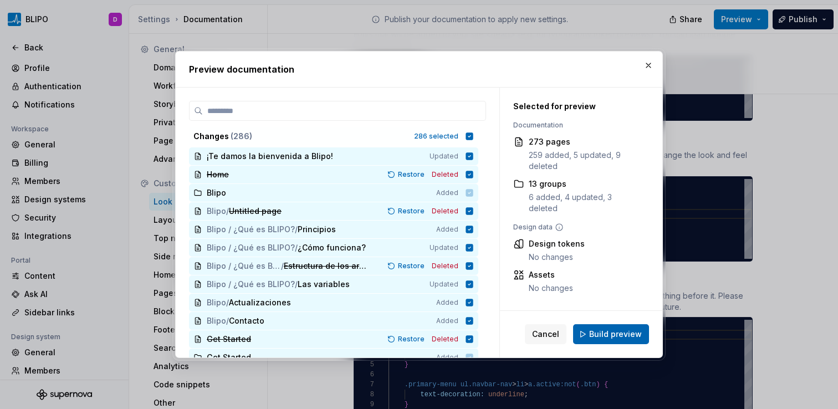
click at [599, 329] on span "Build preview" at bounding box center [615, 334] width 53 height 11
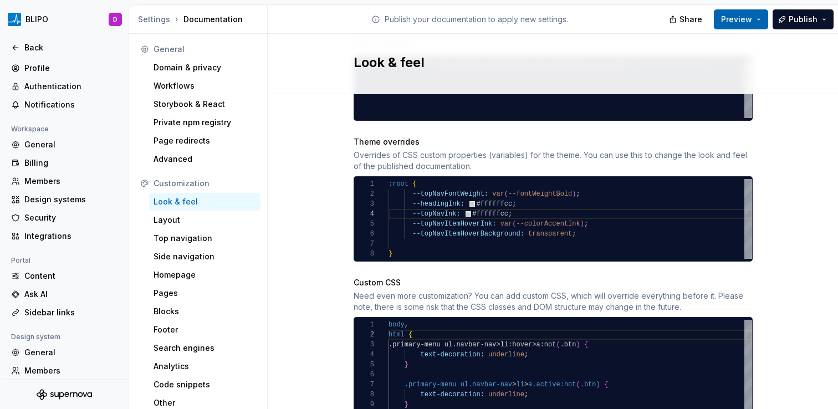
click at [753, 24] on button "Preview" at bounding box center [741, 19] width 54 height 20
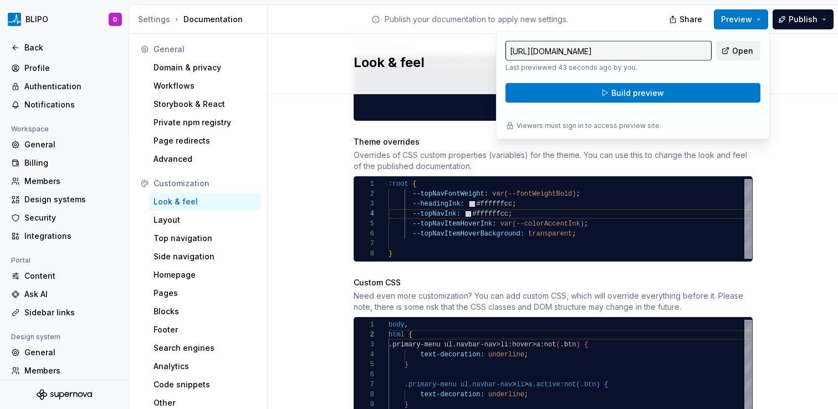
click at [745, 52] on span "Open" at bounding box center [742, 50] width 21 height 11
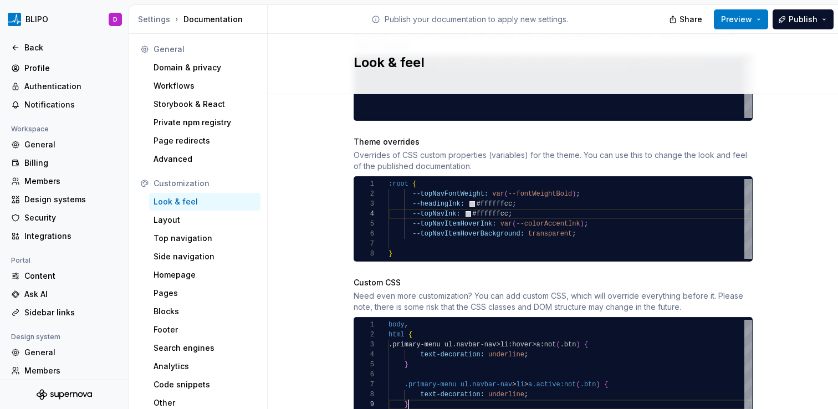
click at [418, 393] on div ".primary-menu ul.navbar-nav > li > a.active:not ( .btn ) { body , html { .prima…" at bounding box center [569, 375] width 363 height 110
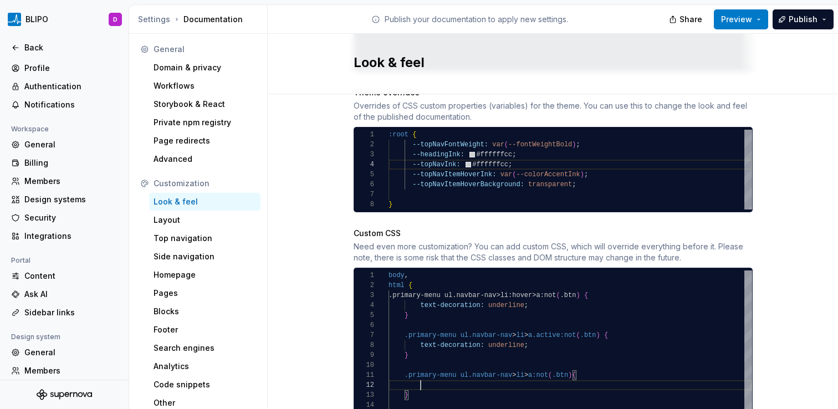
scroll to position [10, 32]
type textarea "**********"
drag, startPoint x: 509, startPoint y: 146, endPoint x: 470, endPoint y: 146, distance: 38.8
click at [470, 146] on div "--topNavFontWeight: var ( --fontWeightBold ) ; --headingInk: #ffffffcc ; --topN…" at bounding box center [569, 170] width 363 height 80
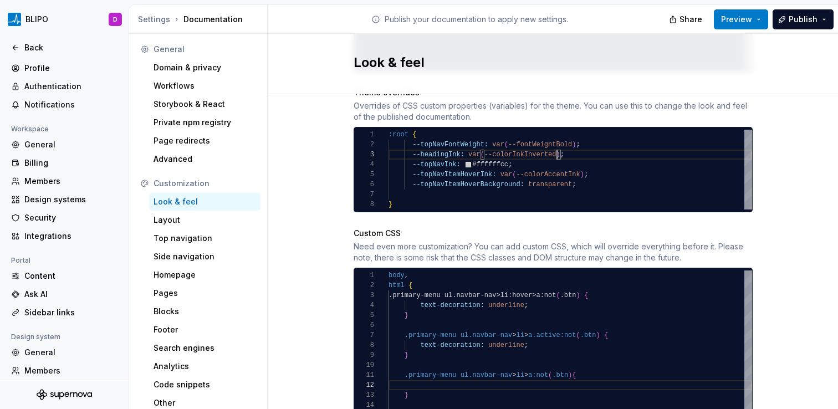
scroll to position [20, 172]
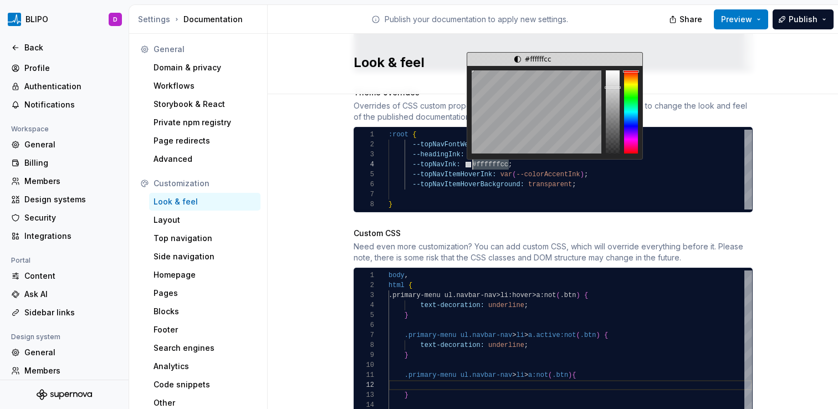
drag, startPoint x: 504, startPoint y: 155, endPoint x: 468, endPoint y: 153, distance: 35.5
click at [468, 153] on div "--topNavFontWeight: var ( --fontWeightBold ) ; --headingInk: var ( --colorInkIn…" at bounding box center [569, 170] width 363 height 80
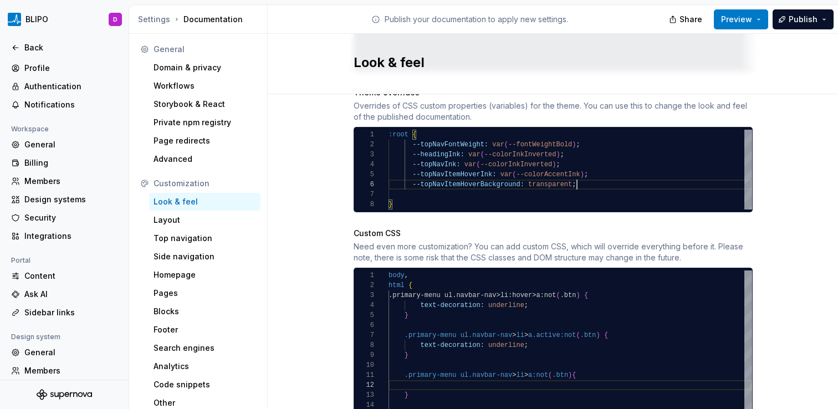
scroll to position [50, 188]
click at [596, 173] on div "--topNavFontWeight: var ( --fontWeightBold ) ; --headingInk: var ( --colorInkIn…" at bounding box center [569, 170] width 363 height 80
drag, startPoint x: 569, startPoint y: 176, endPoint x: 523, endPoint y: 176, distance: 45.4
click at [523, 176] on div "--topNavFontWeight: var ( --fontWeightBold ) ; --headingInk: var ( --colorInkIn…" at bounding box center [569, 170] width 363 height 80
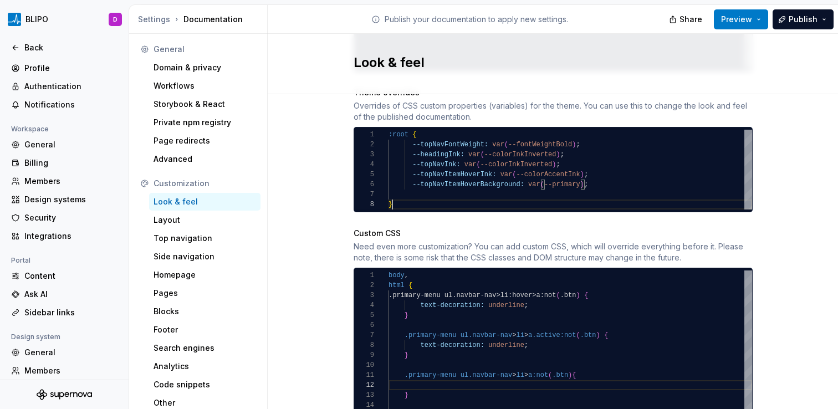
click at [682, 192] on div "--topNavFontWeight: var ( --fontWeightBold ) ; --headingInk: var ( --colorInkIn…" at bounding box center [569, 170] width 363 height 80
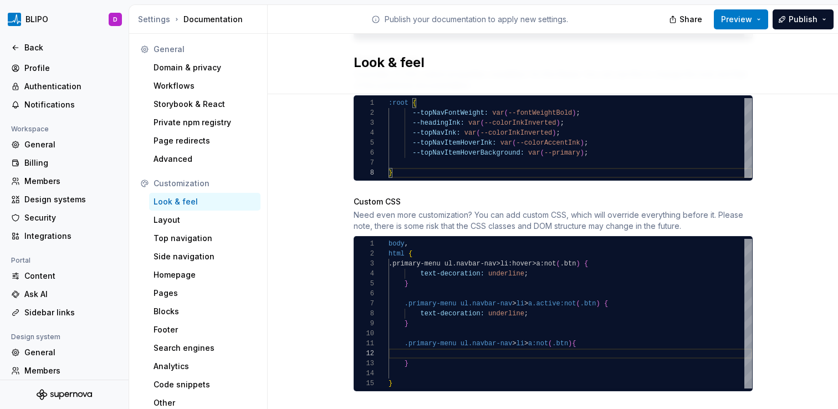
scroll to position [636, 0]
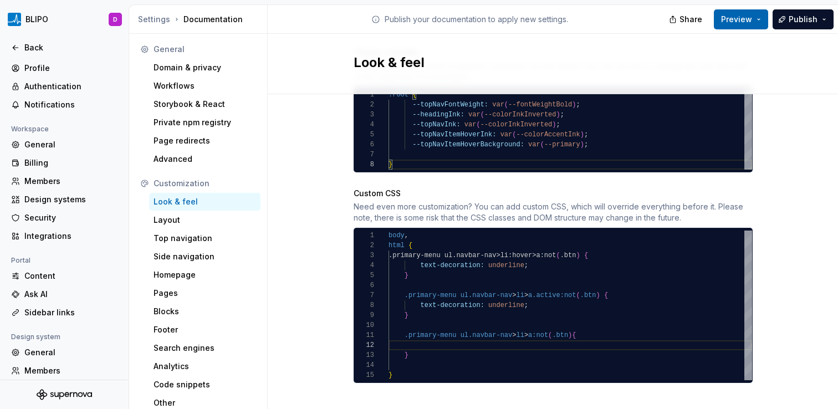
type textarea "**********"
click at [751, 23] on span "Preview" at bounding box center [736, 19] width 31 height 11
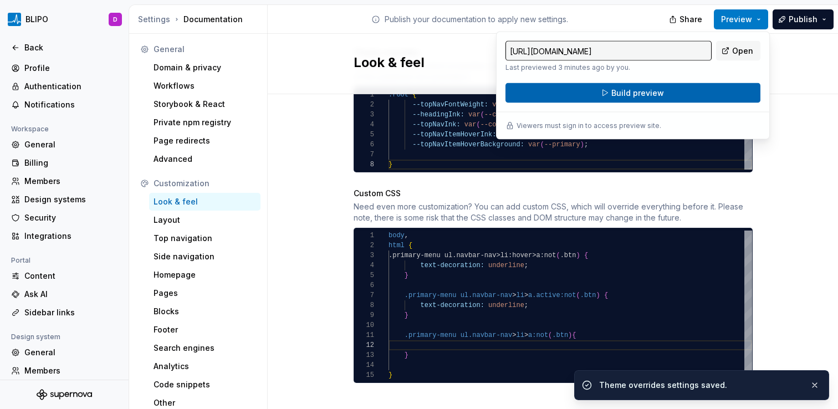
click at [717, 96] on button "Build preview" at bounding box center [632, 93] width 255 height 20
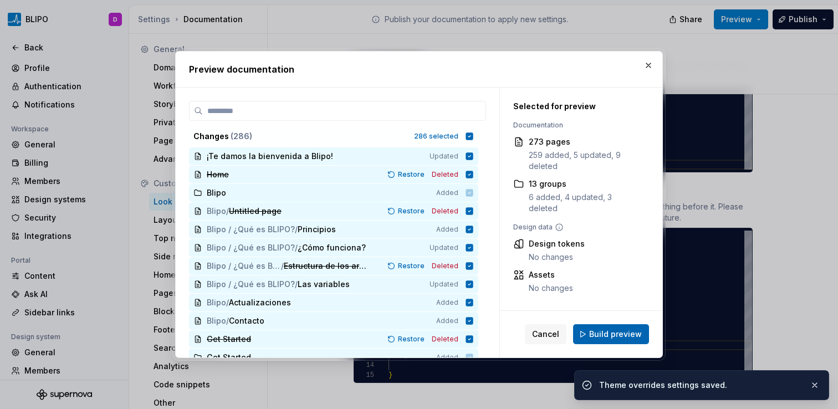
click at [600, 336] on span "Build preview" at bounding box center [615, 334] width 53 height 11
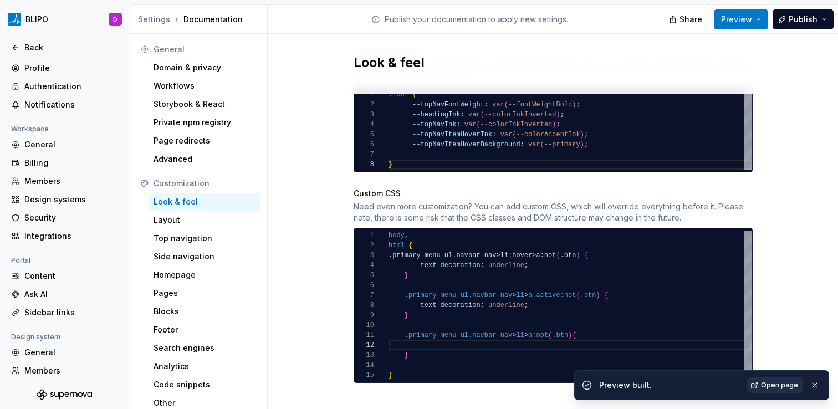
click at [781, 386] on span "Open page" at bounding box center [779, 385] width 37 height 9
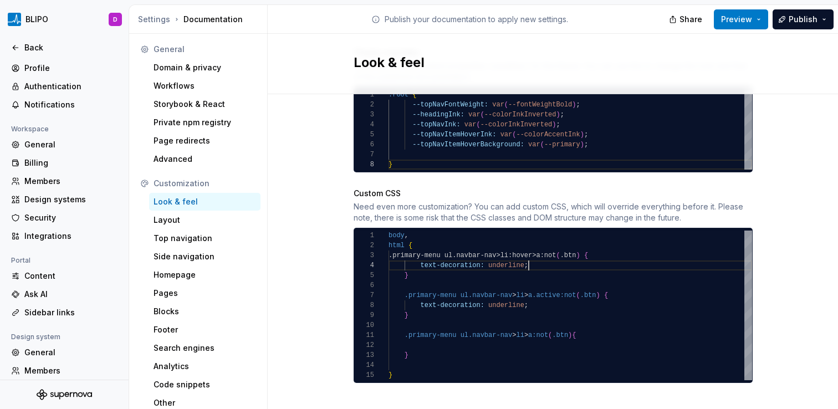
scroll to position [30, 140]
click at [530, 256] on div ".primary-menu ul.navbar-nav > li > a.active:not ( .btn ) { .primary-menu ul.nav…" at bounding box center [569, 306] width 363 height 150
click at [470, 332] on div ".primary-menu ul.navbar-nav > li > a.active:not ( .btn ) { .primary-menu ul.nav…" at bounding box center [569, 306] width 363 height 150
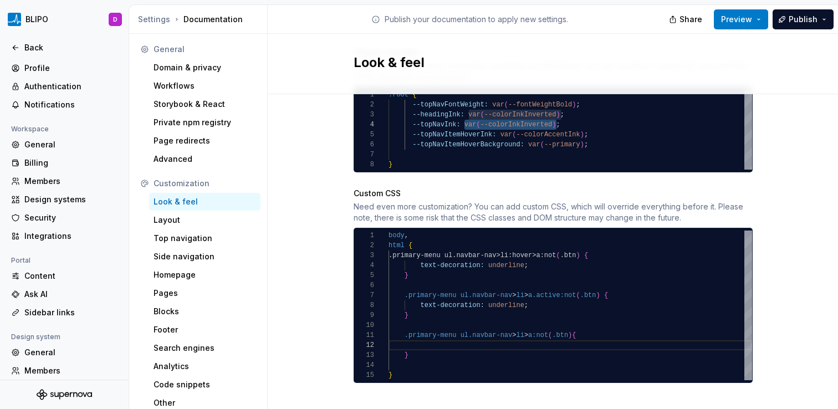
drag, startPoint x: 554, startPoint y: 114, endPoint x: 460, endPoint y: 116, distance: 93.7
click at [460, 116] on div "--topNavFontWeight: var ( --fontWeightBold ) ; --headingInk: var ( --colorInkIn…" at bounding box center [569, 130] width 363 height 80
click at [441, 336] on div ".primary-menu ul.navbar-nav > li > a.active:not ( .btn ) { .primary-menu ul.nav…" at bounding box center [569, 306] width 363 height 150
click at [566, 335] on div ".primary-menu ul.navbar-nav > li > a.active:not ( .btn ) { .primary-menu ul.nav…" at bounding box center [569, 306] width 363 height 150
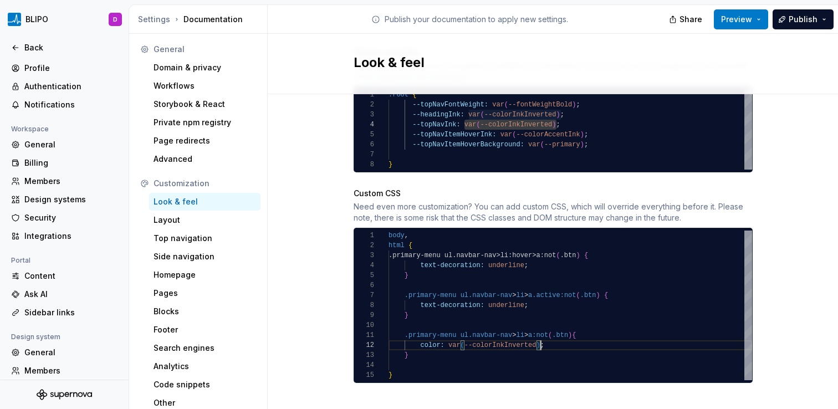
click at [535, 339] on div ".primary-menu ul.navbar-nav > li > a.active:not ( .btn ) { .primary-menu ul.nav…" at bounding box center [569, 306] width 363 height 150
click at [591, 335] on div ".primary-menu ul.navbar-nav > li > a.active:not ( .btn ) { .primary-menu ul.nav…" at bounding box center [569, 306] width 363 height 150
click at [431, 345] on div ".primary-menu ul.navbar-nav > li > a.active:not ( .btn ) { .primary-menu ul.nav…" at bounding box center [569, 306] width 363 height 150
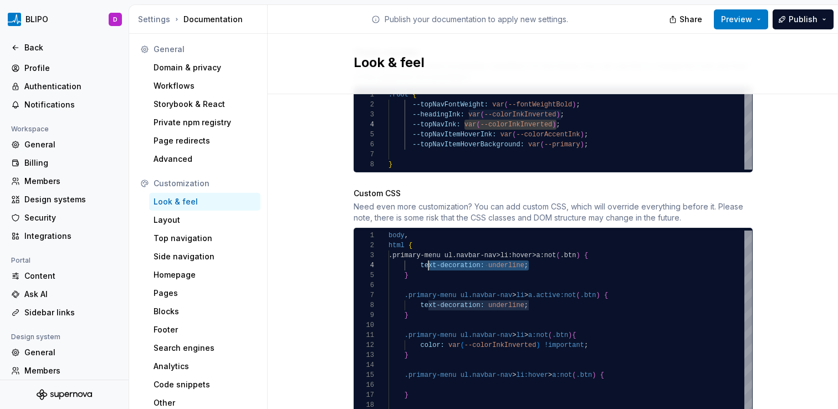
scroll to position [30, 32]
drag, startPoint x: 525, startPoint y: 254, endPoint x: 416, endPoint y: 253, distance: 109.2
click at [416, 253] on div ".primary-menu ul.navbar-nav > li > a.active:not ( .btn ) { .primary-menu ul.nav…" at bounding box center [569, 326] width 363 height 190
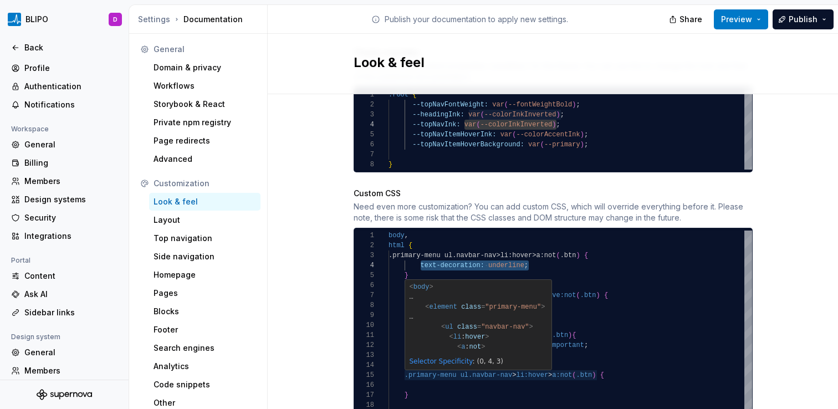
click at [542, 254] on div ".primary-menu ul.navbar-nav > li > a.active:not ( .btn ) { .primary-menu ul.nav…" at bounding box center [569, 326] width 363 height 190
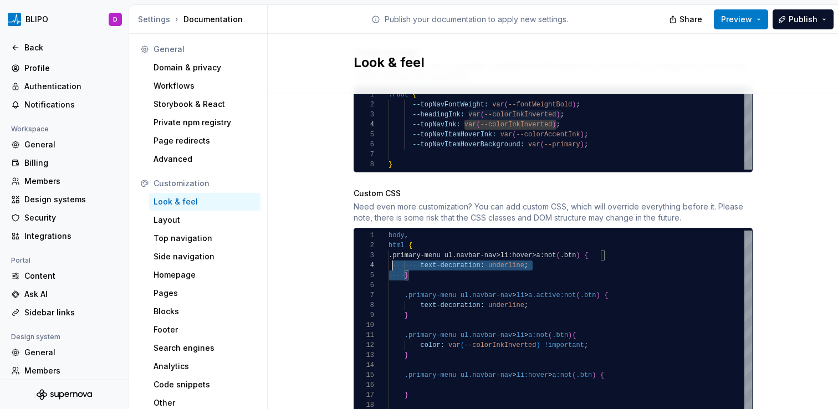
scroll to position [20, 0]
drag, startPoint x: 421, startPoint y: 265, endPoint x: 348, endPoint y: 248, distance: 75.1
click at [388, 248] on div ".primary-menu ul.navbar-nav > li > a.active:not ( .btn ) { .primary-menu ul.nav…" at bounding box center [569, 326] width 363 height 190
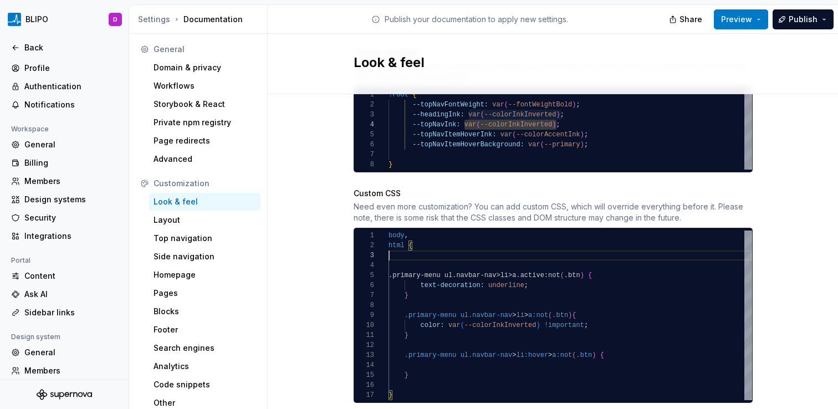
click at [388, 256] on div ".primary-menu ul.navbar-nav>li>a.active:not ( .btn ) { text-decoration: underli…" at bounding box center [569, 316] width 363 height 170
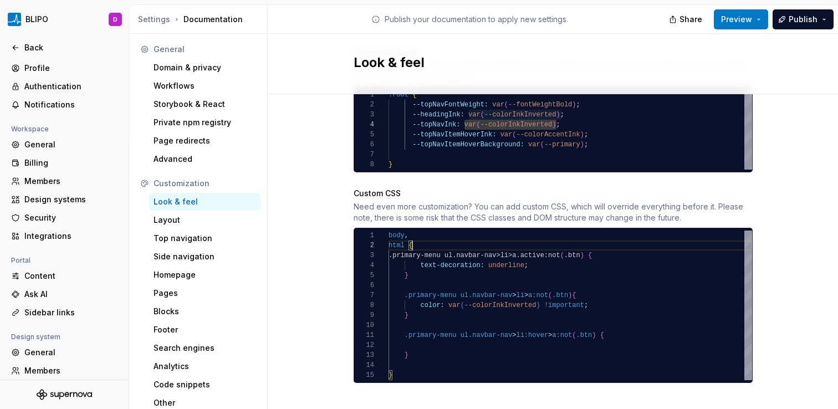
scroll to position [10, 0]
click at [488, 336] on div ".primary-menu ul.navbar-nav>li>a.active:not ( .btn ) { text-decoration: underli…" at bounding box center [569, 306] width 363 height 150
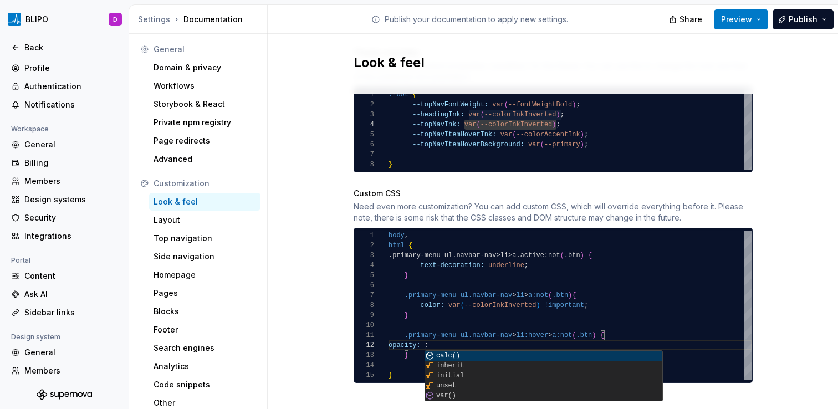
scroll to position [10, 40]
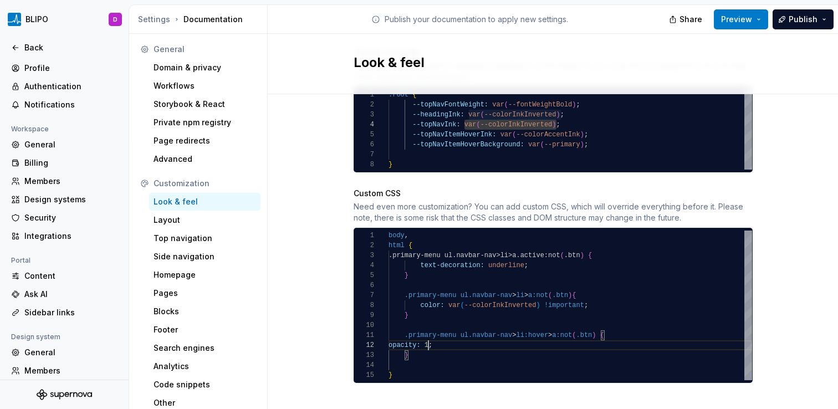
click at [388, 337] on div ".primary-menu ul.navbar-nav>li>a.active:not ( .btn ) { text-decoration: underli…" at bounding box center [569, 306] width 363 height 150
click at [501, 337] on div ".primary-menu ul.navbar-nav>li>a.active:not ( .btn ) { text-decoration: underli…" at bounding box center [569, 306] width 363 height 150
drag, startPoint x: 593, startPoint y: 296, endPoint x: 415, endPoint y: 293, distance: 177.9
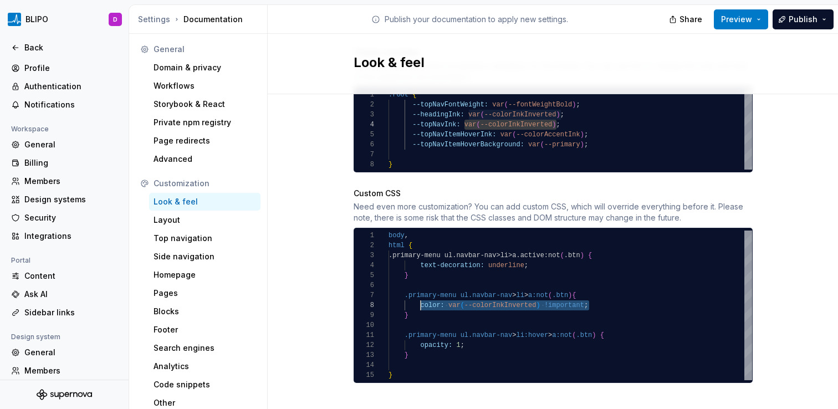
click at [415, 293] on div ".primary-menu ul.navbar-nav>li>a.active:not ( .btn ) { text-decoration: underli…" at bounding box center [569, 306] width 363 height 150
click at [606, 326] on div ".primary-menu ul.navbar-nav>li>a.active:not ( .btn ) { text-decoration: underli…" at bounding box center [569, 306] width 363 height 150
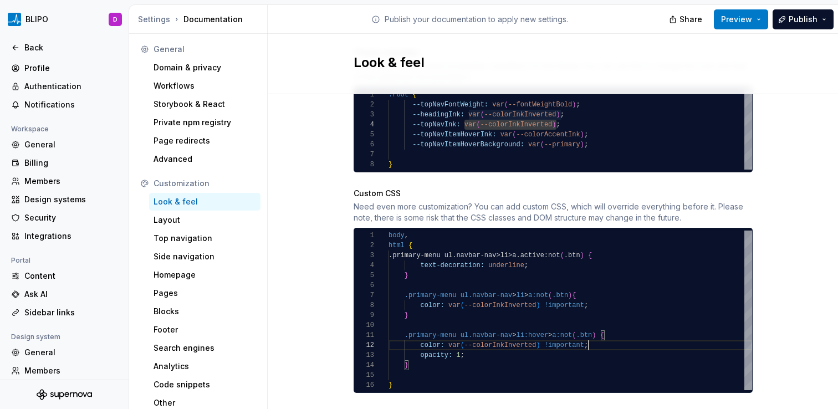
scroll to position [10, 200]
click at [548, 363] on div ".primary-menu ul.navbar-nav>li>a.active:not ( .btn ) { text-decoration: underli…" at bounding box center [569, 311] width 363 height 160
click at [476, 342] on div ".primary-menu ul.navbar-nav>li>a.active:not ( .btn ) { text-decoration: underli…" at bounding box center [569, 311] width 363 height 160
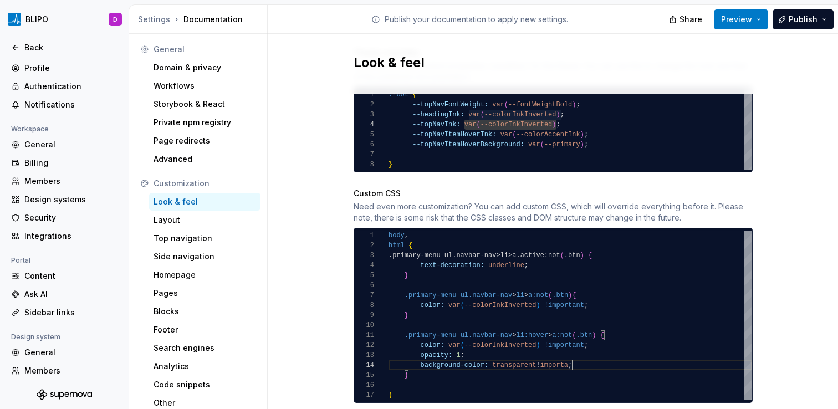
scroll to position [30, 192]
click at [604, 354] on div ".primary-menu ul.navbar-nav>li>a.active:not ( .btn ) { text-decoration: underli…" at bounding box center [569, 316] width 363 height 170
click at [455, 346] on div ".primary-menu ul.navbar-nav>li>a.active:not ( .btn ) { text-decoration: underli…" at bounding box center [569, 316] width 363 height 170
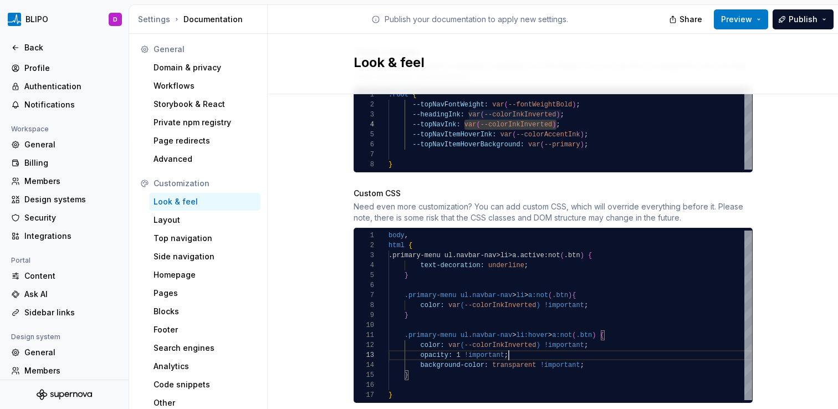
click at [615, 343] on div ".primary-menu ul.navbar-nav>li>a.active:not ( .btn ) { text-decoration: underli…" at bounding box center [569, 316] width 363 height 170
click at [752, 24] on span "Preview" at bounding box center [736, 19] width 31 height 11
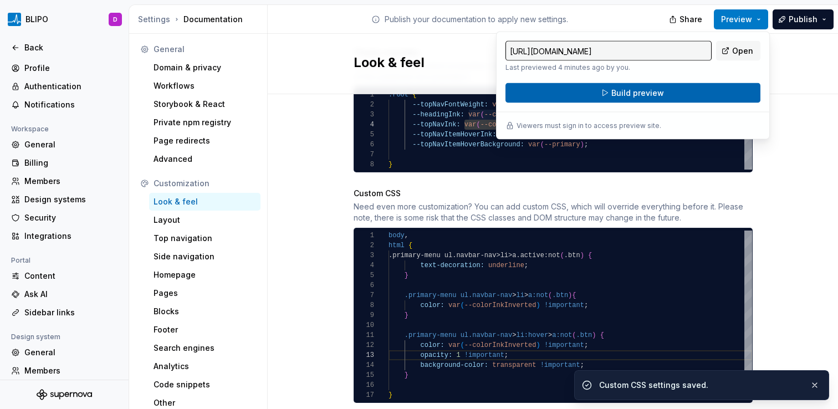
click at [675, 91] on button "Build preview" at bounding box center [632, 93] width 255 height 20
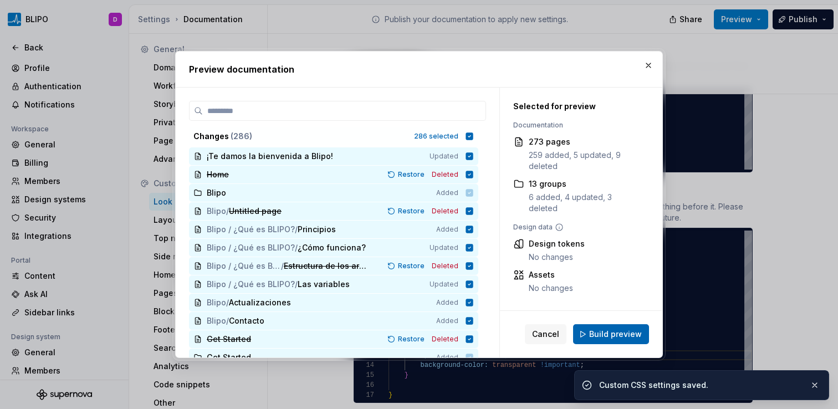
click at [607, 334] on span "Build preview" at bounding box center [615, 334] width 53 height 11
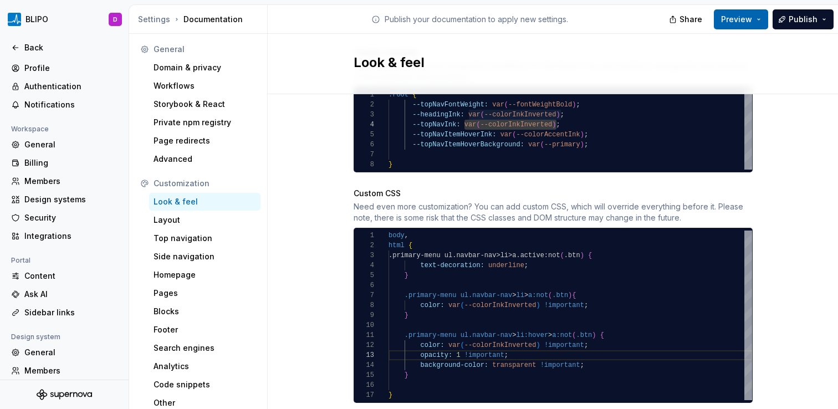
click at [755, 21] on button "Preview" at bounding box center [741, 19] width 54 height 20
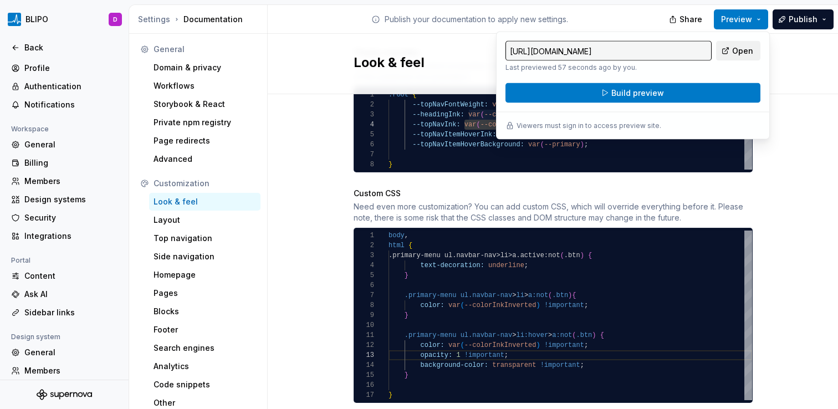
click at [740, 52] on span "Open" at bounding box center [742, 50] width 21 height 11
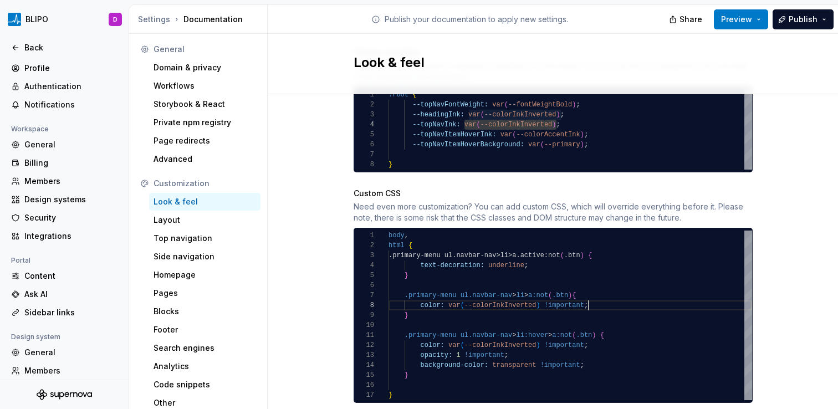
scroll to position [70, 200]
click at [600, 298] on div ".primary-menu ul.navbar-nav>li>a.active:not ( .btn ) { text-decoration: underli…" at bounding box center [569, 316] width 363 height 170
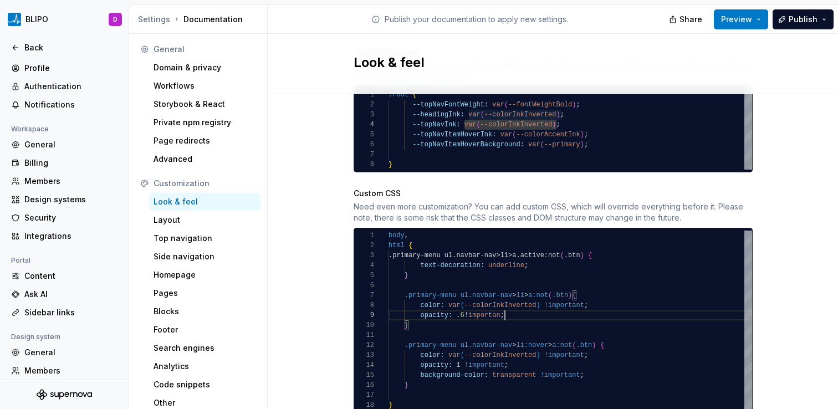
scroll to position [80, 120]
type textarea "**********"
click at [759, 19] on button "Preview" at bounding box center [741, 19] width 54 height 20
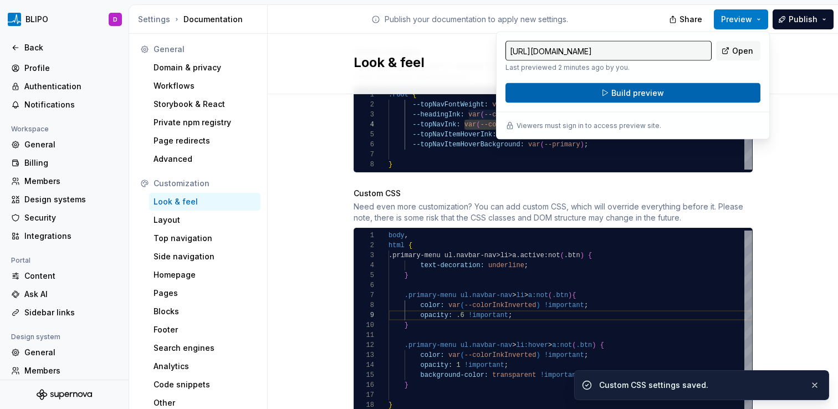
click at [679, 96] on button "Build preview" at bounding box center [632, 93] width 255 height 20
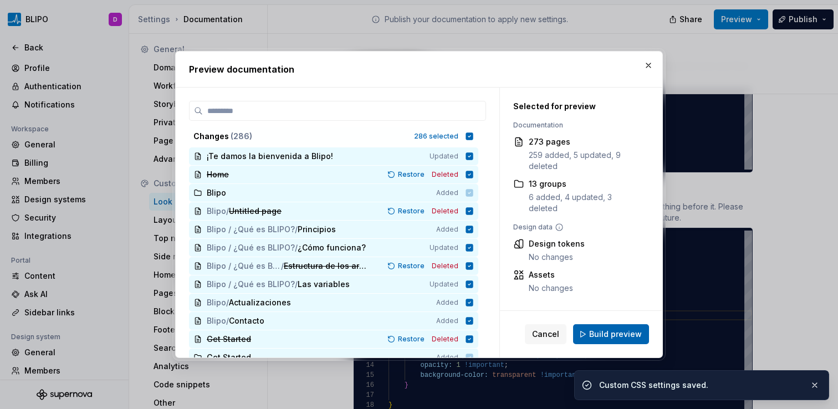
click at [623, 335] on span "Build preview" at bounding box center [615, 334] width 53 height 11
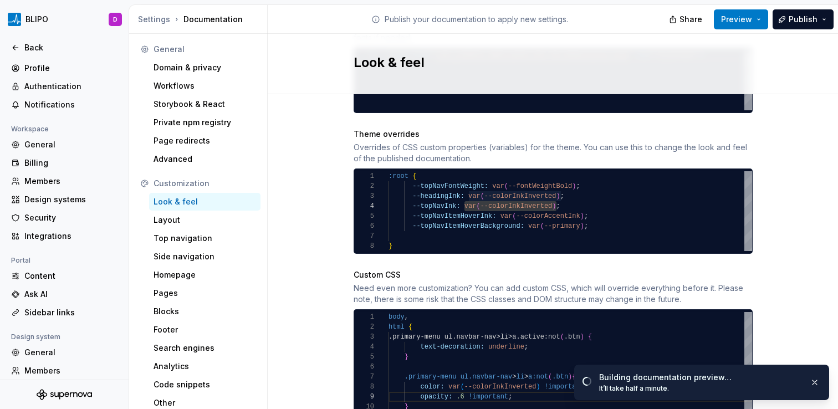
scroll to position [550, 0]
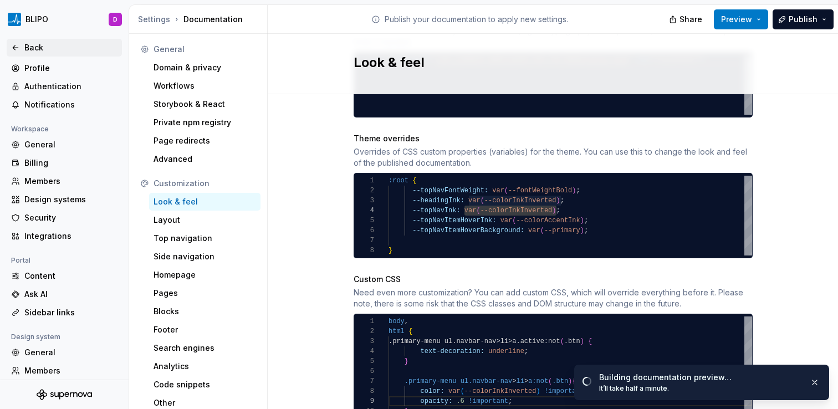
click at [19, 48] on icon at bounding box center [15, 47] width 9 height 9
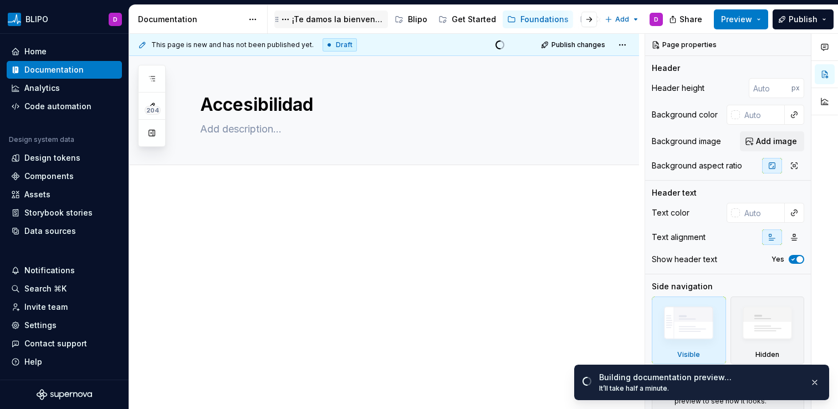
click at [349, 19] on div "¡Te damos la bienvenida a Blipo!" at bounding box center [337, 19] width 91 height 11
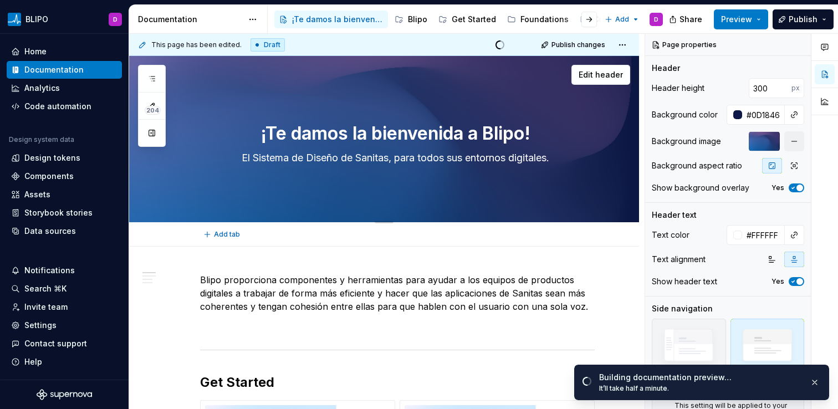
click at [574, 92] on div "¡[PERSON_NAME] la [PERSON_NAME] a Blipo! El Sistema de Diseño de Sanitas, para …" at bounding box center [397, 139] width 395 height 109
click at [786, 145] on button "button" at bounding box center [794, 141] width 20 height 20
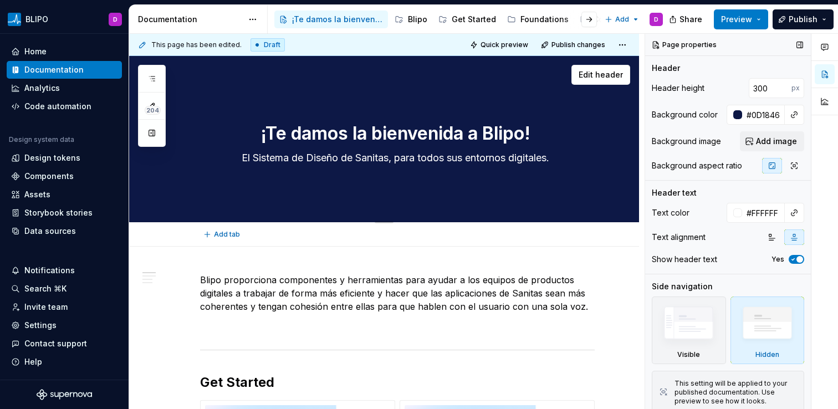
click at [406, 134] on textarea "¡Te damos la bienvenida a Blipo!" at bounding box center [395, 133] width 395 height 27
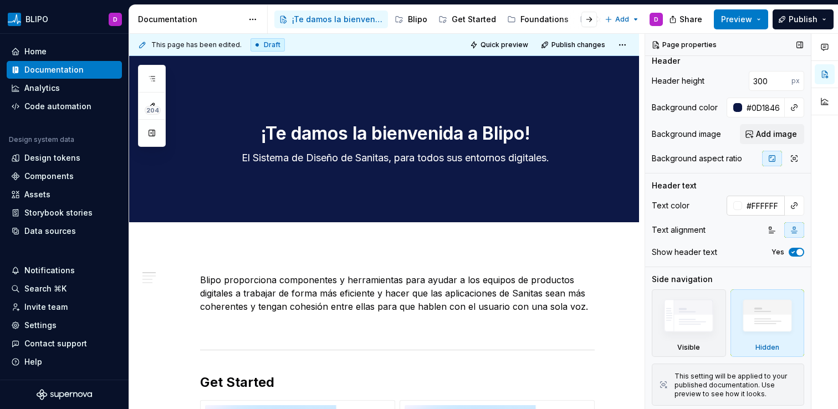
scroll to position [8, 0]
click at [755, 24] on button "Preview" at bounding box center [741, 19] width 54 height 20
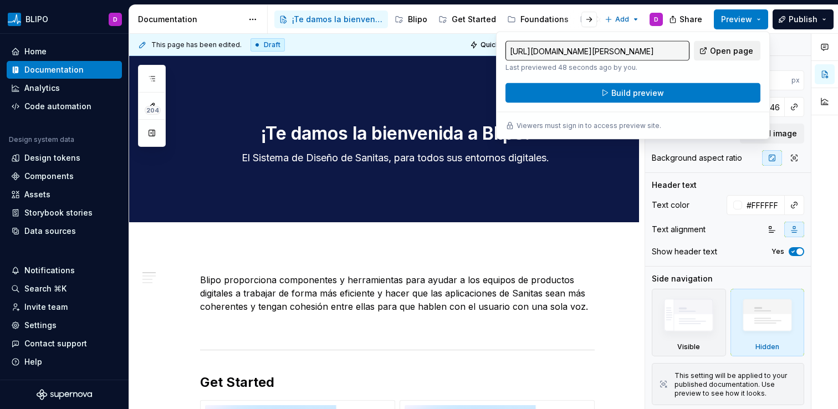
click at [741, 52] on span "Open page" at bounding box center [731, 50] width 43 height 11
type textarea "*"
click at [61, 326] on div "Settings" at bounding box center [64, 325] width 106 height 11
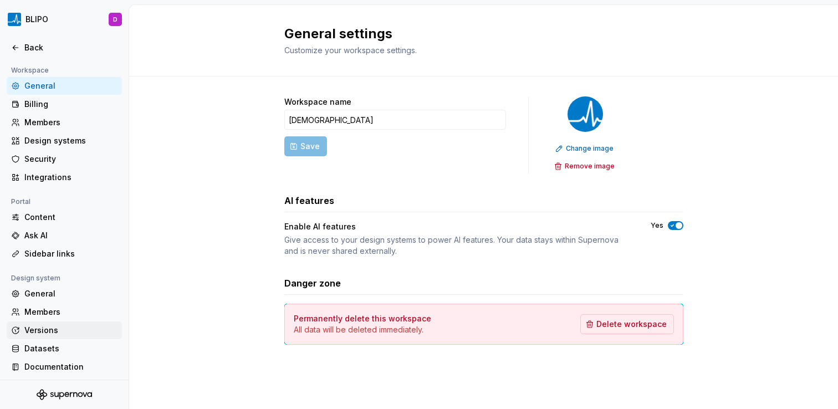
scroll to position [79, 0]
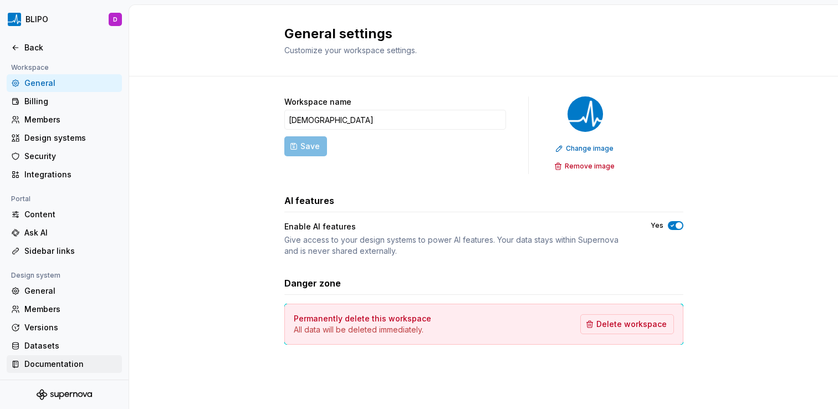
click at [54, 363] on div "Documentation" at bounding box center [70, 364] width 93 height 11
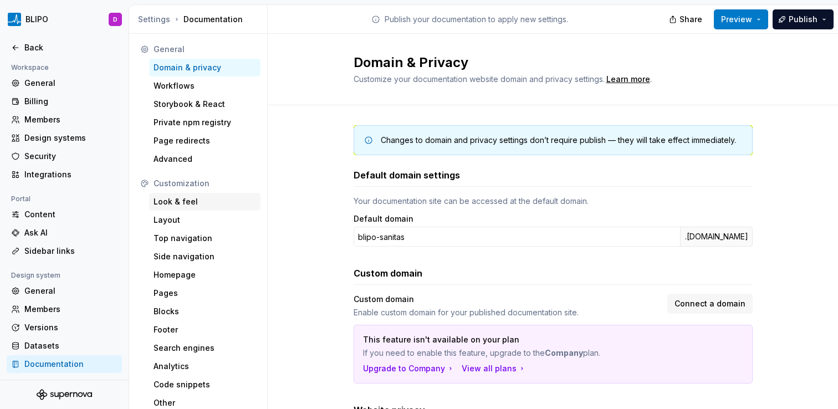
click at [183, 206] on div "Look & feel" at bounding box center [204, 201] width 103 height 11
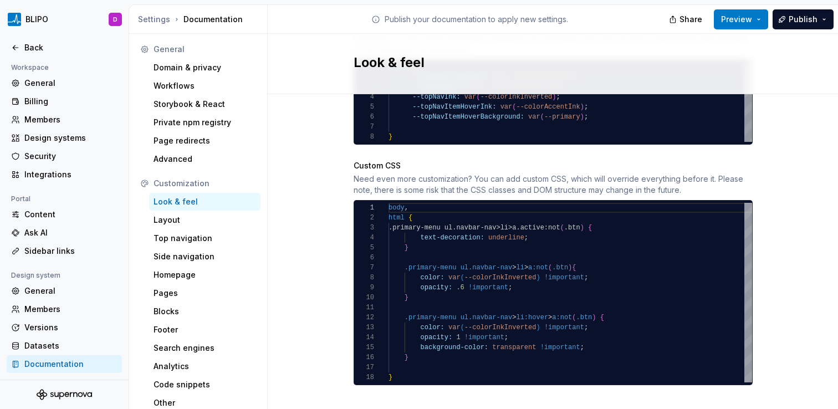
scroll to position [665, 0]
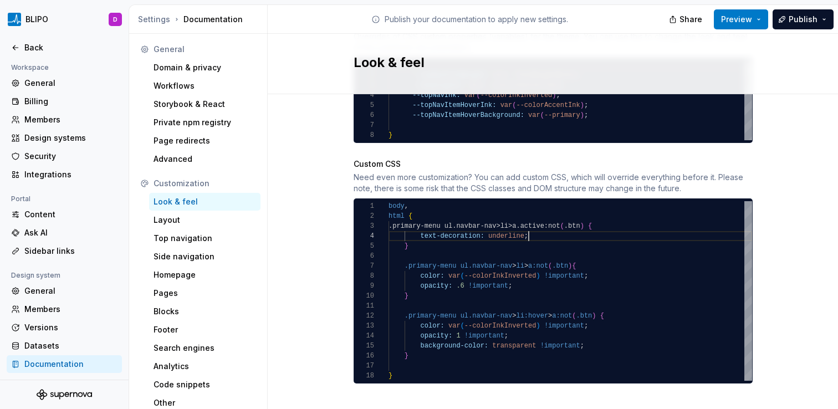
click at [530, 226] on div "body , html { .primary-menu ul.navbar-nav>li>a.active:not ( .btn ) { text-decor…" at bounding box center [569, 291] width 363 height 180
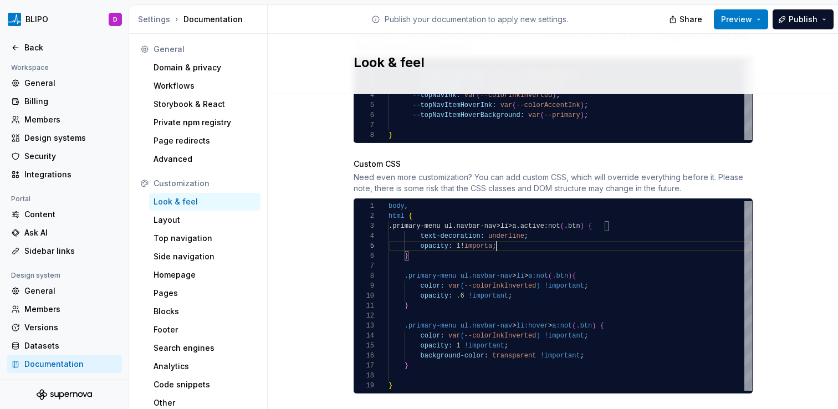
scroll to position [40, 116]
type textarea "**********"
click at [755, 14] on button "Preview" at bounding box center [741, 19] width 54 height 20
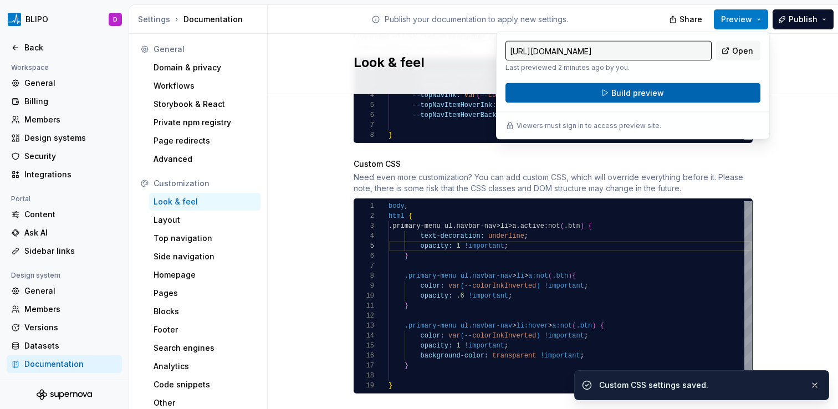
click at [705, 92] on button "Build preview" at bounding box center [632, 93] width 255 height 20
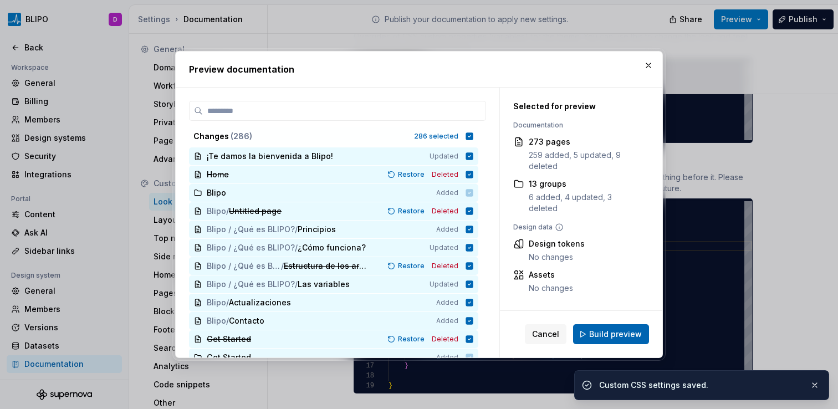
click at [595, 335] on span "Build preview" at bounding box center [615, 334] width 53 height 11
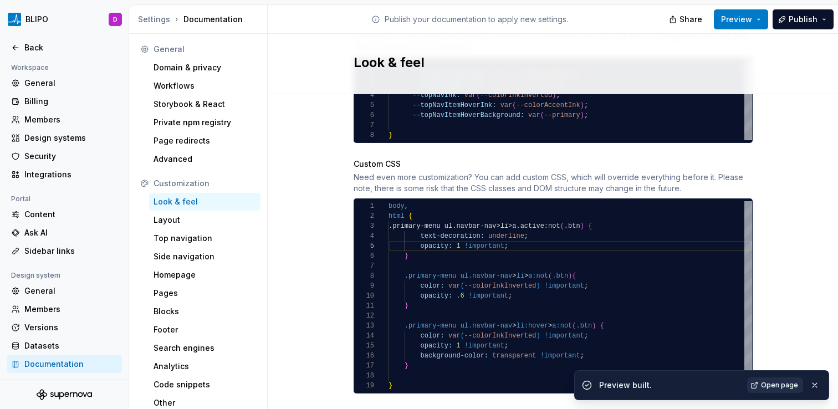
click at [770, 388] on span "Open page" at bounding box center [779, 385] width 37 height 9
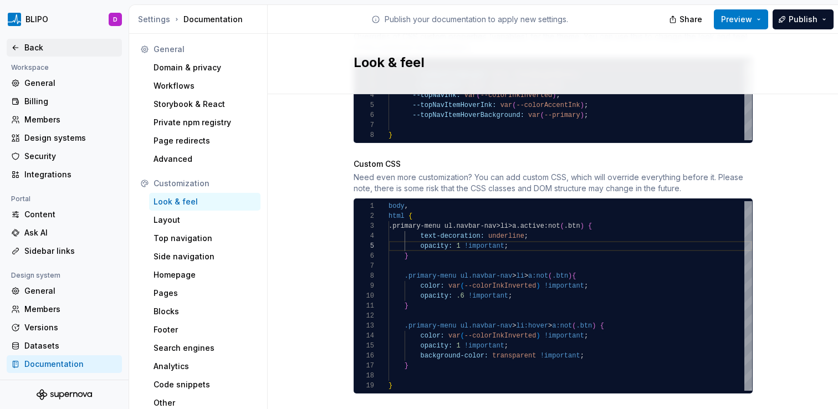
click at [43, 46] on div "Back" at bounding box center [70, 47] width 93 height 11
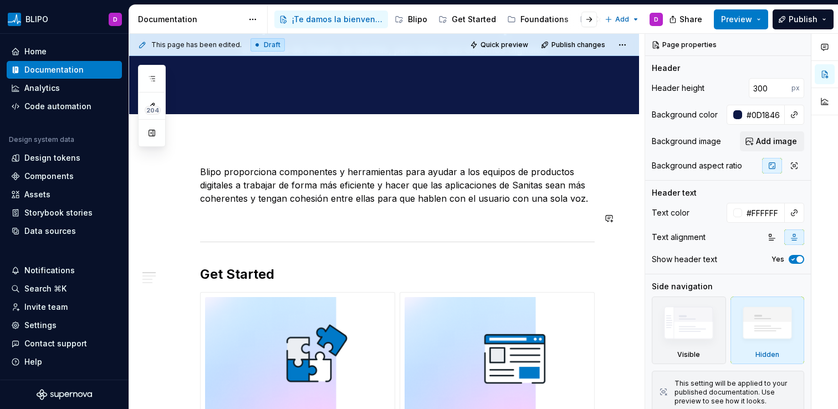
scroll to position [106, 0]
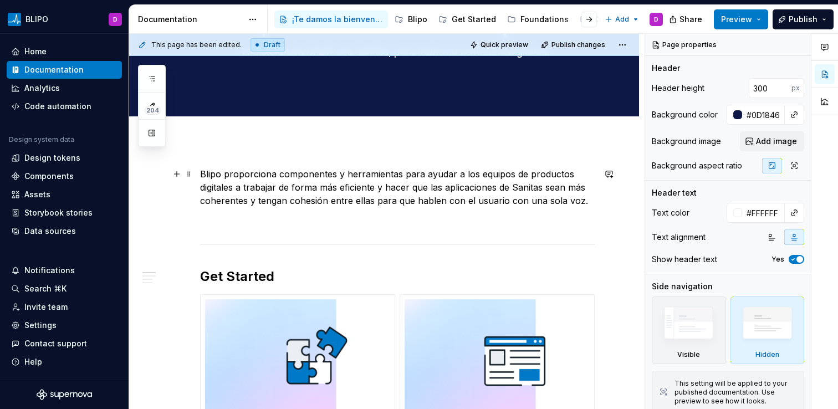
click at [482, 169] on p "Blipo proporciona componentes y herramientas para ayudar a los equipos de produ…" at bounding box center [397, 187] width 395 height 40
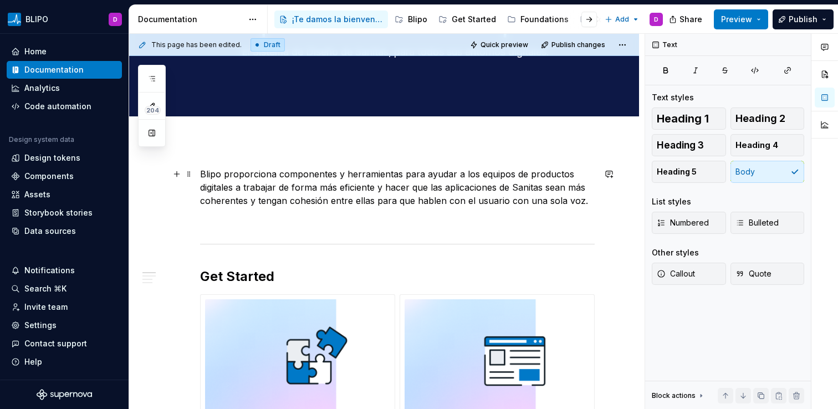
click at [441, 193] on p "Blipo proporciona componentes y herramientas para ayudar a los equipos de produ…" at bounding box center [397, 187] width 395 height 40
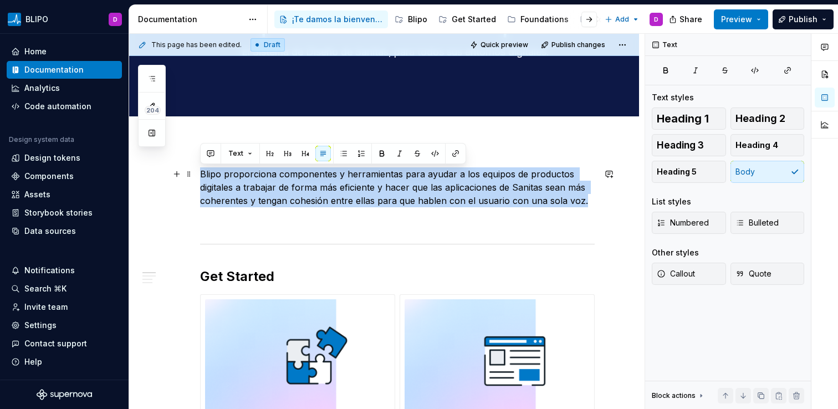
click at [441, 193] on p "Blipo proporciona componentes y herramientas para ayudar a los equipos de produ…" at bounding box center [397, 187] width 395 height 40
click at [152, 81] on icon "button" at bounding box center [151, 78] width 9 height 9
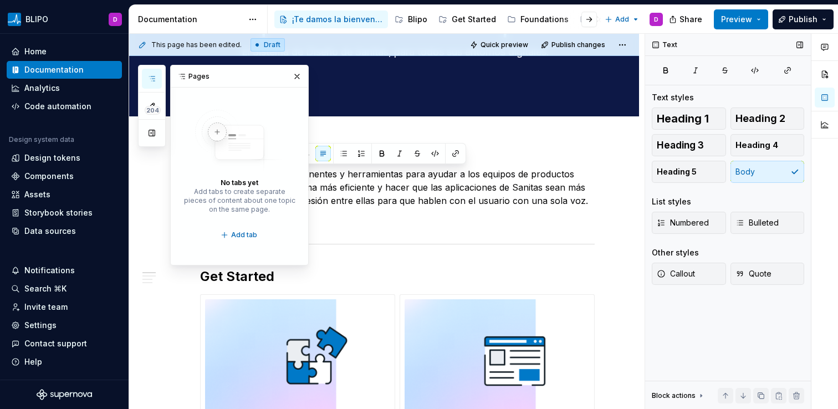
click at [666, 43] on div "Text" at bounding box center [665, 45] width 34 height 16
click at [825, 74] on button "button" at bounding box center [825, 74] width 20 height 20
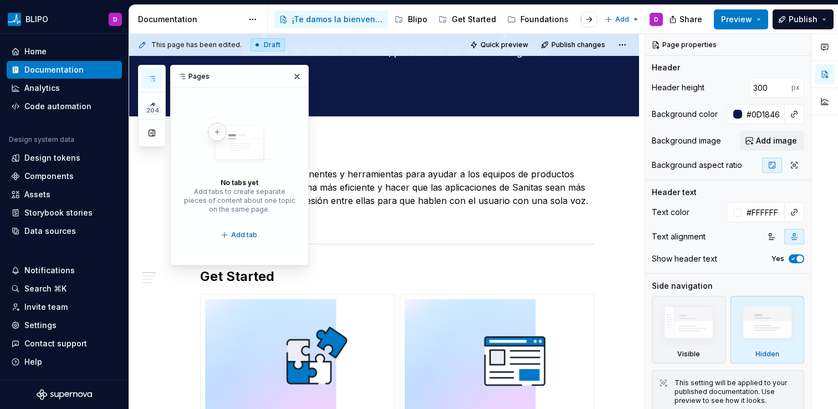
scroll to position [0, 0]
click at [822, 47] on icon "button" at bounding box center [824, 47] width 9 height 9
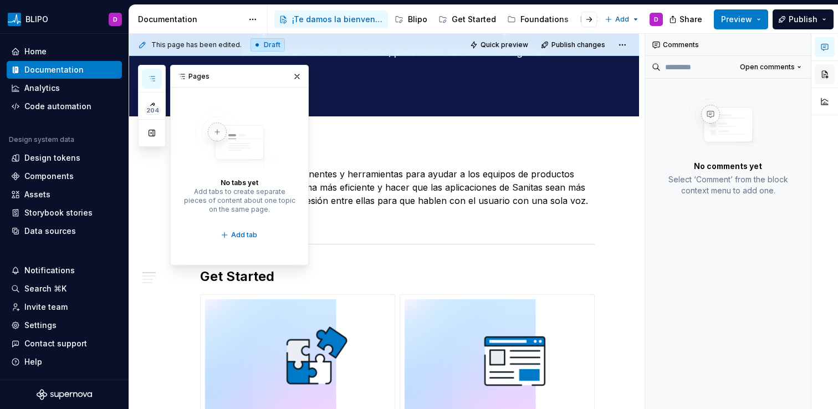
click at [827, 69] on button "button" at bounding box center [825, 74] width 20 height 20
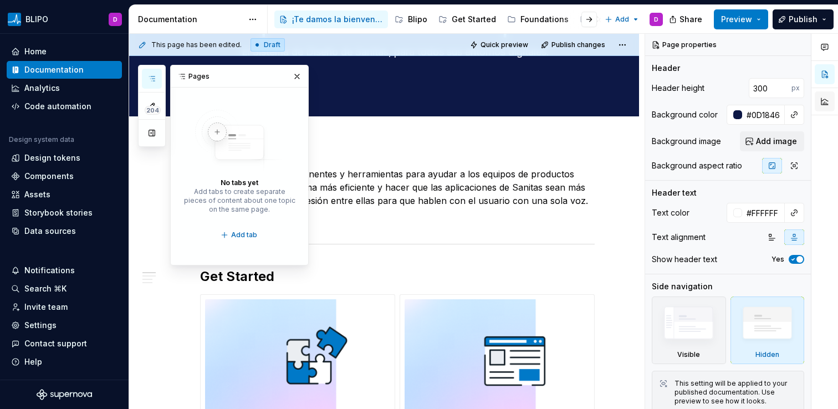
click at [823, 106] on button "button" at bounding box center [825, 101] width 20 height 20
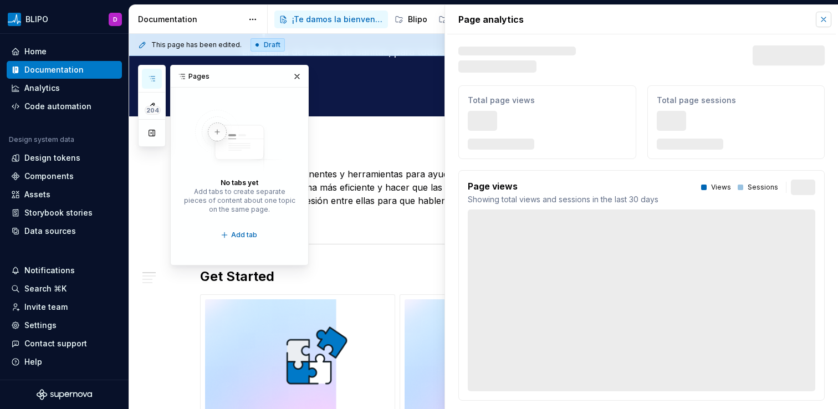
click at [818, 22] on button "button" at bounding box center [824, 20] width 16 height 16
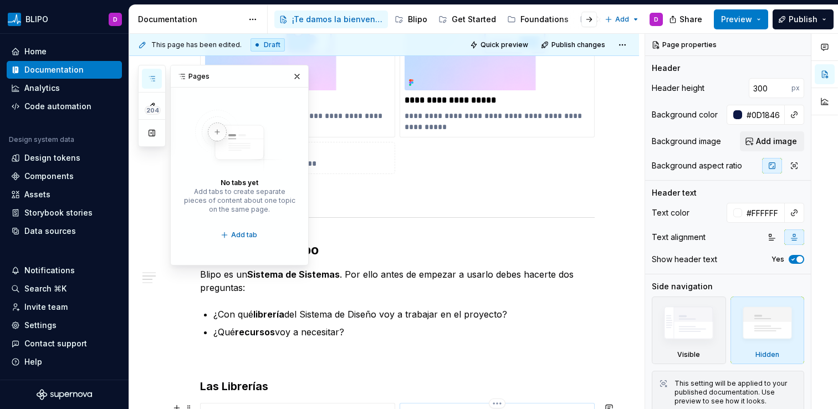
scroll to position [437, 0]
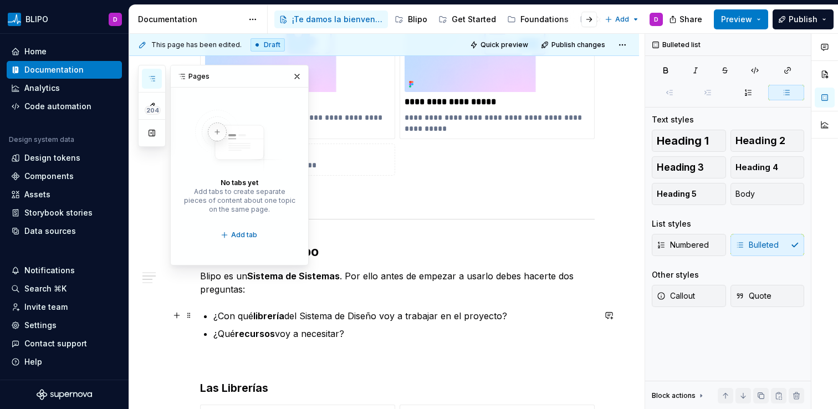
click at [464, 321] on p "¿Con qué librería del Sistema de Diseño voy a trabajar en el proyecto?" at bounding box center [403, 315] width 381 height 13
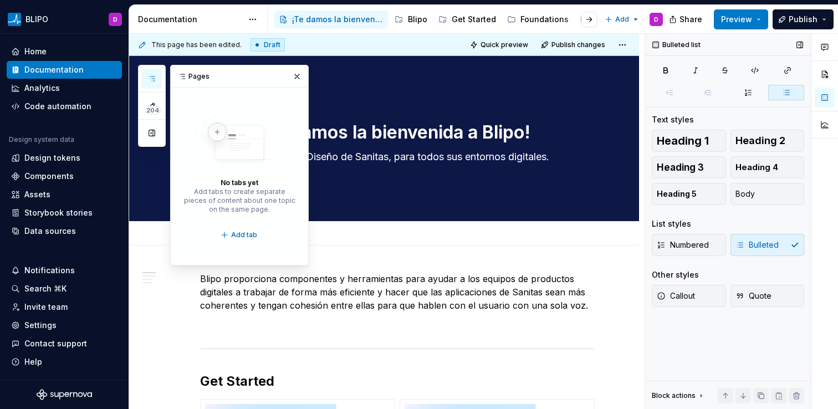
scroll to position [0, 0]
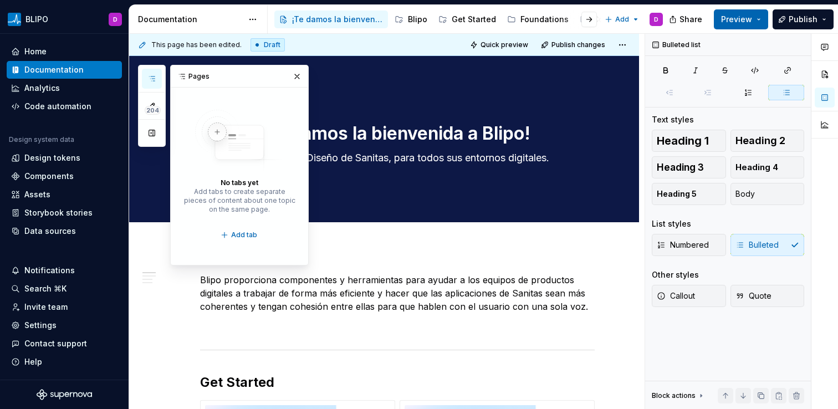
click at [755, 22] on button "Preview" at bounding box center [741, 19] width 54 height 20
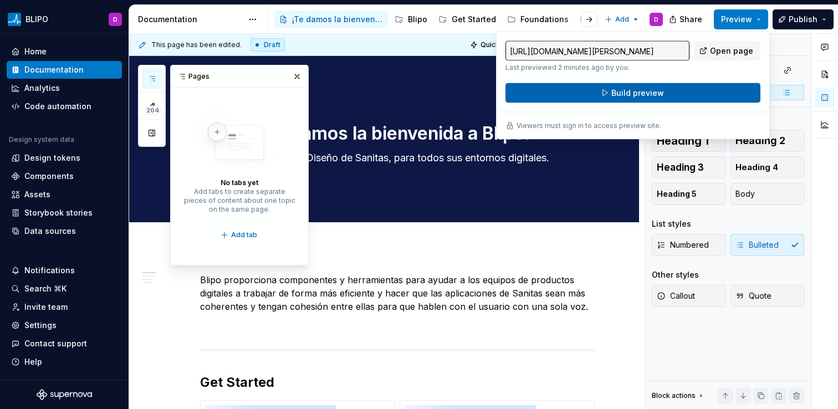
click at [666, 98] on button "Build preview" at bounding box center [632, 93] width 255 height 20
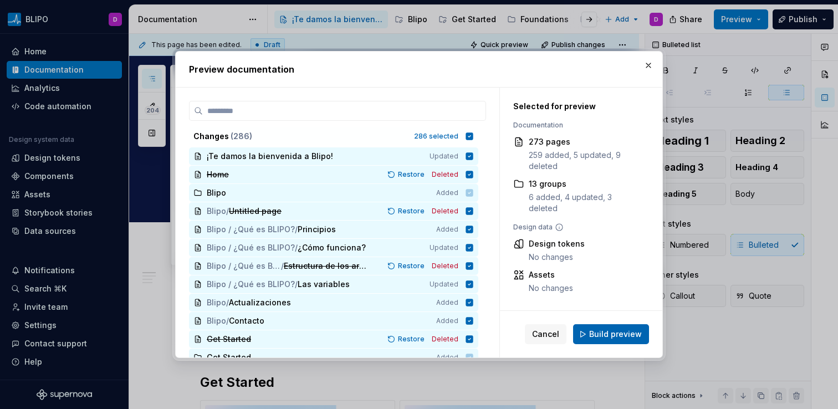
click at [615, 332] on span "Build preview" at bounding box center [615, 334] width 53 height 11
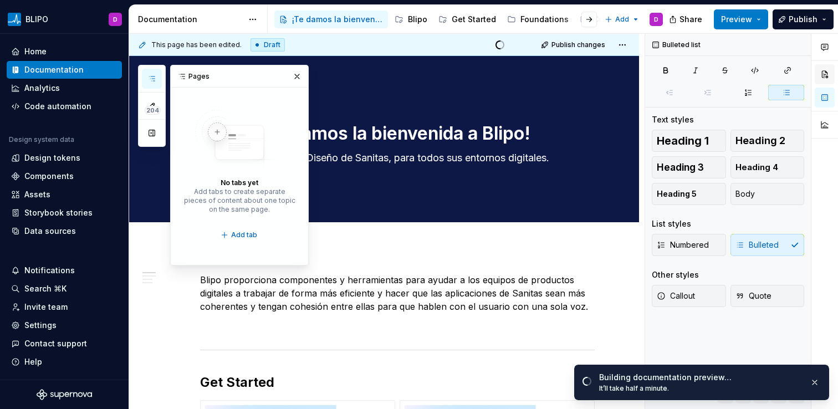
click at [827, 75] on button "button" at bounding box center [825, 74] width 20 height 20
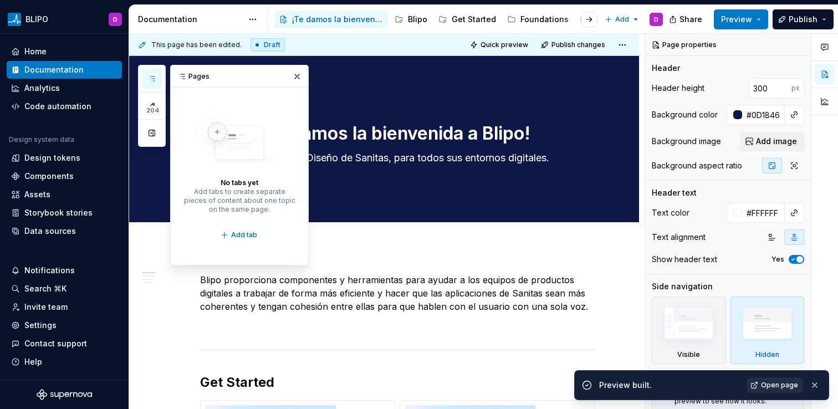
click at [766, 386] on span "Open page" at bounding box center [779, 385] width 37 height 9
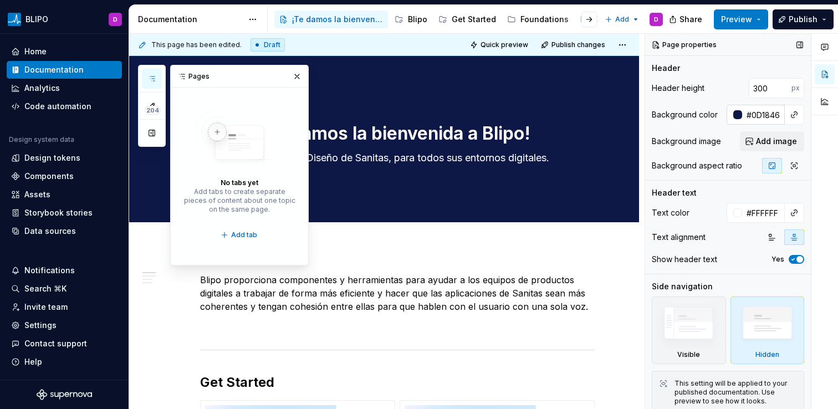
type textarea "*"
click at [759, 119] on input "#0D1846" at bounding box center [763, 115] width 43 height 20
click at [683, 131] on div "Background image Add image" at bounding box center [728, 141] width 152 height 20
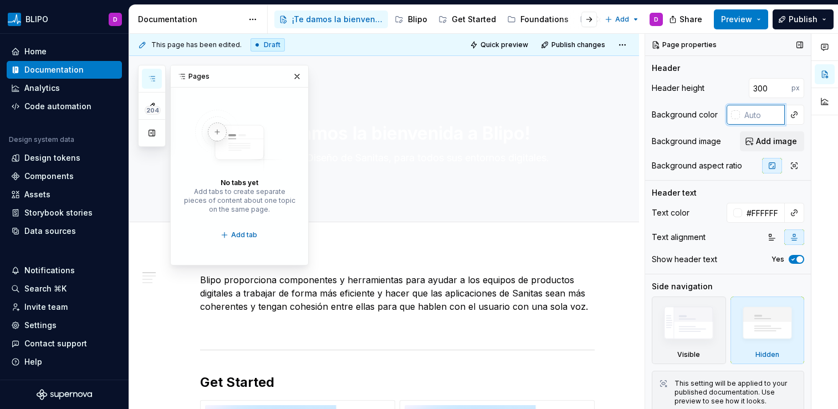
click at [750, 120] on input "text" at bounding box center [762, 115] width 45 height 20
type textarea "*"
paste input "#0D1846"
type input "#0D1846"
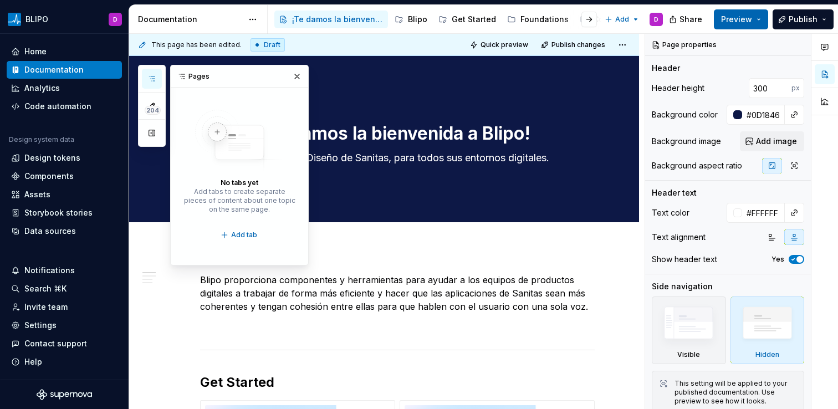
click at [752, 23] on span "Preview" at bounding box center [736, 19] width 31 height 11
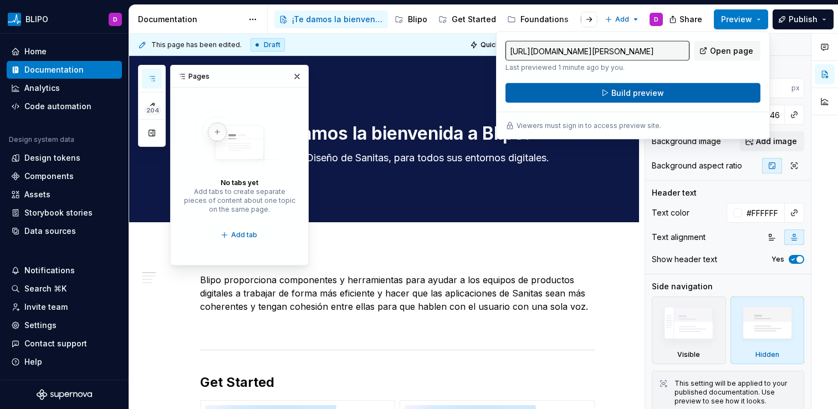
click at [718, 92] on button "Build preview" at bounding box center [632, 93] width 255 height 20
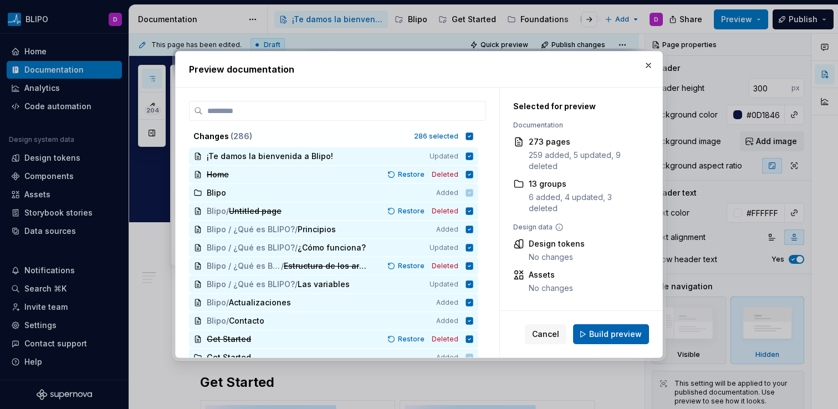
click at [614, 335] on span "Build preview" at bounding box center [615, 334] width 53 height 11
type textarea "*"
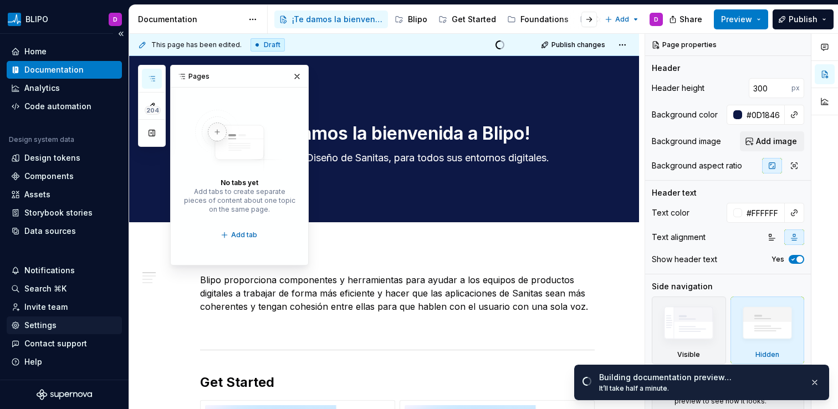
click at [48, 327] on div "Settings" at bounding box center [40, 325] width 32 height 11
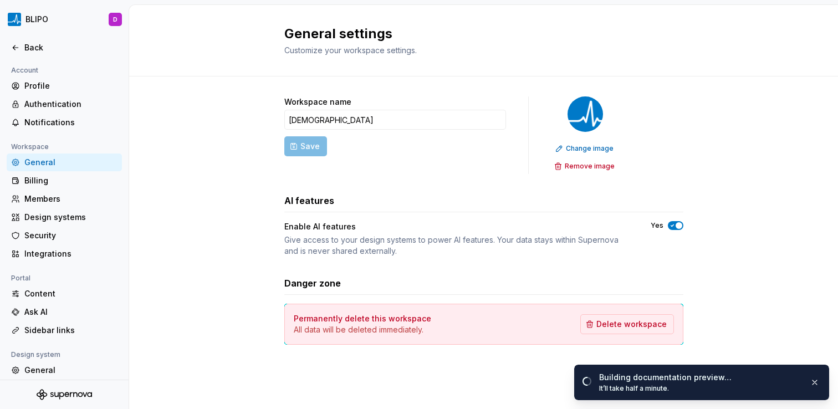
scroll to position [79, 0]
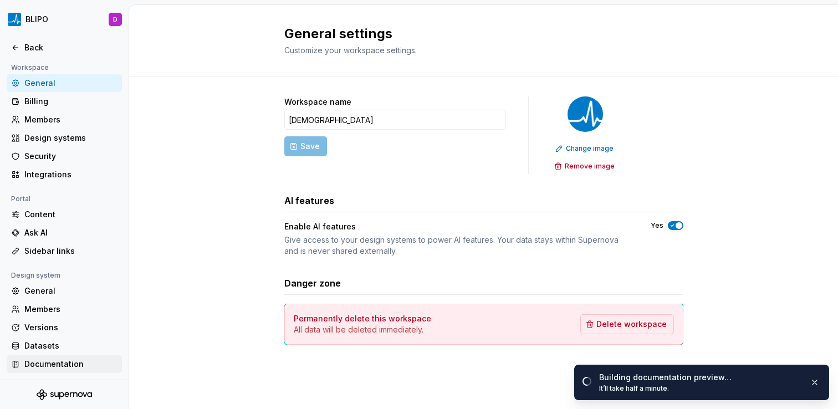
click at [61, 364] on div "Documentation" at bounding box center [70, 364] width 93 height 11
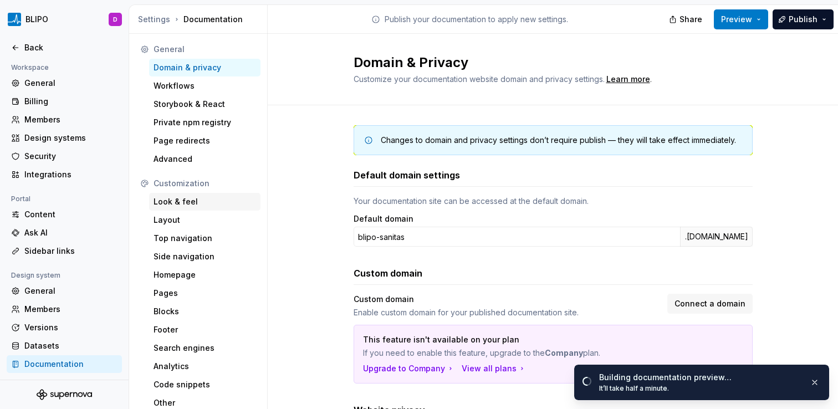
click at [186, 202] on div "Look & feel" at bounding box center [204, 201] width 103 height 11
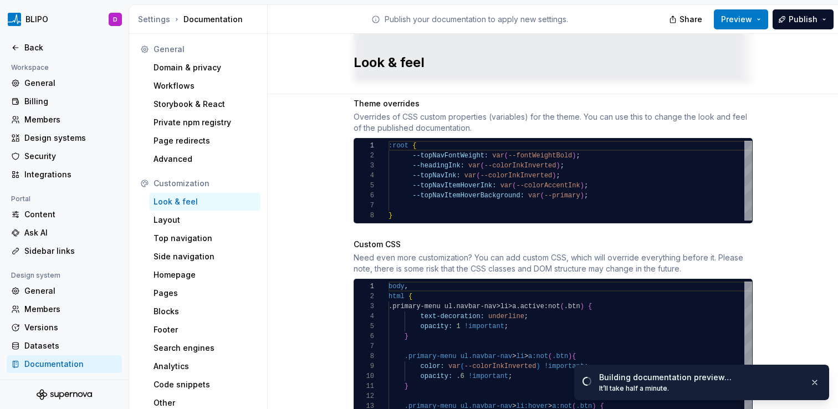
scroll to position [588, 0]
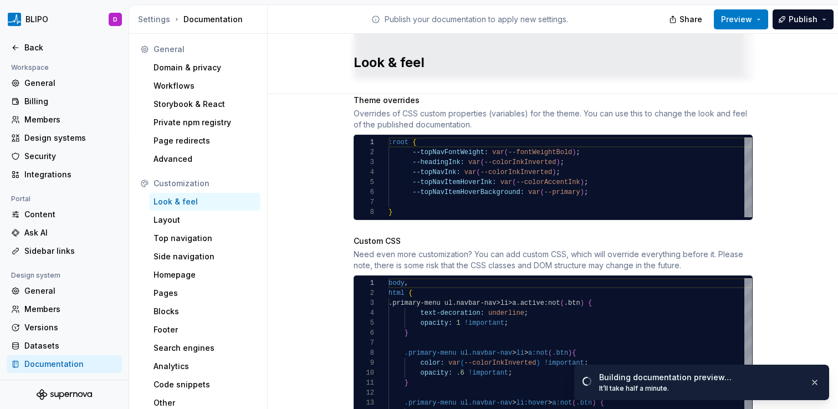
click at [554, 165] on div ":root { --topNavFontWeight: var ( --fontWeightBold ) ; --headingInk: var ( --co…" at bounding box center [569, 177] width 363 height 80
type textarea "**********"
click at [752, 17] on span "Preview" at bounding box center [736, 19] width 31 height 11
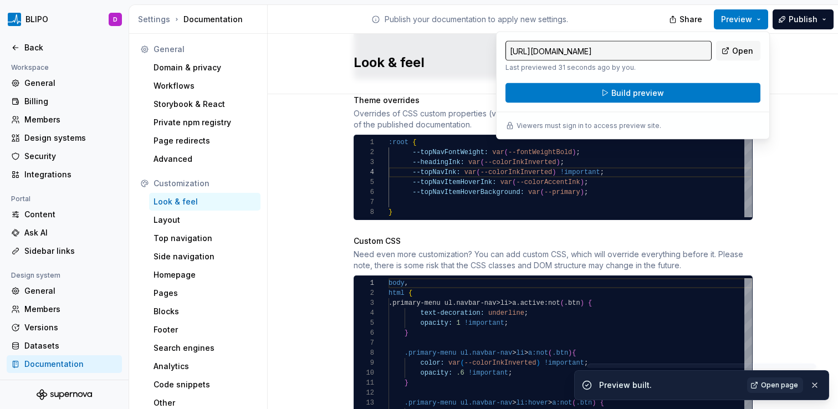
click at [804, 145] on div "Site logo A company logo that will be displayed on all pages on your documentat…" at bounding box center [553, 9] width 570 height 1006
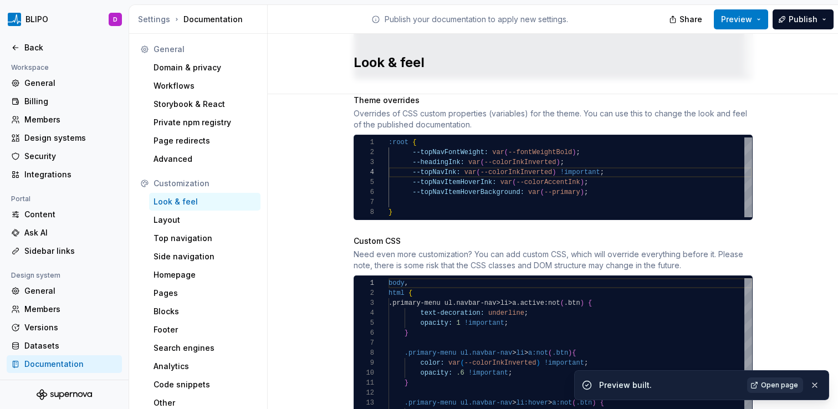
click at [777, 387] on span "Open page" at bounding box center [779, 385] width 37 height 9
click at [761, 19] on button "Preview" at bounding box center [741, 19] width 54 height 20
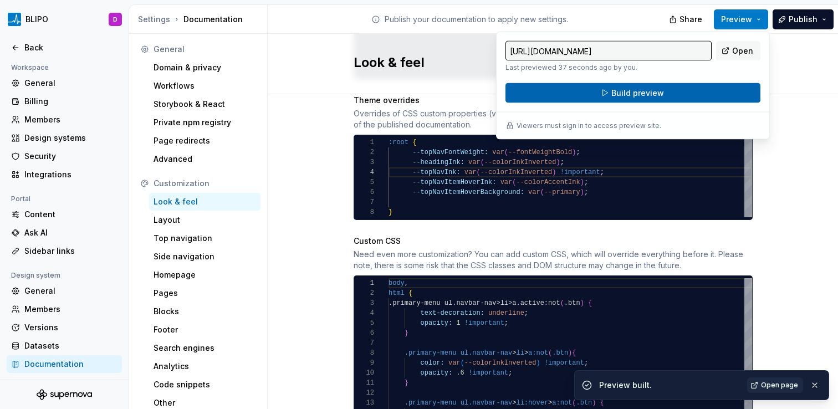
click at [721, 89] on button "Build preview" at bounding box center [632, 93] width 255 height 20
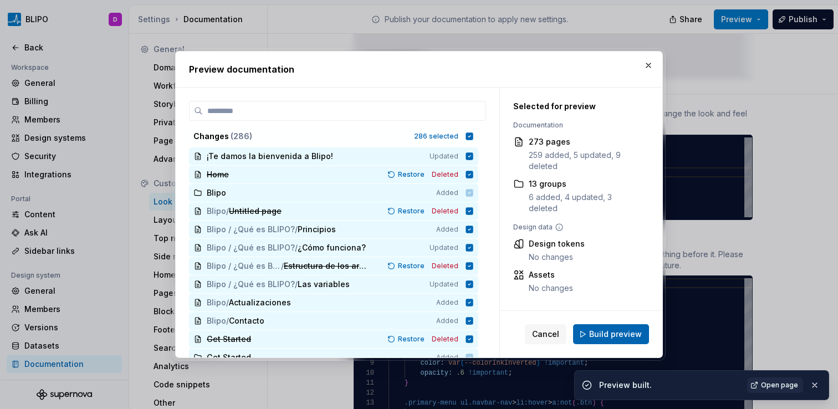
click at [622, 336] on span "Build preview" at bounding box center [615, 334] width 53 height 11
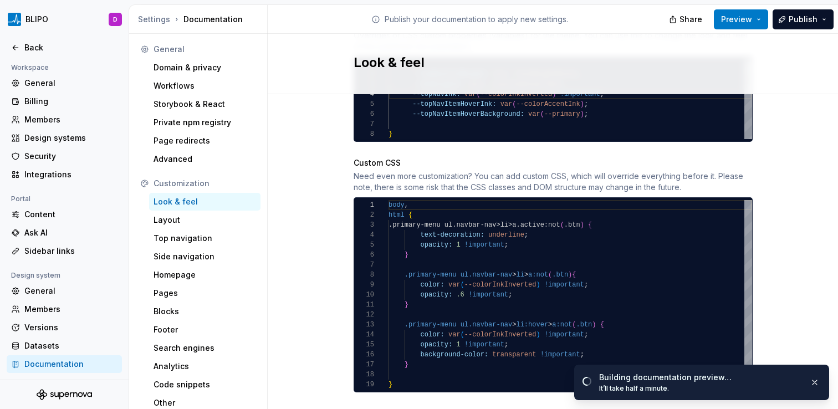
scroll to position [663, 0]
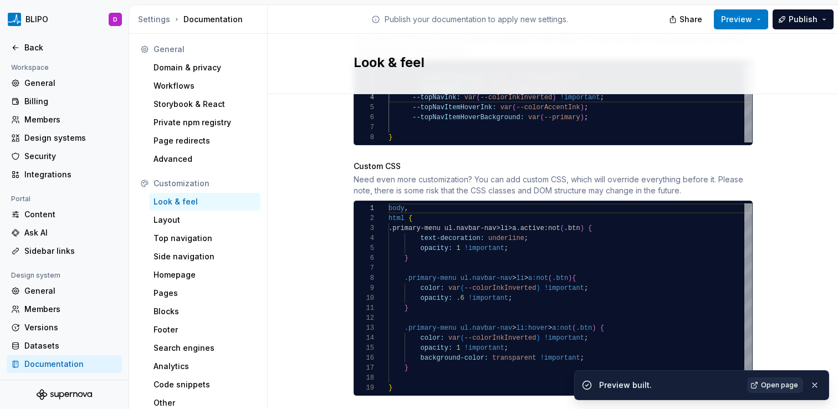
click at [771, 385] on span "Open page" at bounding box center [779, 385] width 37 height 9
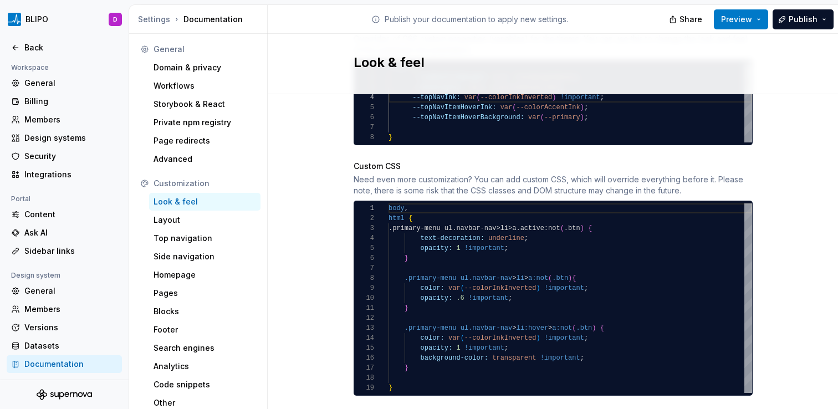
click at [419, 356] on div "body , html { .primary-menu ul.navbar-nav>li>a.active:not ( .btn ) { text-decor…" at bounding box center [569, 298] width 363 height 190
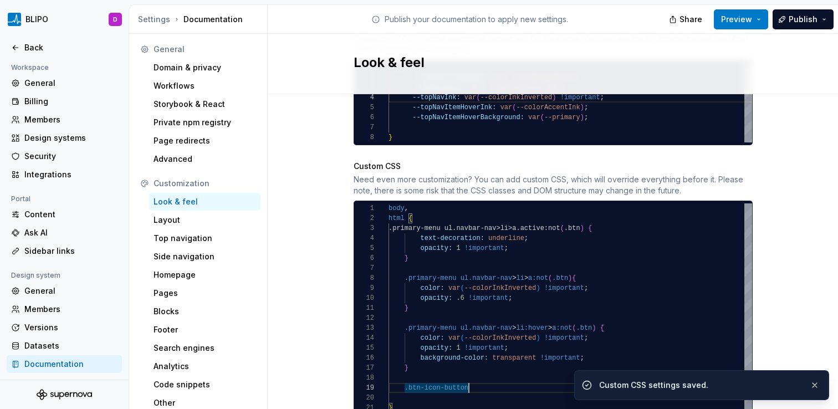
scroll to position [80, 20]
click at [402, 381] on div "html { .primary-menu ul.navbar-nav>li>a.active:not ( .btn ) { text-decoration: …" at bounding box center [569, 307] width 363 height 209
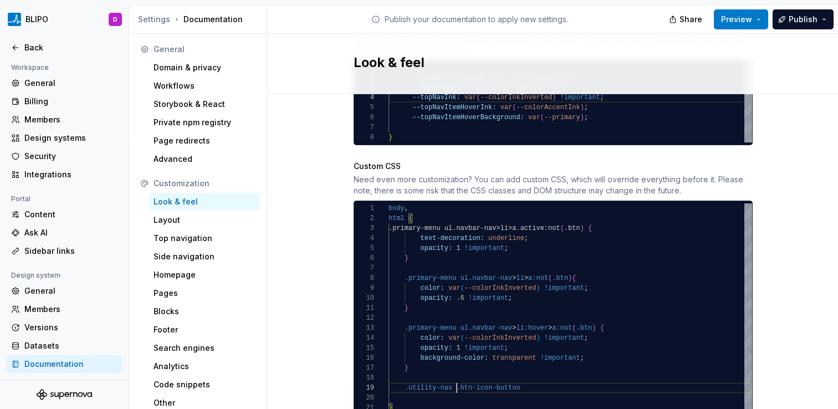
scroll to position [80, 68]
click at [531, 373] on div "html { .primary-menu ul.navbar-nav>li>a.active:not ( .btn ) { text-decoration: …" at bounding box center [569, 307] width 363 height 209
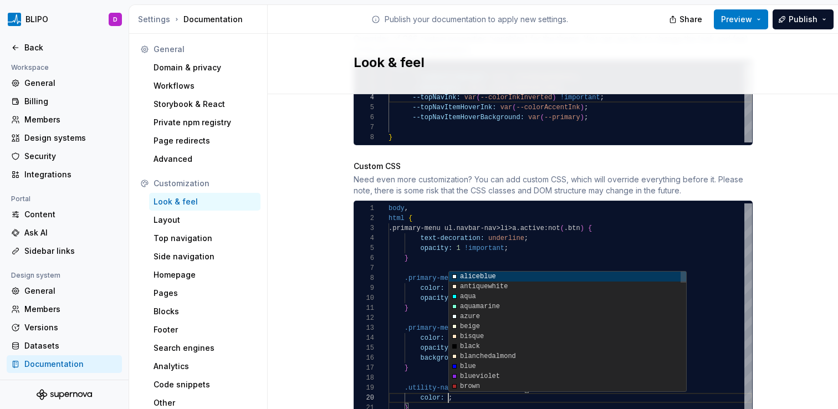
scroll to position [90, 60]
click at [539, 406] on div ".primary-menu ul.navbar-nav>li>a.active:not ( .btn ) { text-decoration: underli…" at bounding box center [569, 317] width 363 height 229
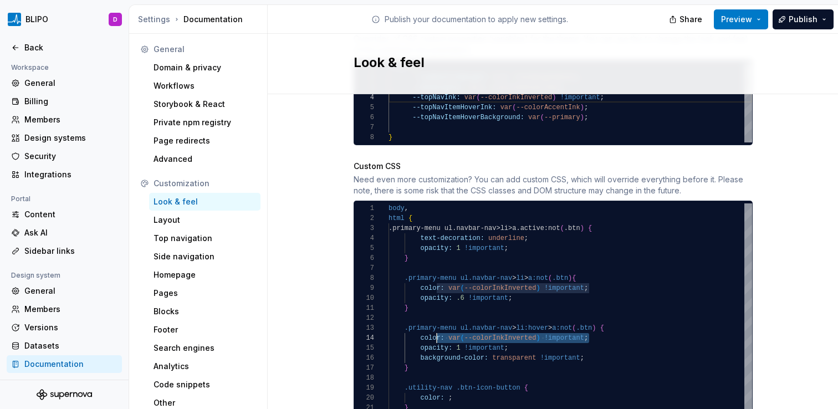
scroll to position [30, 32]
drag, startPoint x: 587, startPoint y: 327, endPoint x: 414, endPoint y: 327, distance: 172.9
click at [414, 327] on div ".primary-menu ul.navbar-nav>li>a.active:not ( .btn ) { text-decoration: underli…" at bounding box center [569, 317] width 363 height 229
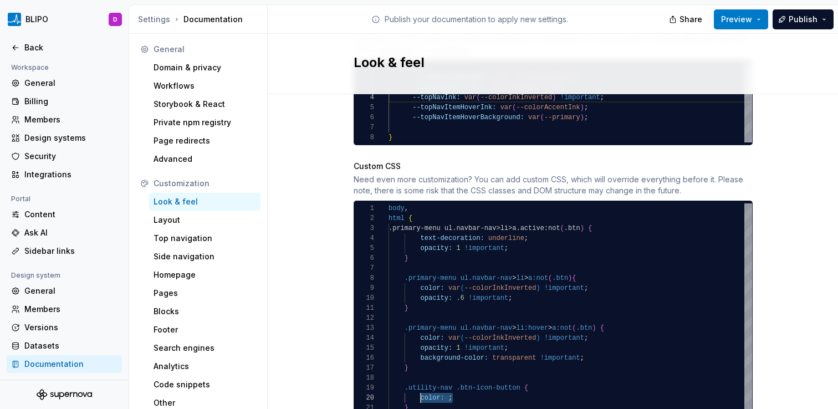
drag, startPoint x: 446, startPoint y: 385, endPoint x: 417, endPoint y: 386, distance: 29.4
click at [417, 386] on div ".primary-menu ul.navbar-nav>li>a.active:not ( .btn ) { text-decoration: underli…" at bounding box center [569, 317] width 363 height 229
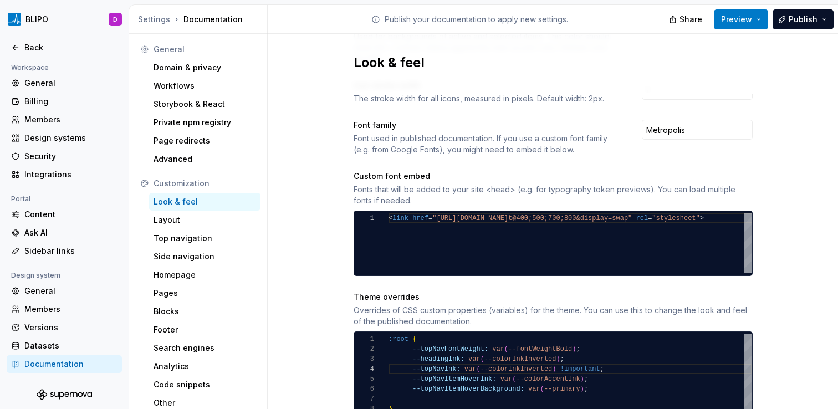
scroll to position [391, 0]
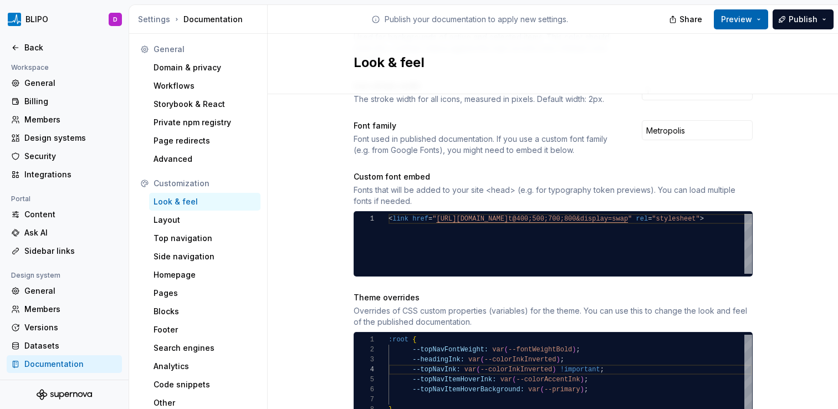
type textarea "**********"
click at [754, 27] on button "Preview" at bounding box center [741, 19] width 54 height 20
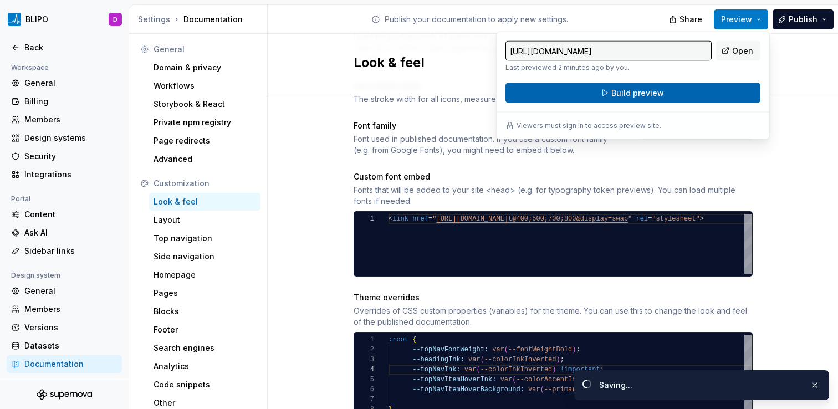
click at [711, 96] on button "Build preview" at bounding box center [632, 93] width 255 height 20
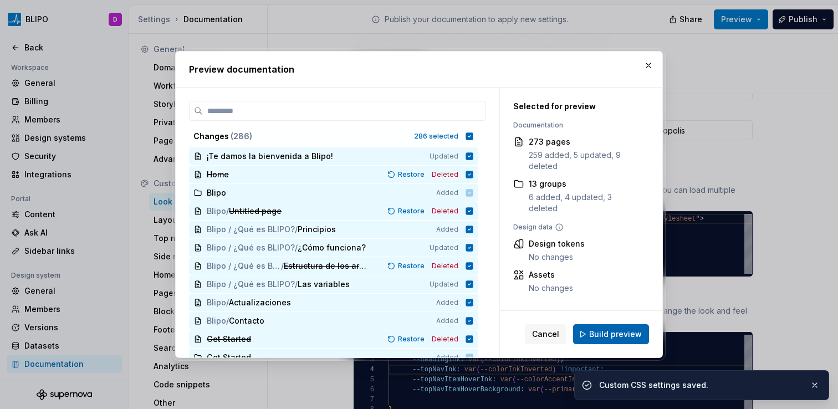
click at [616, 335] on span "Build preview" at bounding box center [615, 334] width 53 height 11
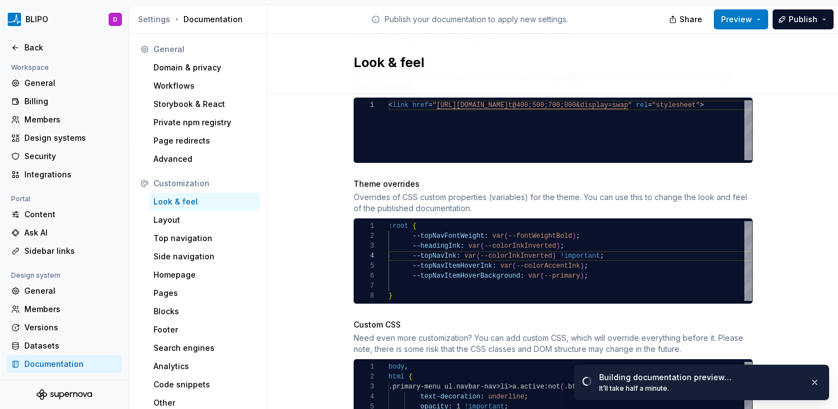
scroll to position [579, 0]
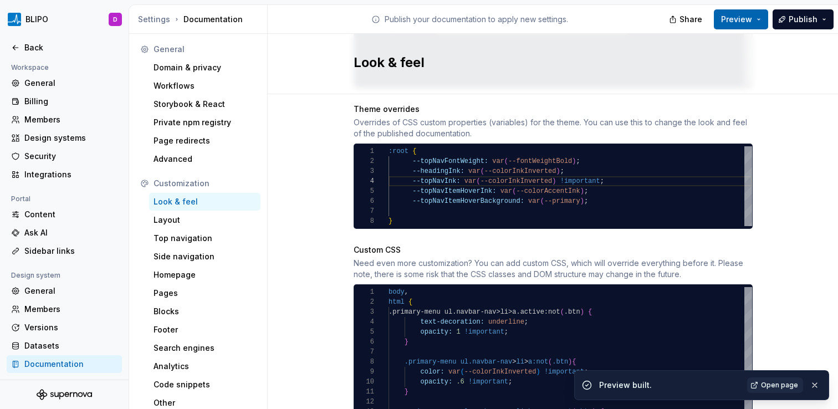
click at [759, 23] on button "Preview" at bounding box center [741, 19] width 54 height 20
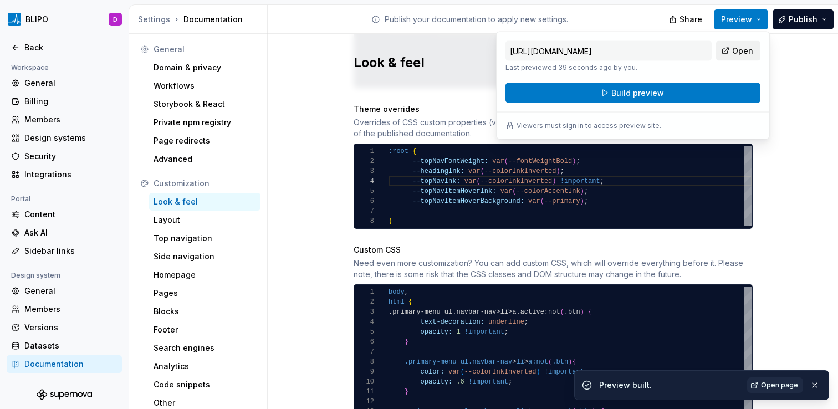
click at [739, 49] on span "Open" at bounding box center [742, 50] width 21 height 11
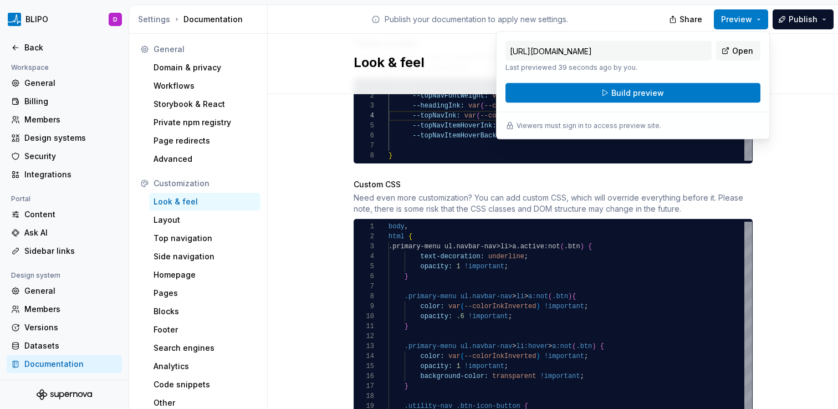
scroll to position [10, 0]
click at [613, 325] on div ".primary-menu ul.navbar-nav>li>a.active:not ( .btn ) { text-decoration: underli…" at bounding box center [569, 336] width 363 height 229
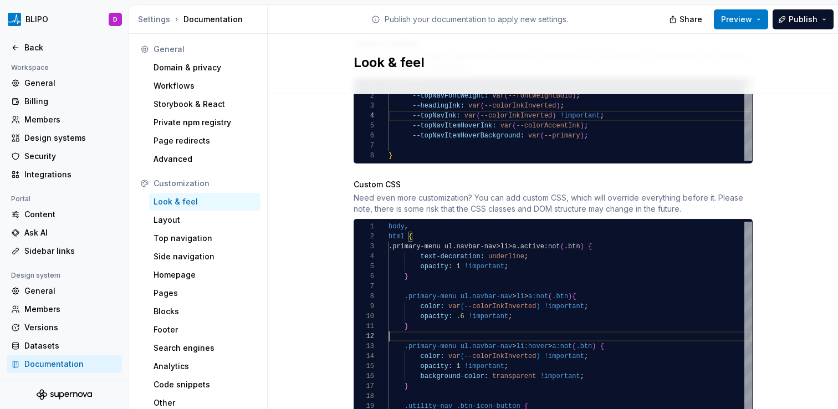
scroll to position [660, 0]
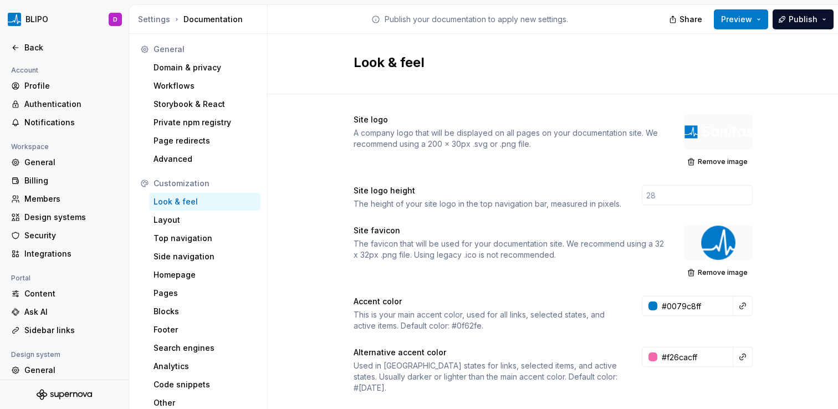
scroll to position [10, 0]
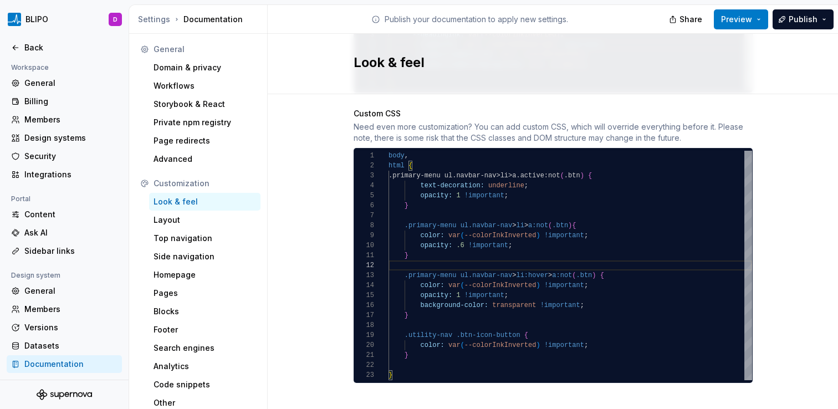
click at [601, 338] on div ".primary-menu ul.navbar-nav>li>a.active:not ( .btn ) { text-decoration: underli…" at bounding box center [569, 265] width 363 height 229
click at [456, 346] on div ".primary-menu ul.navbar-nav>li>a.active:not ( .btn ) { text-decoration: underli…" at bounding box center [569, 265] width 363 height 229
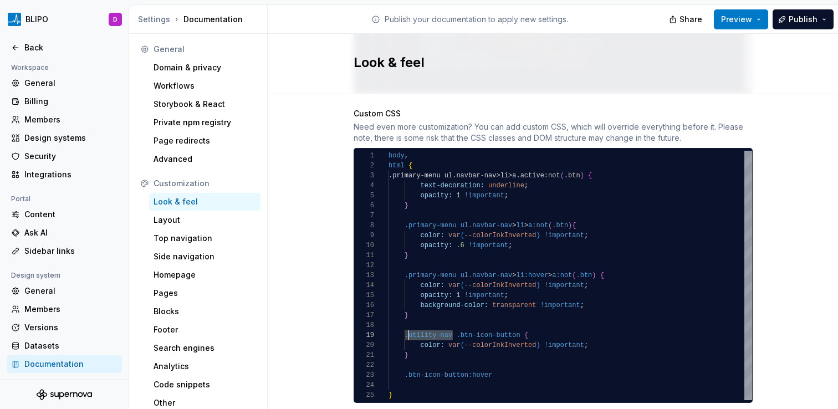
scroll to position [80, 16]
drag, startPoint x: 450, startPoint y: 324, endPoint x: 400, endPoint y: 328, distance: 50.0
click at [400, 328] on div ".primary-menu ul.navbar-nav>li>a.active:not ( .btn ) { text-decoration: underli…" at bounding box center [569, 275] width 363 height 249
click at [401, 368] on div ".primary-menu ul.navbar-nav>li>a.active:not ( .btn ) { text-decoration: underli…" at bounding box center [569, 275] width 363 height 249
click at [560, 363] on div ".primary-menu ul.navbar-nav>li>a.active:not ( .btn ) { text-decoration: underli…" at bounding box center [569, 275] width 363 height 249
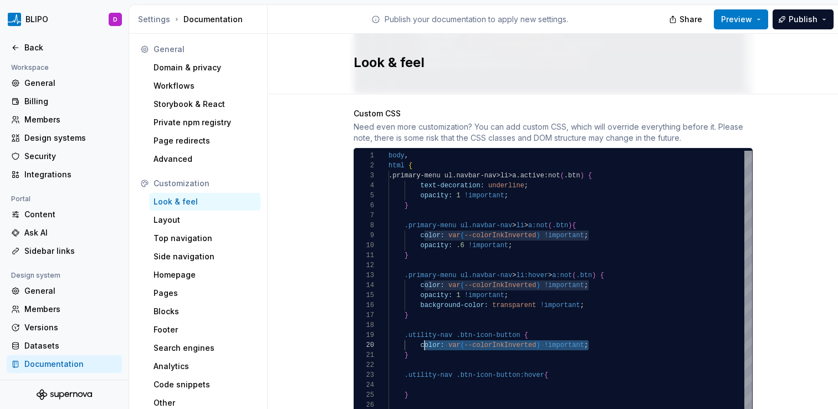
scroll to position [90, 32]
drag, startPoint x: 592, startPoint y: 334, endPoint x: 414, endPoint y: 334, distance: 177.3
click at [414, 334] on div ".primary-menu ul.navbar-nav>li>a.active:not ( .btn ) { text-decoration: underli…" at bounding box center [569, 285] width 363 height 269
click at [421, 376] on div ".primary-menu ul.navbar-nav>li>a.active:not ( .btn ) { text-decoration: underli…" at bounding box center [569, 285] width 363 height 269
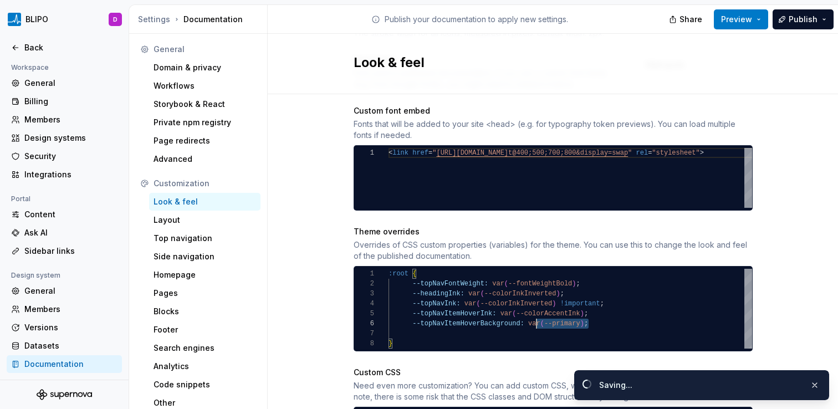
scroll to position [50, 140]
drag, startPoint x: 584, startPoint y: 315, endPoint x: 523, endPoint y: 313, distance: 61.0
click at [523, 313] on div ":root { --topNavFontWeight: var ( --fontWeightBold ) ; --headingInk: var ( --co…" at bounding box center [569, 309] width 363 height 80
click at [596, 318] on div ":root { --topNavFontWeight: var ( --fontWeightBold ) ; --headingInk: var ( --co…" at bounding box center [569, 309] width 363 height 80
drag, startPoint x: 579, startPoint y: 313, endPoint x: 525, endPoint y: 317, distance: 54.5
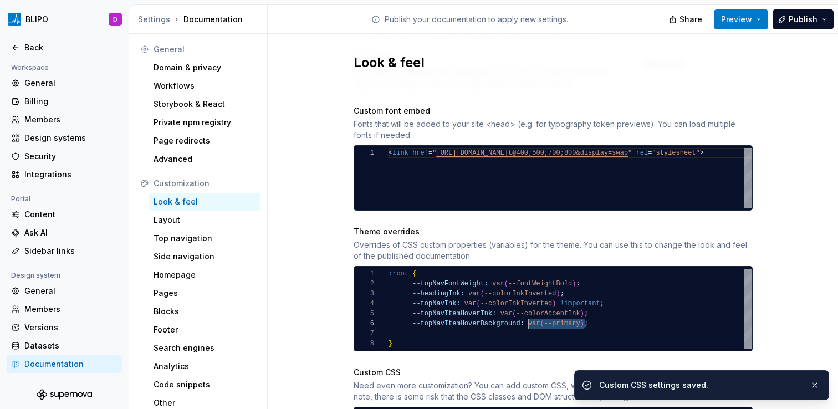
click at [525, 317] on div ":root { --topNavFontWeight: var ( --fontWeightBold ) ; --headingInk: var ( --co…" at bounding box center [569, 309] width 363 height 80
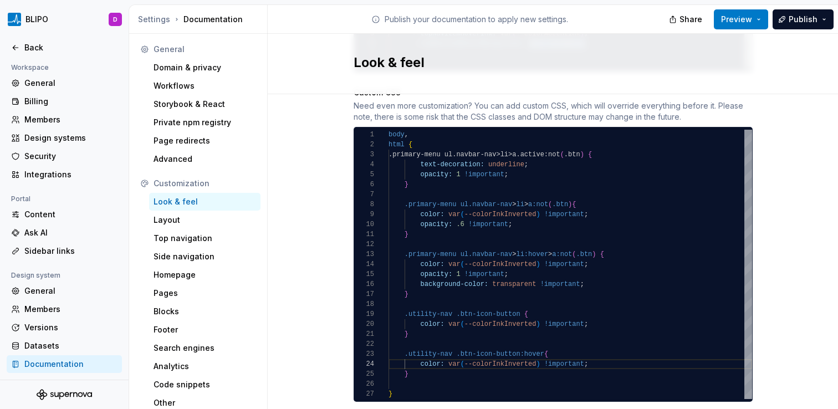
scroll to position [755, 0]
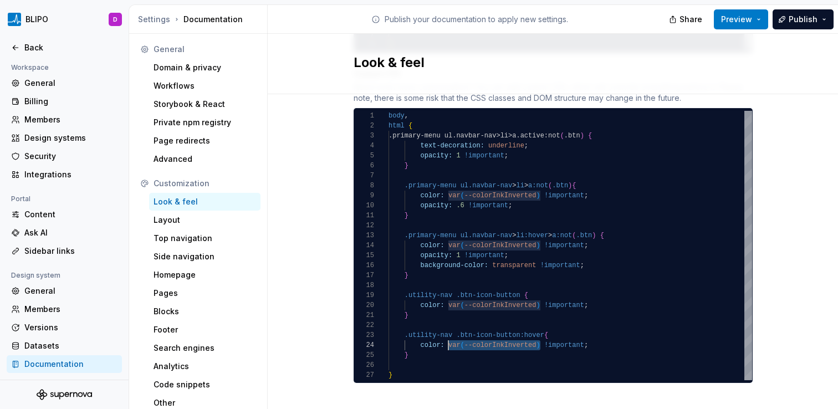
drag, startPoint x: 537, startPoint y: 335, endPoint x: 445, endPoint y: 335, distance: 92.0
click at [445, 335] on div ".primary-menu ul.navbar-nav>li>a.active:not ( .btn ) { text-decoration: underli…" at bounding box center [569, 245] width 363 height 269
type textarea "**********"
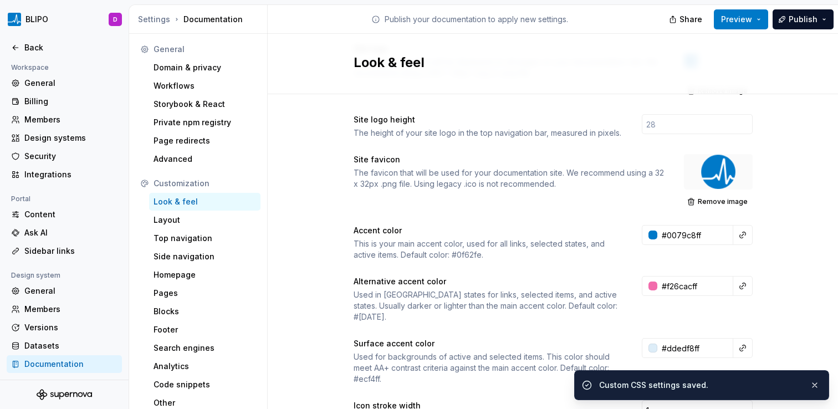
scroll to position [0, 0]
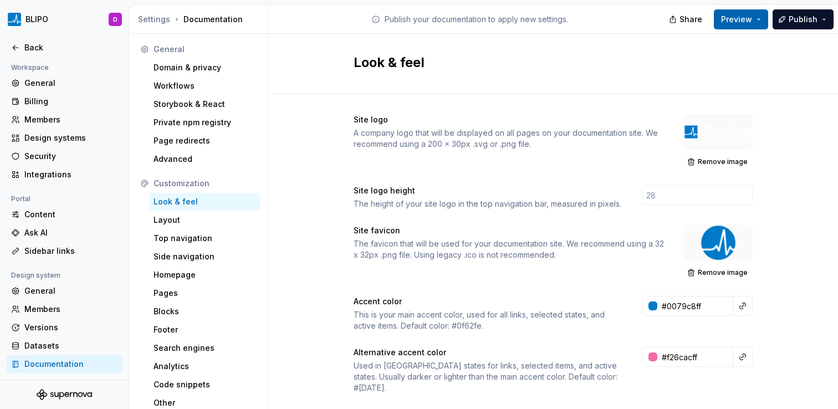
click at [758, 20] on button "Preview" at bounding box center [741, 19] width 54 height 20
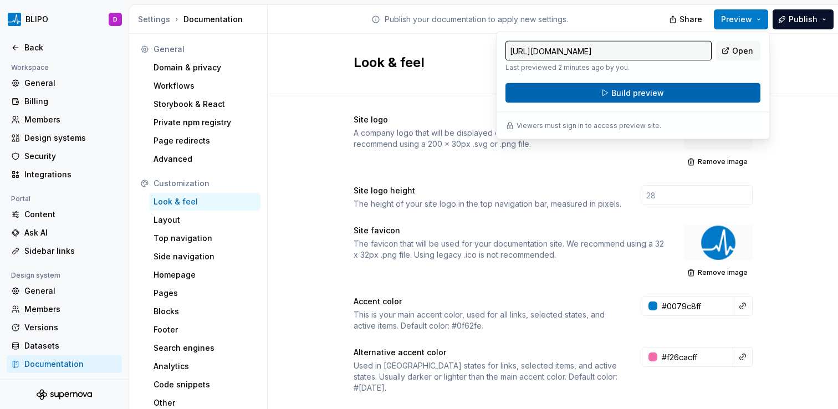
click at [699, 101] on button "Build preview" at bounding box center [632, 93] width 255 height 20
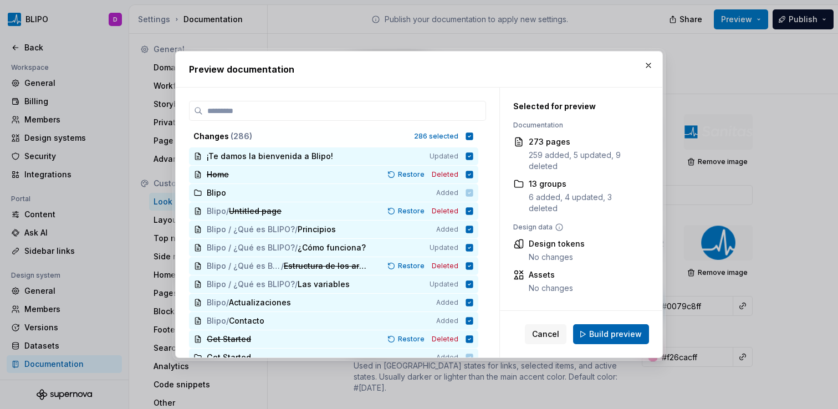
click at [624, 334] on span "Build preview" at bounding box center [615, 334] width 53 height 11
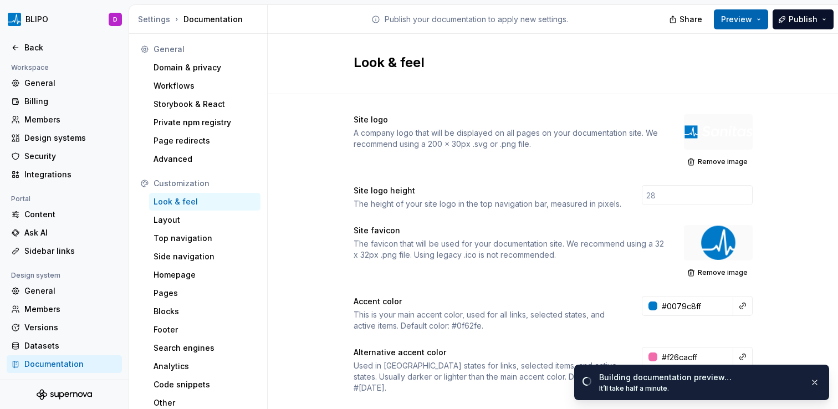
click at [757, 24] on button "Preview" at bounding box center [741, 19] width 54 height 20
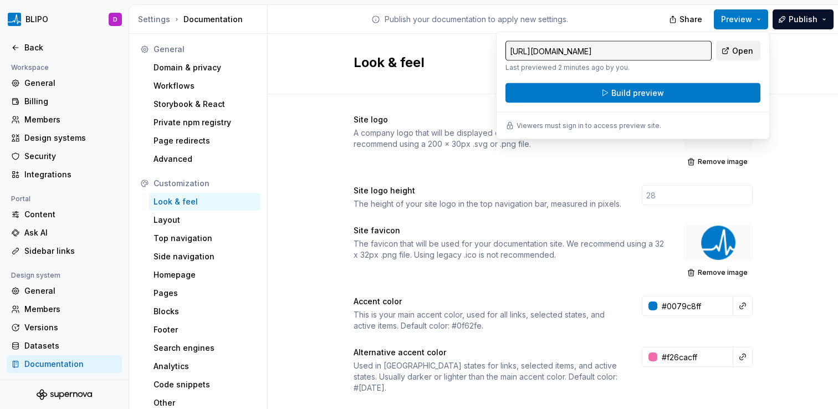
click at [735, 50] on span "Open" at bounding box center [742, 50] width 21 height 11
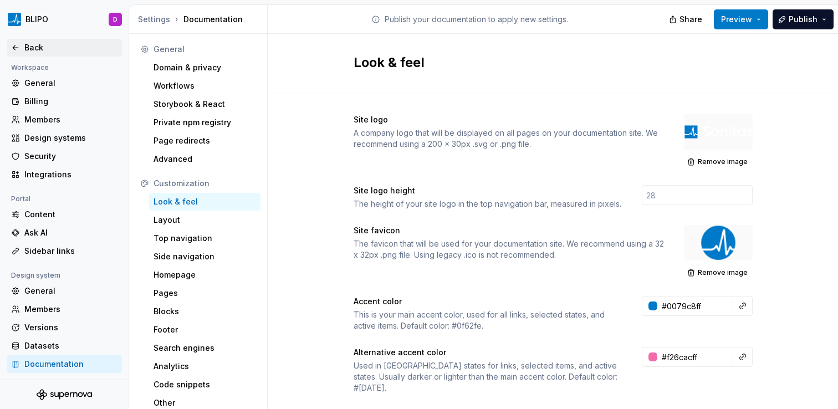
click at [22, 47] on div "Back" at bounding box center [64, 47] width 106 height 11
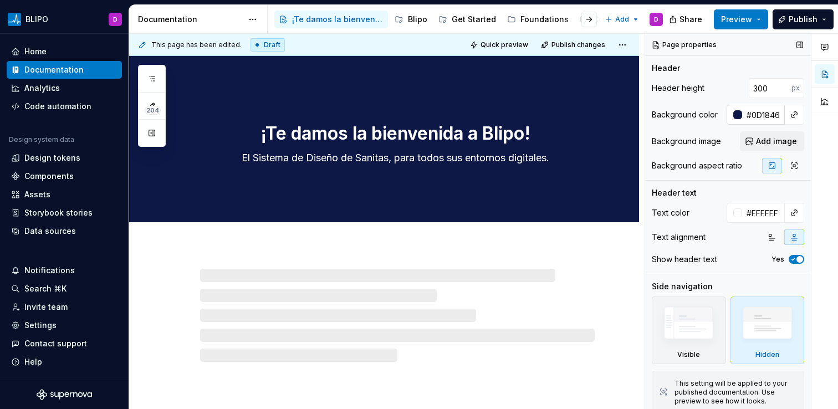
type textarea "*"
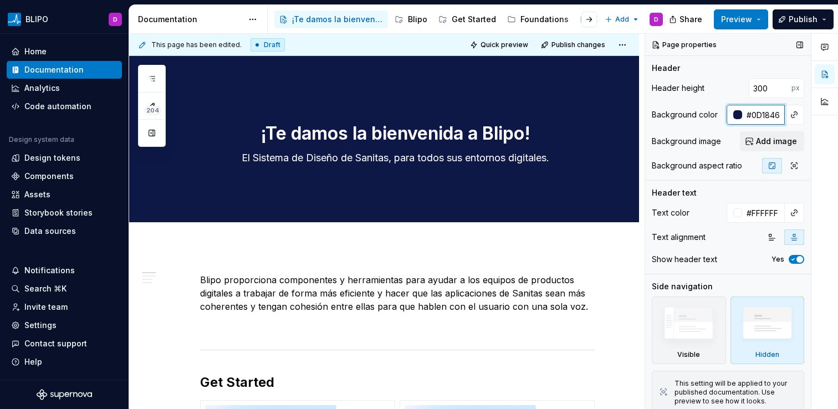
click at [763, 119] on input "#0D1846" at bounding box center [763, 115] width 43 height 20
click at [741, 22] on span "Preview" at bounding box center [736, 19] width 31 height 11
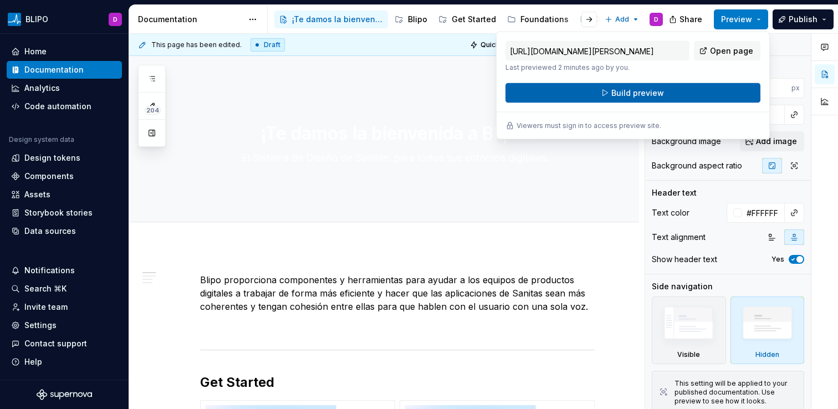
click at [679, 93] on button "Build preview" at bounding box center [632, 93] width 255 height 20
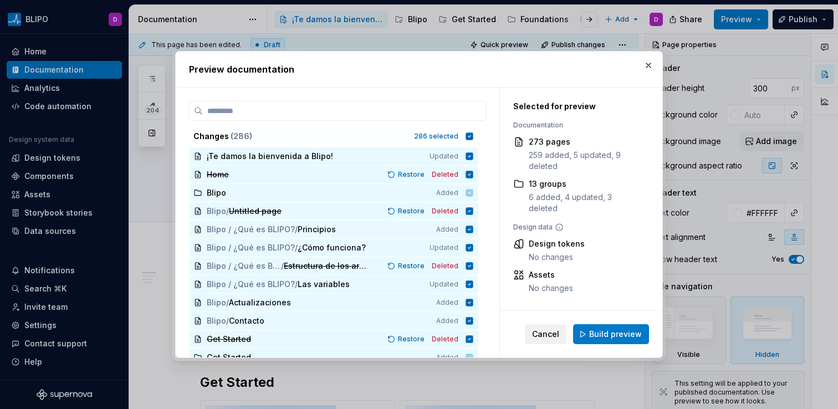
click at [537, 334] on span "Cancel" at bounding box center [545, 334] width 27 height 11
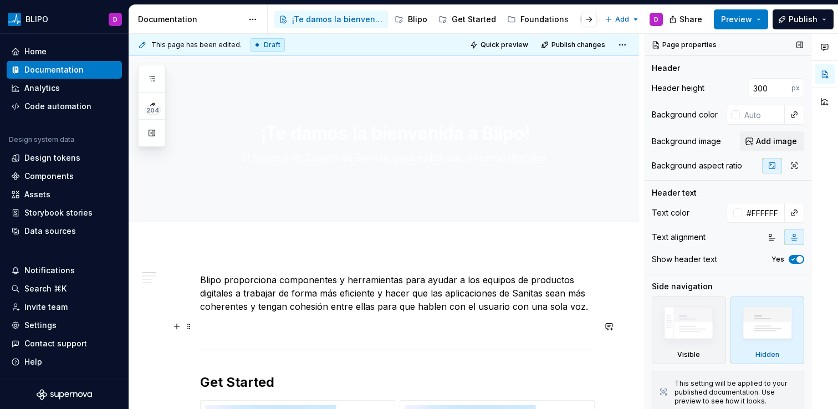
type textarea "*"
type input "#0D1846"
click at [751, 19] on span "Preview" at bounding box center [736, 19] width 31 height 11
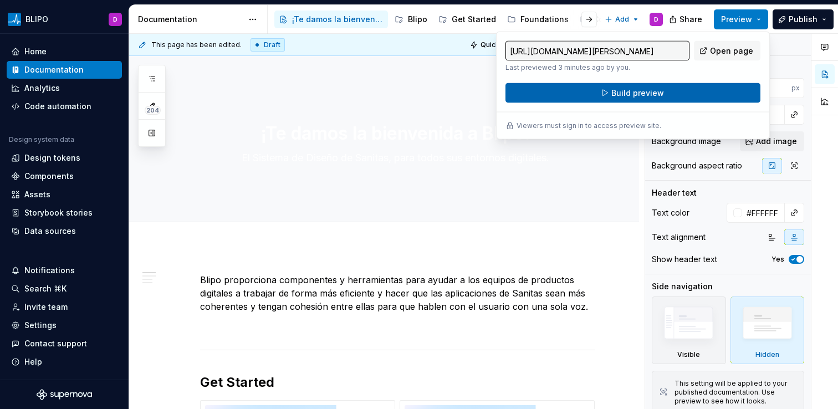
click at [713, 95] on button "Build preview" at bounding box center [632, 93] width 255 height 20
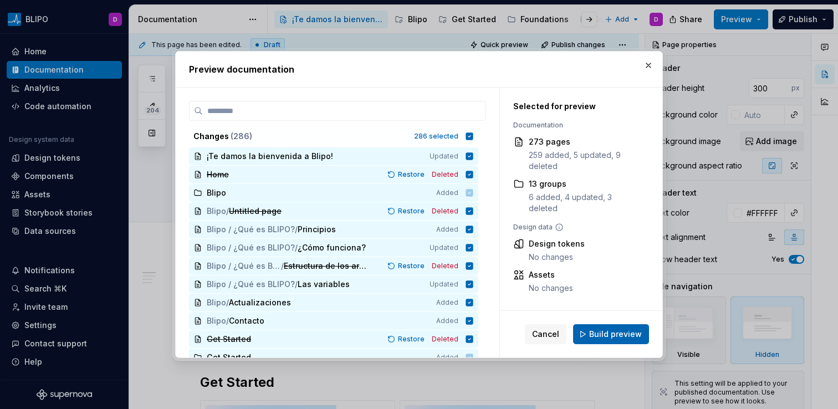
click at [624, 339] on span "Build preview" at bounding box center [615, 334] width 53 height 11
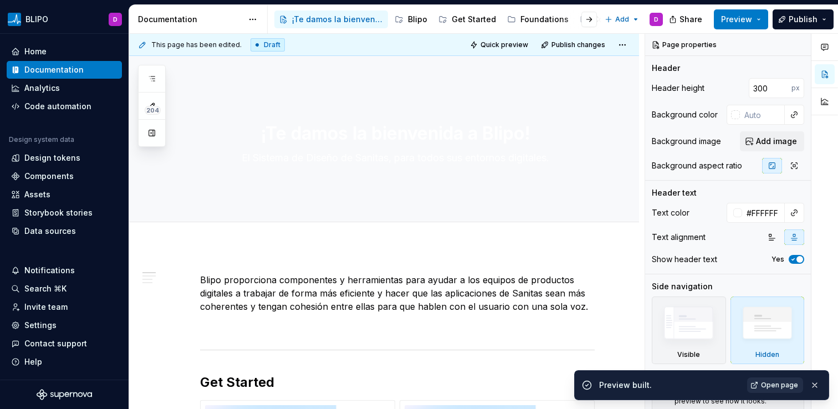
click at [792, 386] on span "Open page" at bounding box center [779, 385] width 37 height 9
type textarea "*"
click at [743, 116] on input "text" at bounding box center [762, 115] width 45 height 20
paste input "#0D1846"
type input "#0D1846"
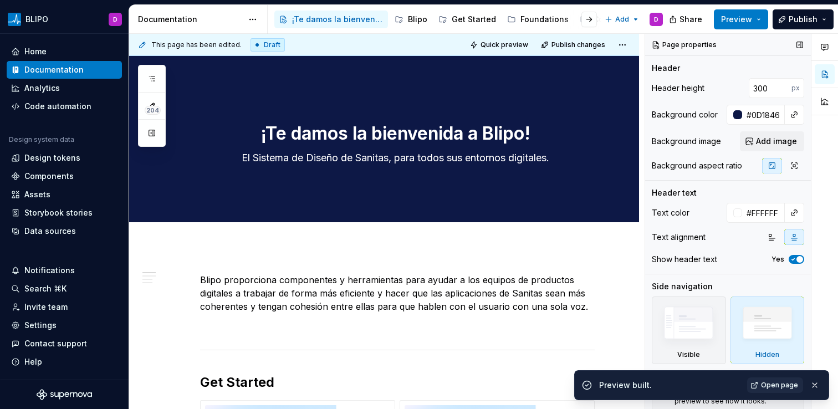
click at [721, 81] on div "Header height 300 px" at bounding box center [728, 88] width 152 height 20
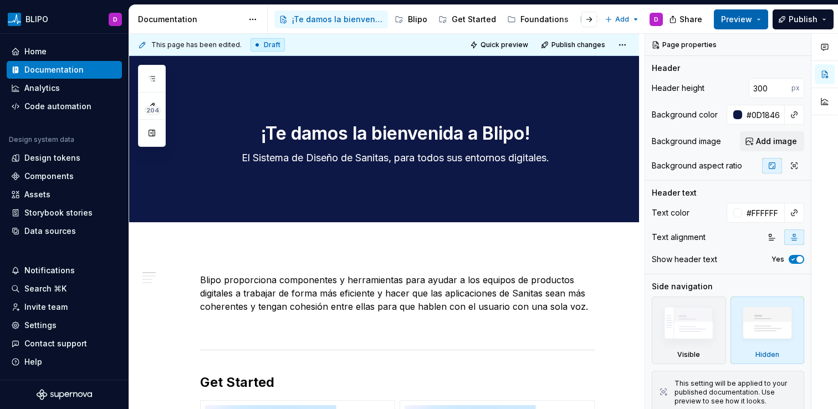
click at [758, 19] on button "Preview" at bounding box center [741, 19] width 54 height 20
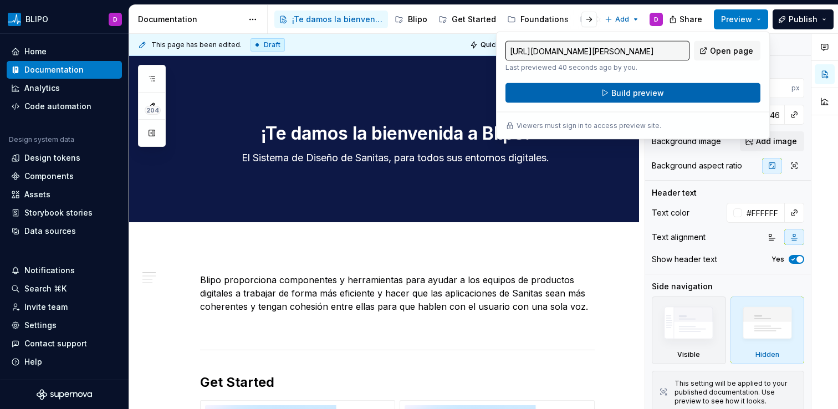
click at [695, 95] on button "Build preview" at bounding box center [632, 93] width 255 height 20
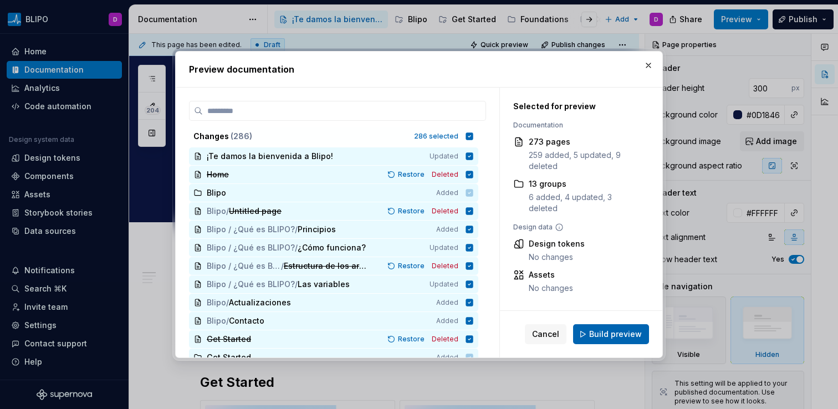
click at [617, 332] on span "Build preview" at bounding box center [615, 334] width 53 height 11
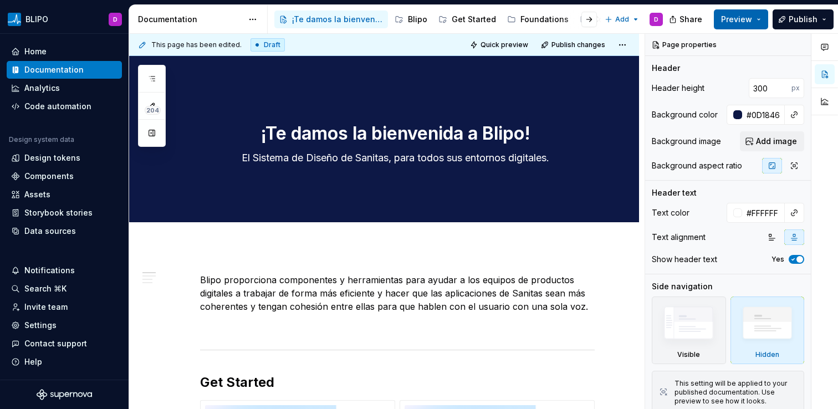
click at [760, 16] on button "Preview" at bounding box center [741, 19] width 54 height 20
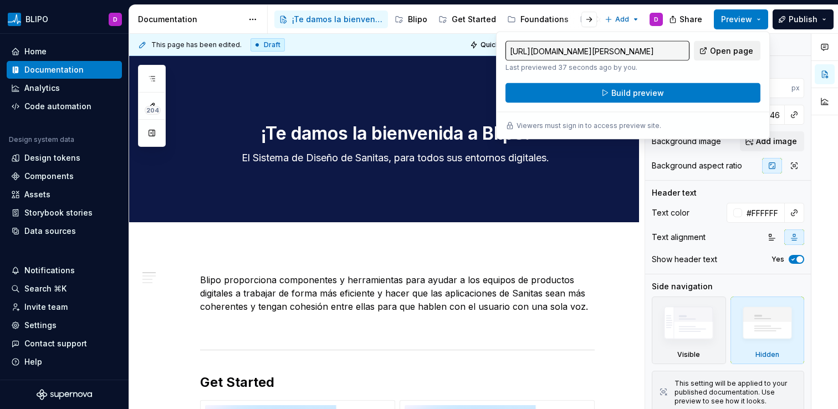
click at [740, 50] on span "Open page" at bounding box center [731, 50] width 43 height 11
click at [412, 20] on div "Blipo" at bounding box center [417, 19] width 19 height 11
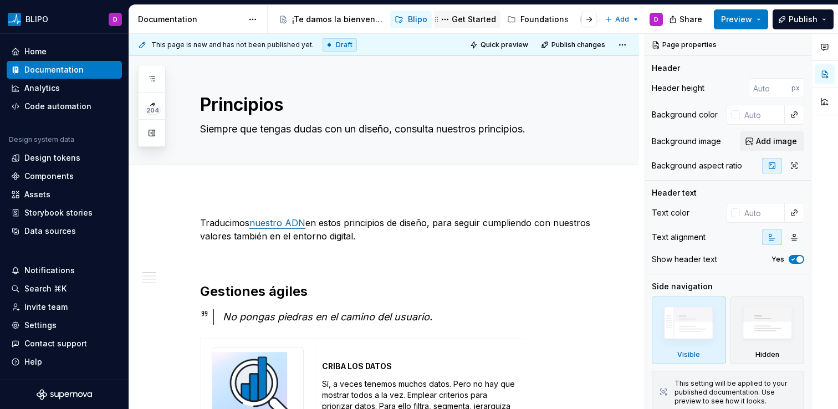
click at [474, 18] on div "Get Started" at bounding box center [474, 19] width 44 height 11
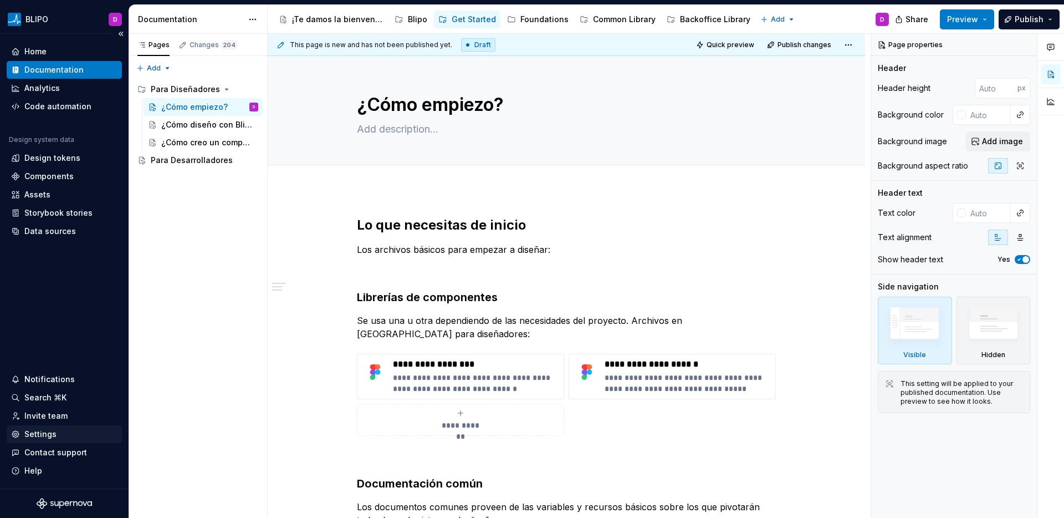
type textarea "*"
click at [48, 408] on div "Settings" at bounding box center [40, 433] width 32 height 11
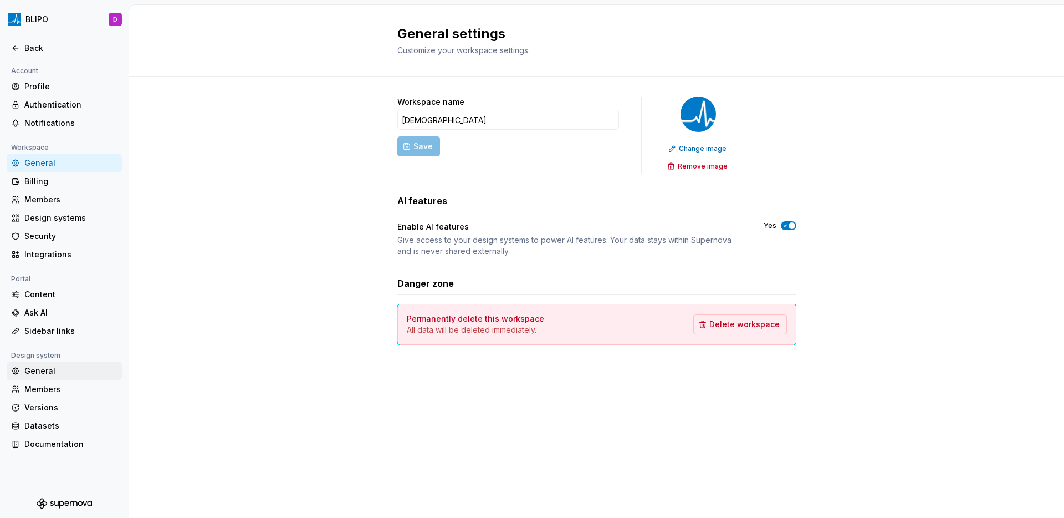
click at [48, 377] on div "General" at bounding box center [64, 371] width 115 height 18
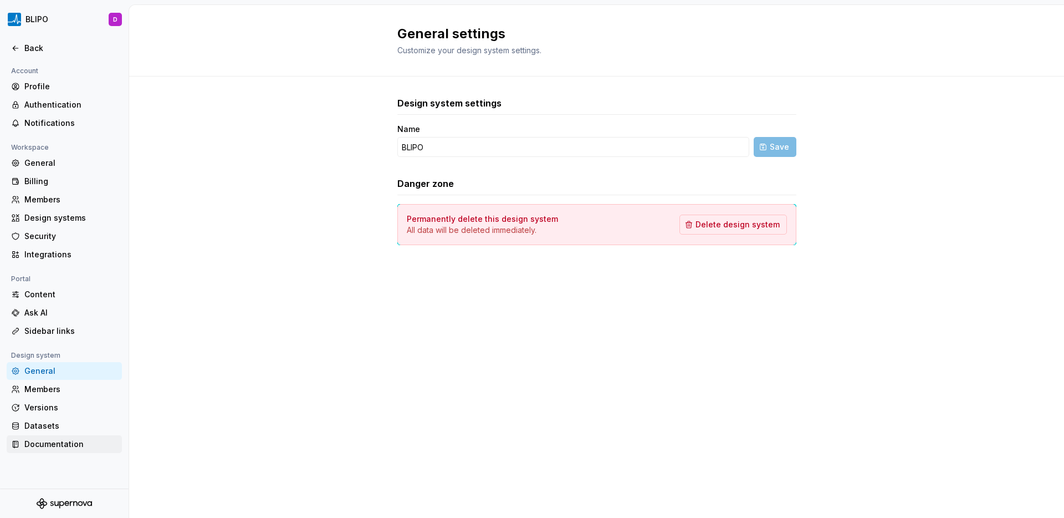
click at [54, 408] on div "Documentation" at bounding box center [70, 443] width 93 height 11
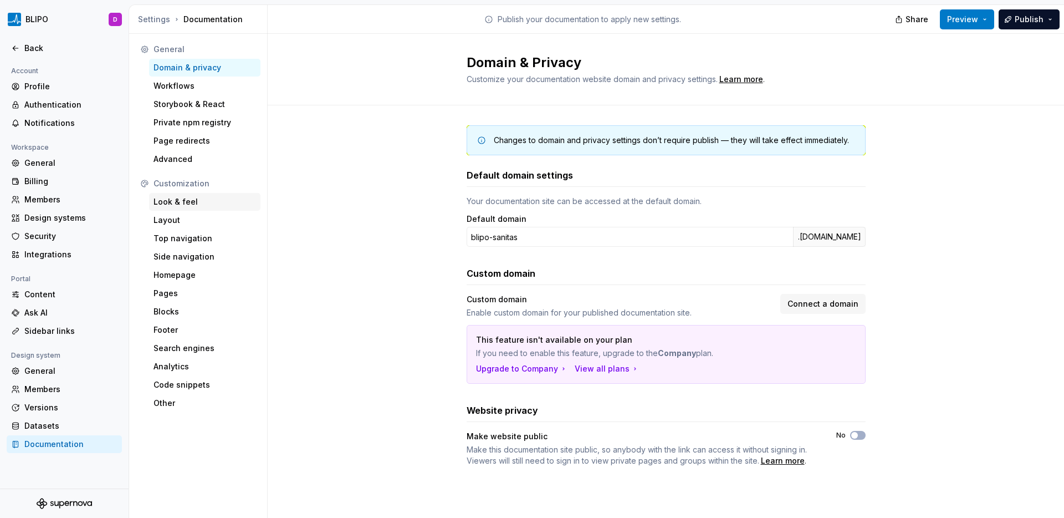
click at [189, 203] on div "Look & feel" at bounding box center [204, 201] width 103 height 11
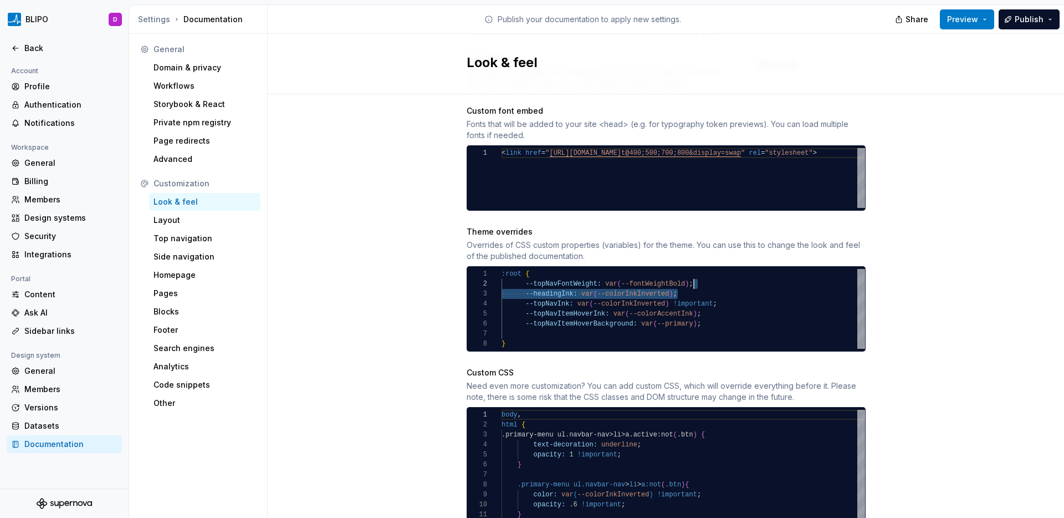
scroll to position [10, 192]
drag, startPoint x: 686, startPoint y: 282, endPoint x: 695, endPoint y: 272, distance: 13.7
click at [695, 272] on div ":root { --topNavFontWeight: var ( --fontWeightBold ) ; --headingInk: var ( --co…" at bounding box center [682, 309] width 363 height 80
type textarea "**********"
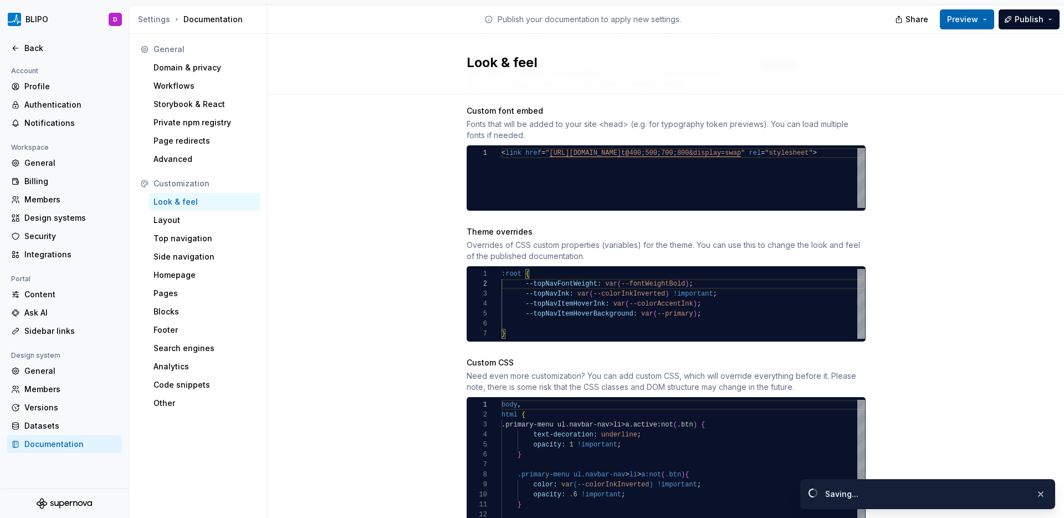
click at [837, 17] on span "Preview" at bounding box center [962, 19] width 31 height 11
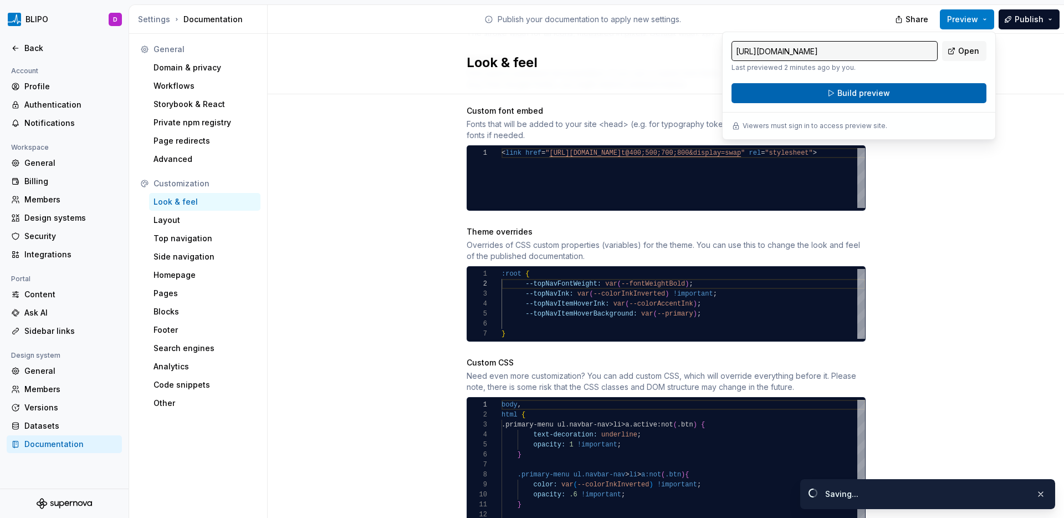
click at [837, 96] on button "Build preview" at bounding box center [858, 93] width 255 height 20
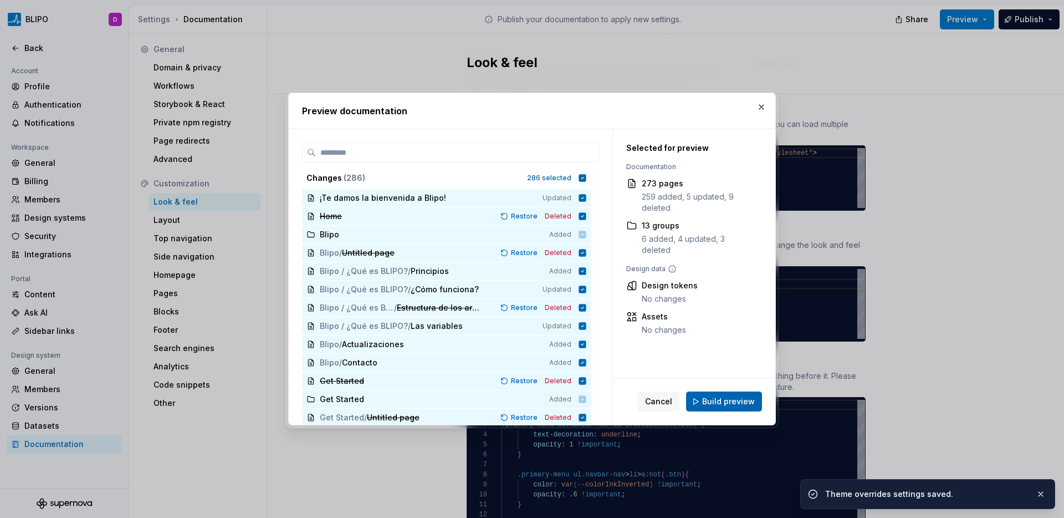
click at [729, 401] on span "Build preview" at bounding box center [728, 401] width 53 height 11
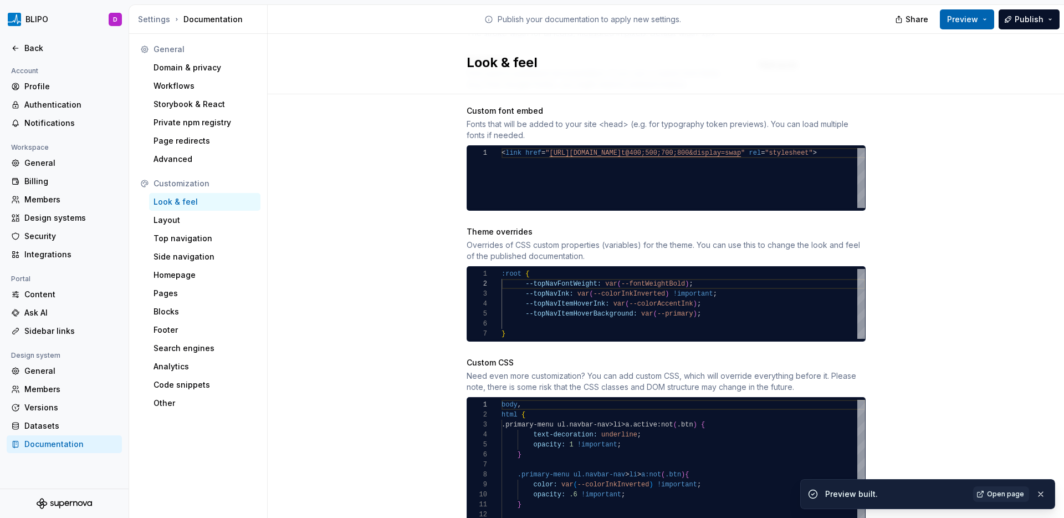
click at [837, 20] on button "Preview" at bounding box center [967, 19] width 54 height 20
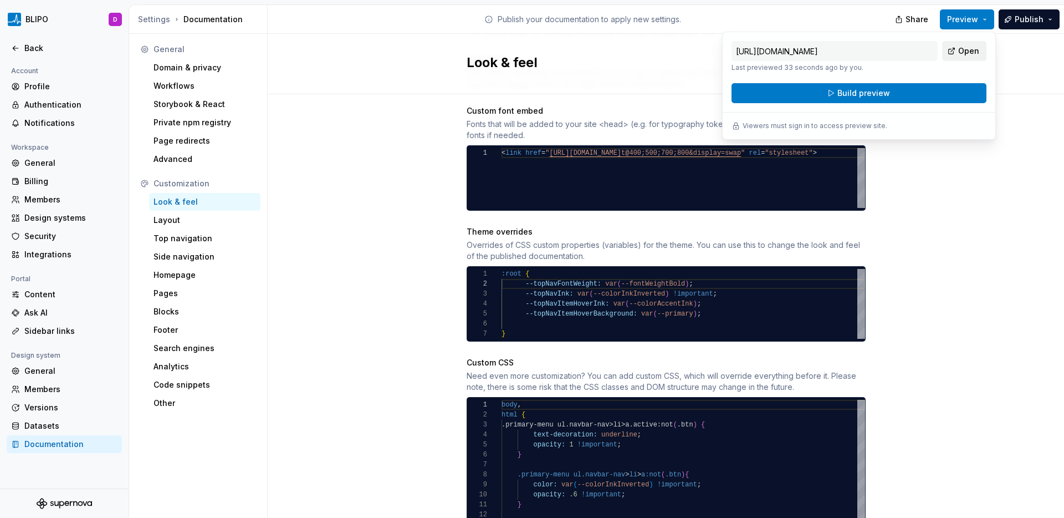
click at [837, 44] on link "Open" at bounding box center [964, 51] width 44 height 20
click at [20, 47] on div "Back" at bounding box center [64, 48] width 106 height 11
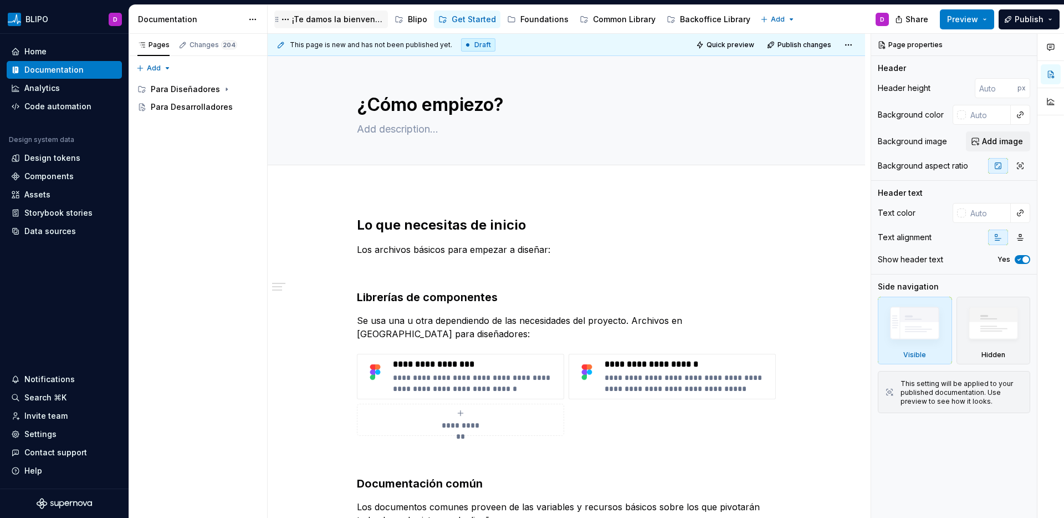
click at [336, 18] on div "¡Te damos la bienvenida a Blipo!" at bounding box center [337, 19] width 91 height 11
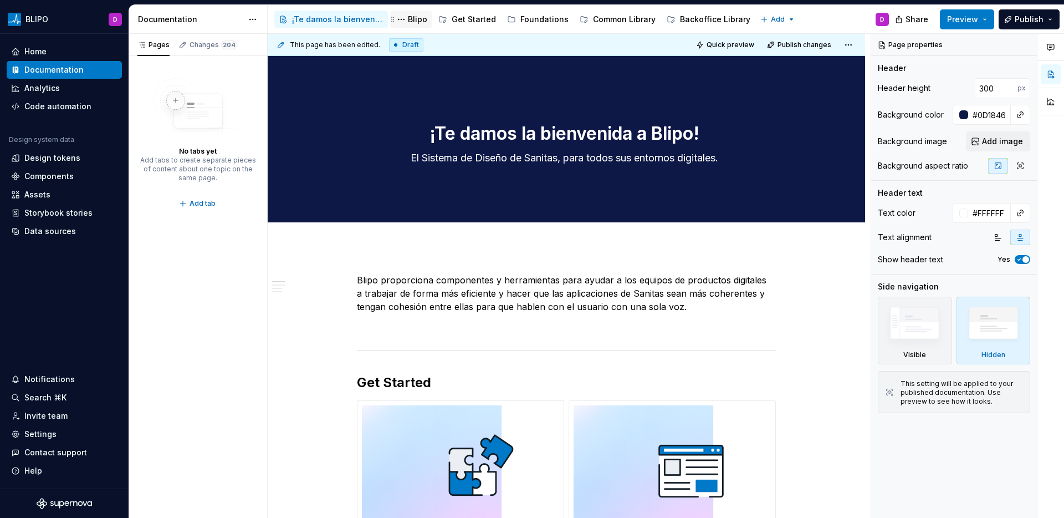
click at [418, 17] on div "Blipo" at bounding box center [417, 19] width 19 height 11
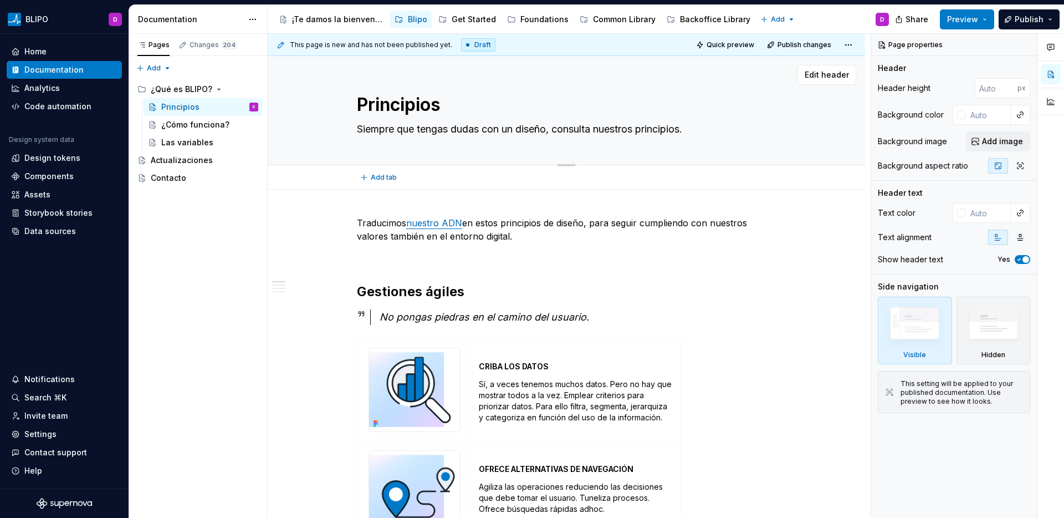
click at [779, 93] on div "Principios Siempre que tengas dudas con un diseño, consulta nuestros principios." at bounding box center [566, 110] width 509 height 109
click at [830, 153] on div "Principios Siempre que tengas dudas con un diseño, consulta nuestros principios…" at bounding box center [566, 110] width 597 height 109
click at [341, 18] on div "¡Te damos la bienvenida a Blipo!" at bounding box center [337, 19] width 91 height 11
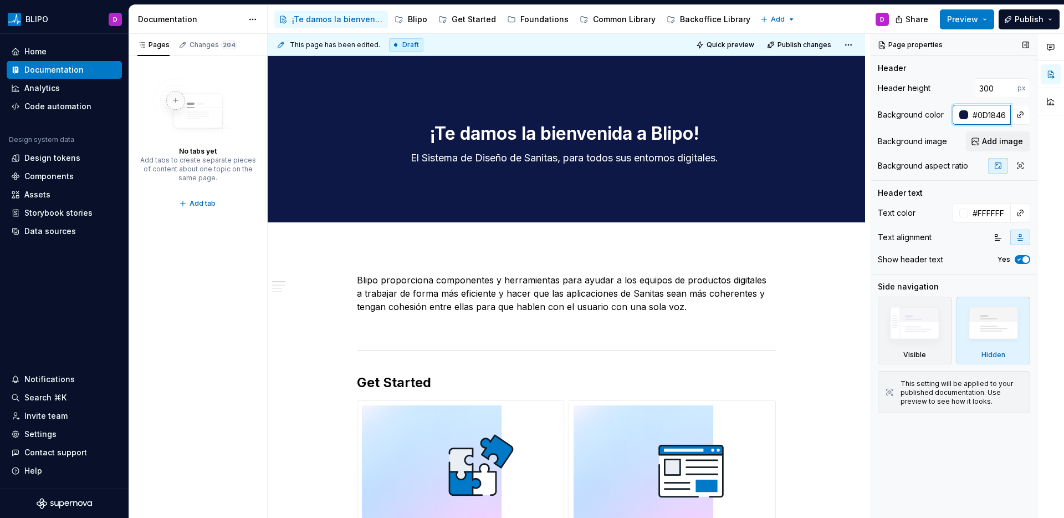
click at [837, 120] on input "#0D1846" at bounding box center [989, 115] width 43 height 20
click at [837, 141] on span "Add image" at bounding box center [1002, 141] width 41 height 11
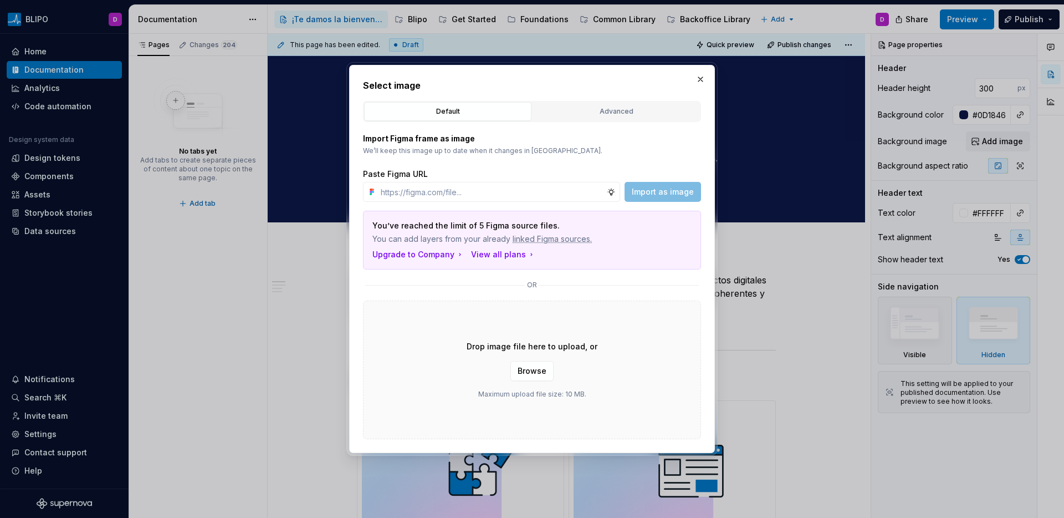
type textarea "*"
paste input "https://www.figma.com/design/Jye4NmEYnlhDjTj1PjMlzk/BLIPO-Foundations?node-id=4…"
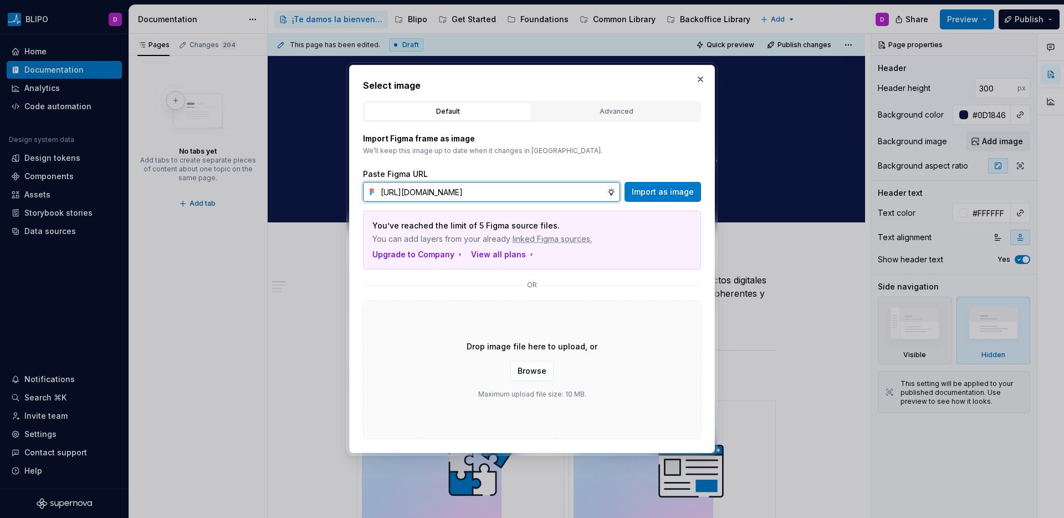
scroll to position [0, 235]
type input "https://www.figma.com/design/Jye4NmEYnlhDjTj1PjMlzk/BLIPO-Foundations?node-id=4…"
click at [664, 192] on span "Import as image" at bounding box center [663, 191] width 62 height 11
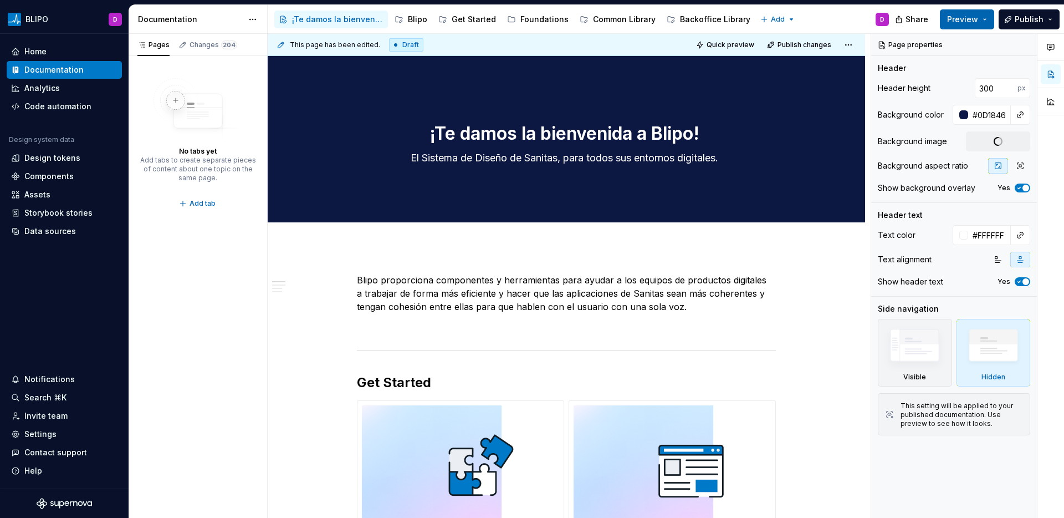
click at [837, 19] on button "Preview" at bounding box center [967, 19] width 54 height 20
click at [819, 19] on div "Accessibility guide for tree Page tree. Navigate the tree with the arrow keys. …" at bounding box center [583, 19] width 630 height 29
click at [837, 19] on button "Preview" at bounding box center [967, 19] width 54 height 20
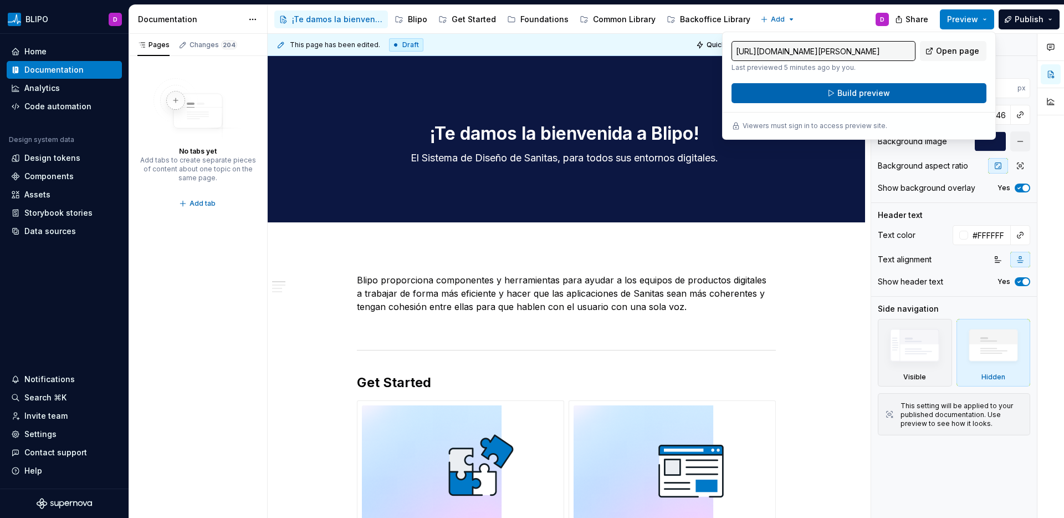
click at [837, 95] on button "Build preview" at bounding box center [858, 93] width 255 height 20
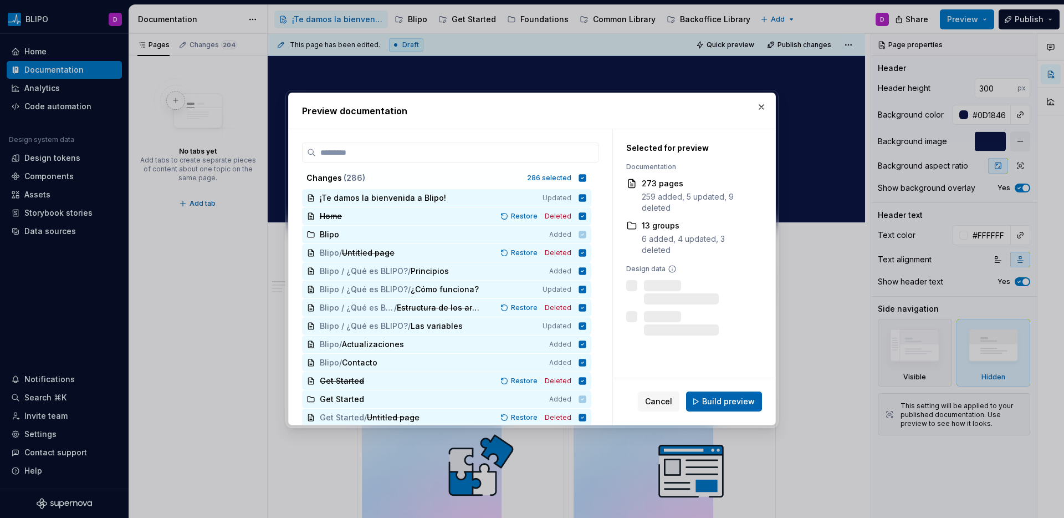
click at [731, 397] on span "Build preview" at bounding box center [728, 401] width 53 height 11
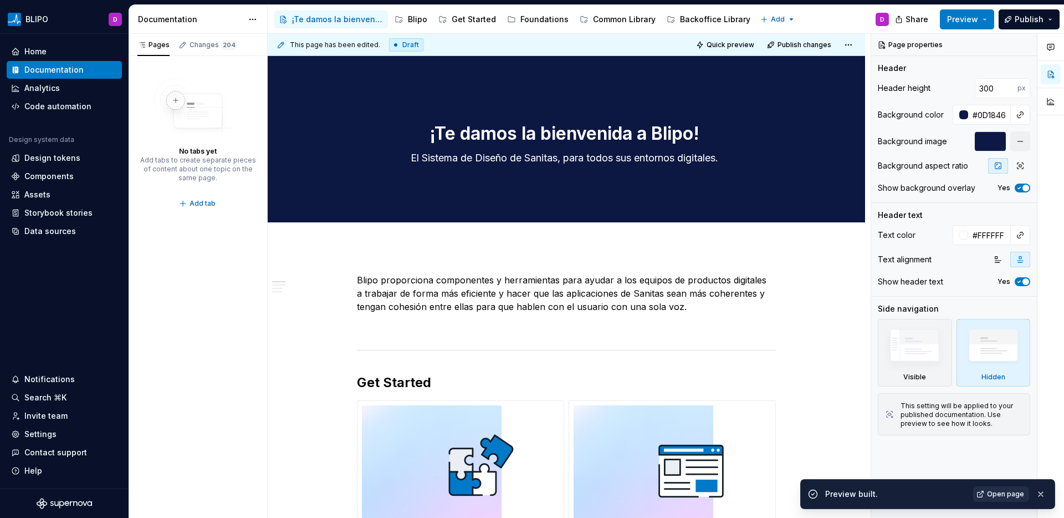
click at [837, 408] on span "Open page" at bounding box center [1005, 493] width 37 height 9
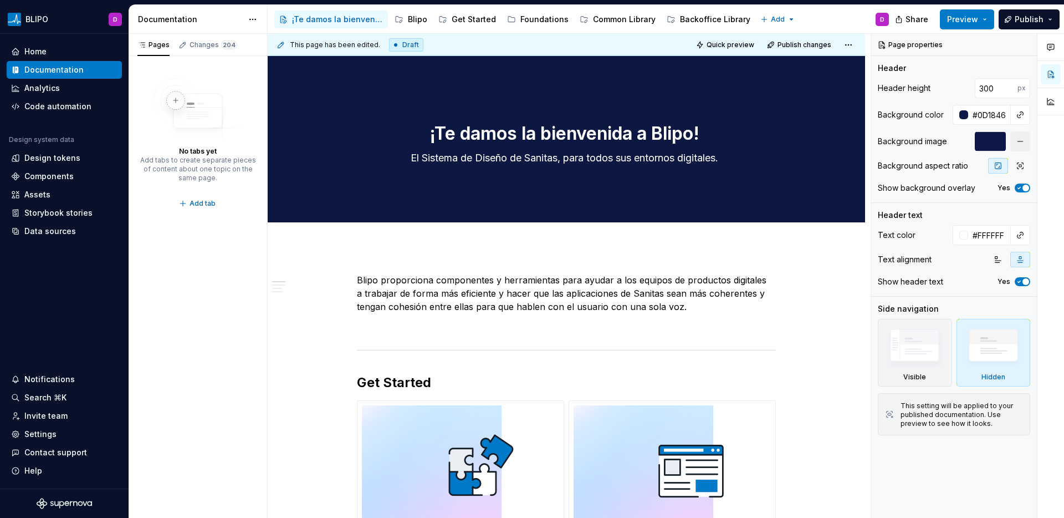
type textarea "*"
click at [51, 408] on div "Settings" at bounding box center [40, 433] width 32 height 11
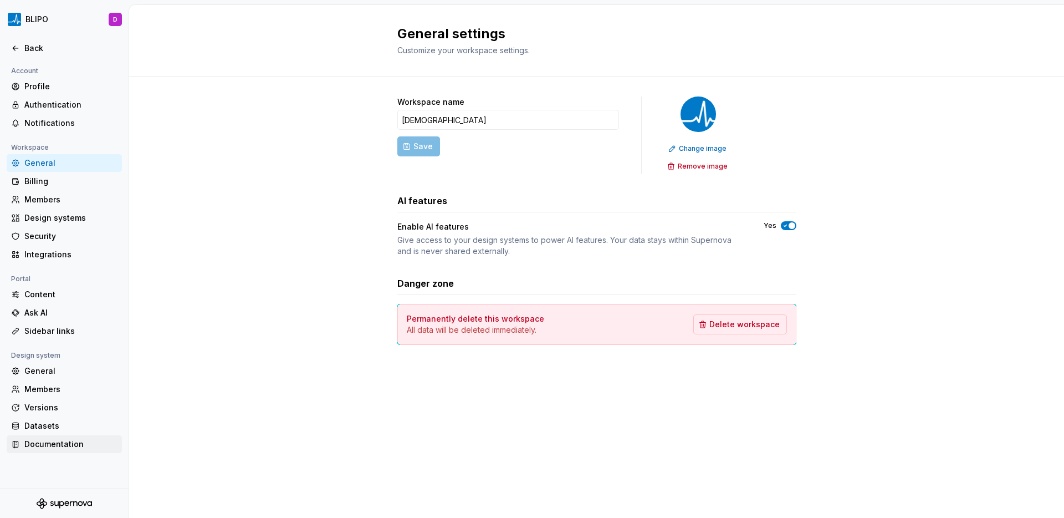
click at [72, 408] on div "Documentation" at bounding box center [70, 443] width 93 height 11
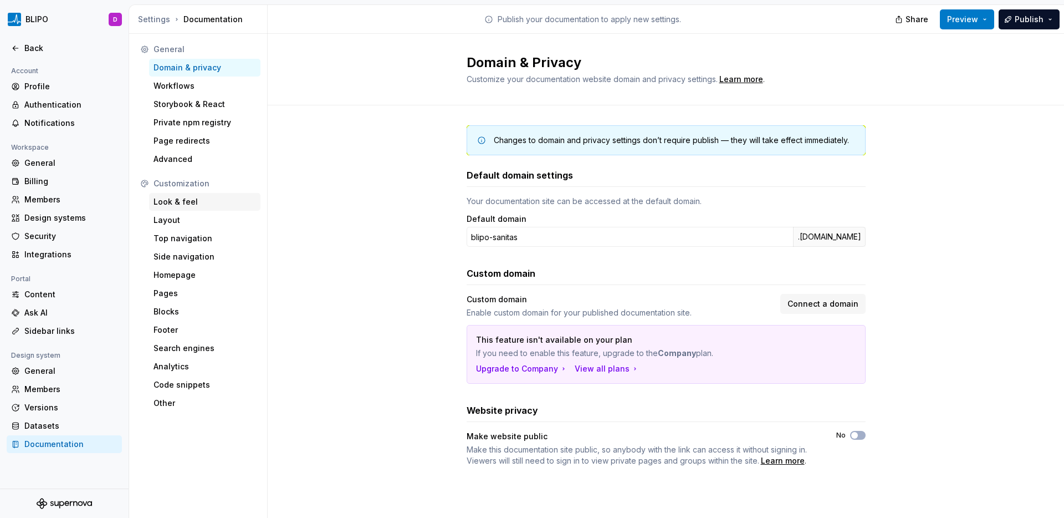
click at [183, 203] on div "Look & feel" at bounding box center [204, 201] width 103 height 11
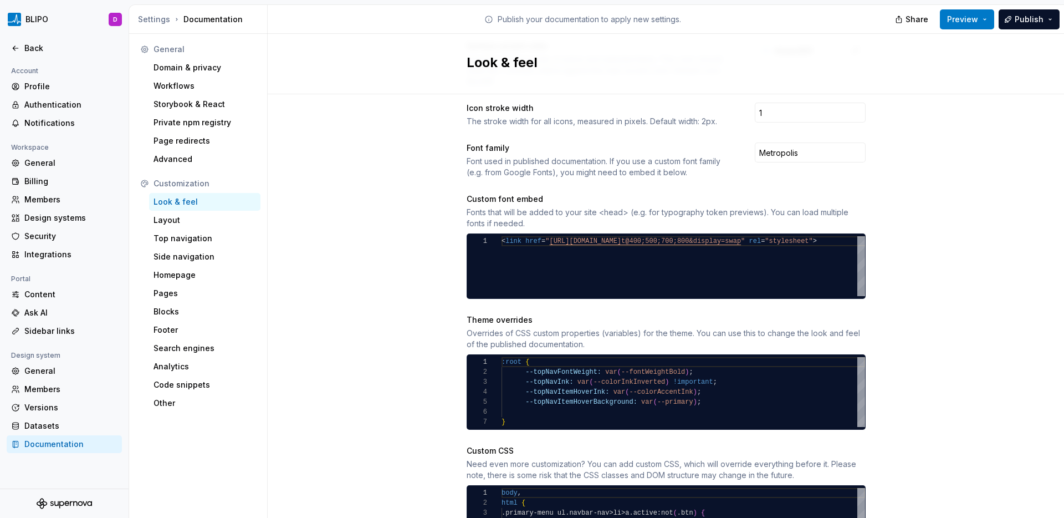
scroll to position [637, 0]
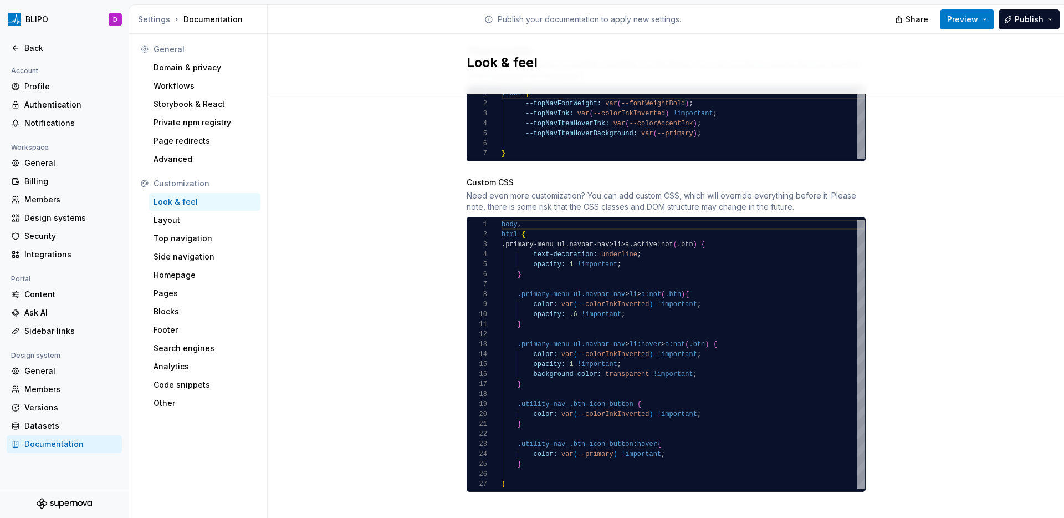
click at [575, 306] on div "body , html { .primary-menu ul.navbar-nav>li>a.active:not ( .btn ) { text-decor…" at bounding box center [682, 353] width 363 height 269
type textarea "**********"
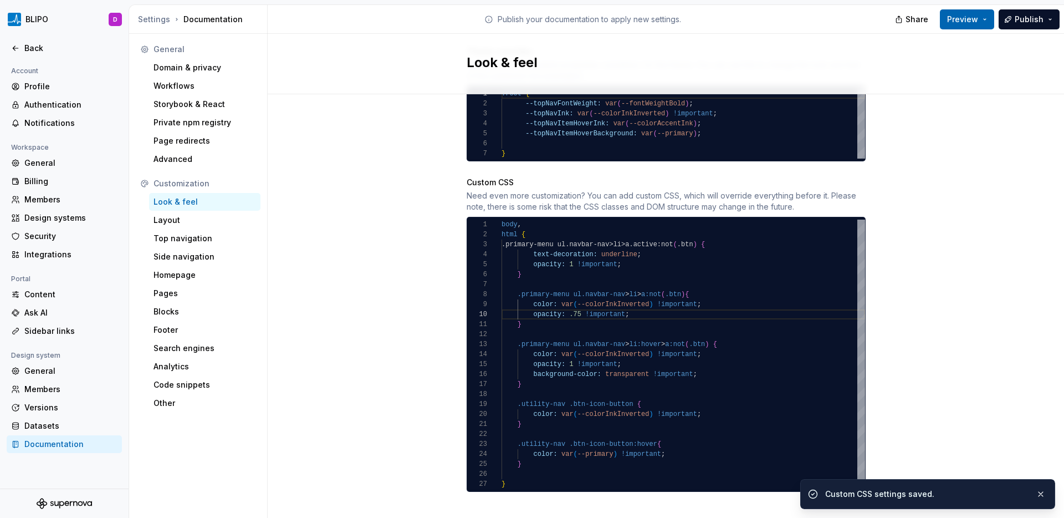
click at [837, 19] on span "Preview" at bounding box center [962, 19] width 31 height 11
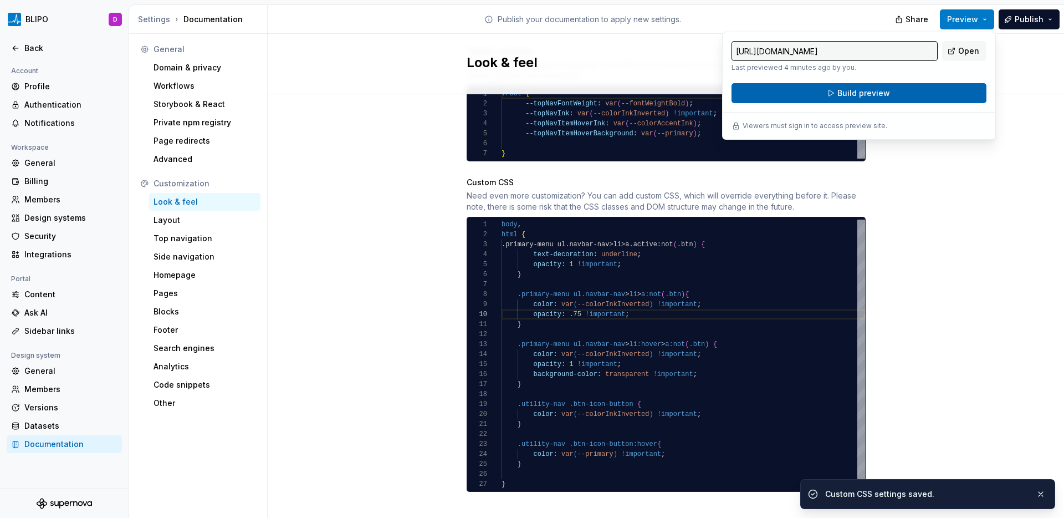
click at [837, 97] on span "Build preview" at bounding box center [863, 93] width 53 height 11
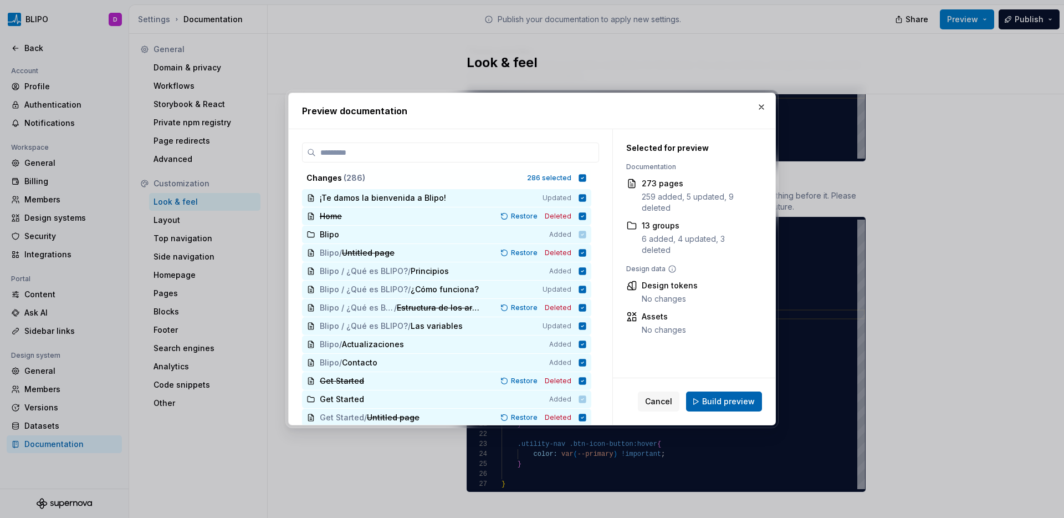
click at [751, 400] on span "Build preview" at bounding box center [728, 401] width 53 height 11
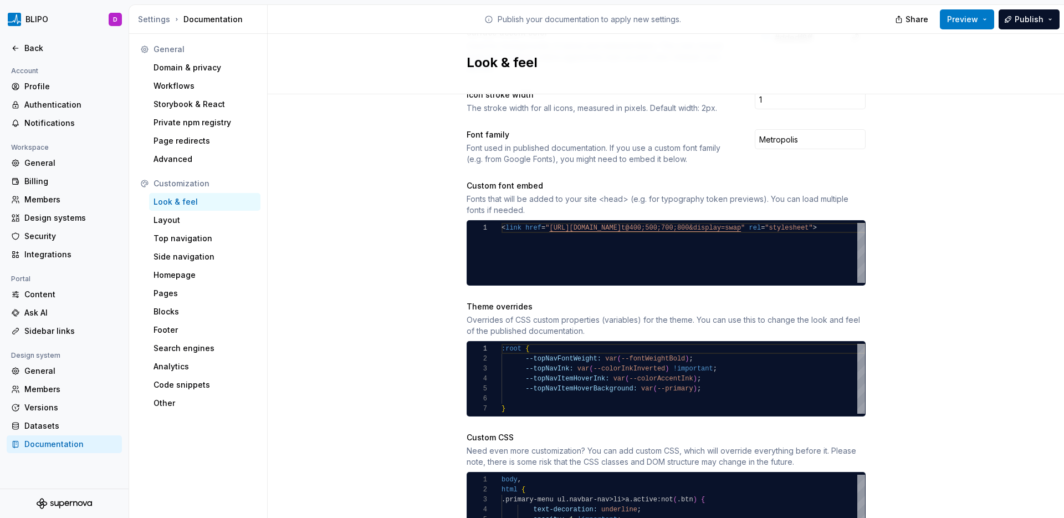
scroll to position [383, 0]
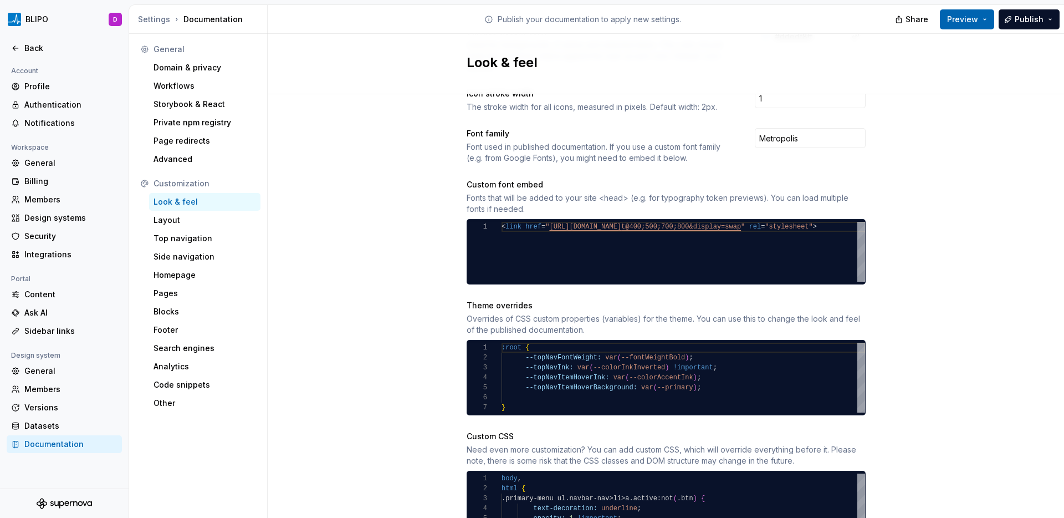
click at [837, 18] on span "Preview" at bounding box center [962, 19] width 31 height 11
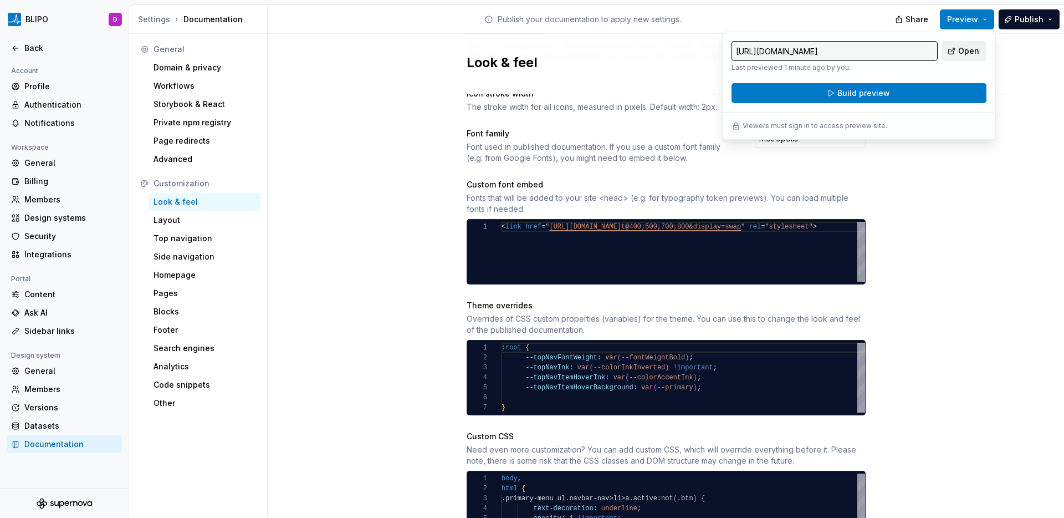
click at [837, 54] on span "Open" at bounding box center [968, 50] width 21 height 11
